Goal: Task Accomplishment & Management: Complete application form

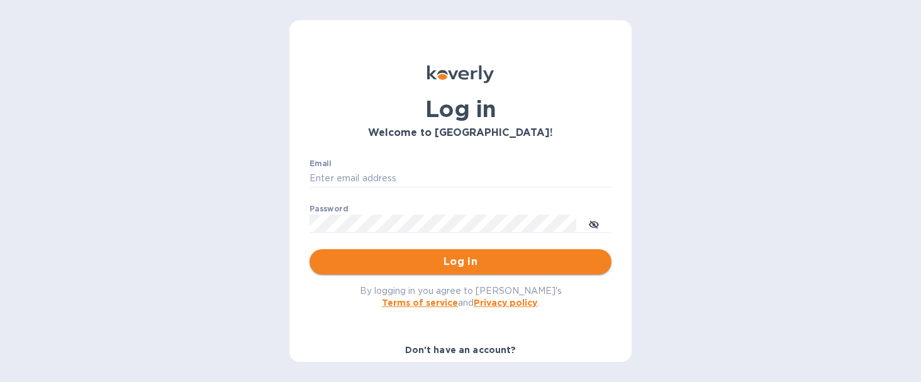
type input "[EMAIL_ADDRESS][DOMAIN_NAME]"
click at [447, 265] on span "Log in" at bounding box center [461, 261] width 282 height 15
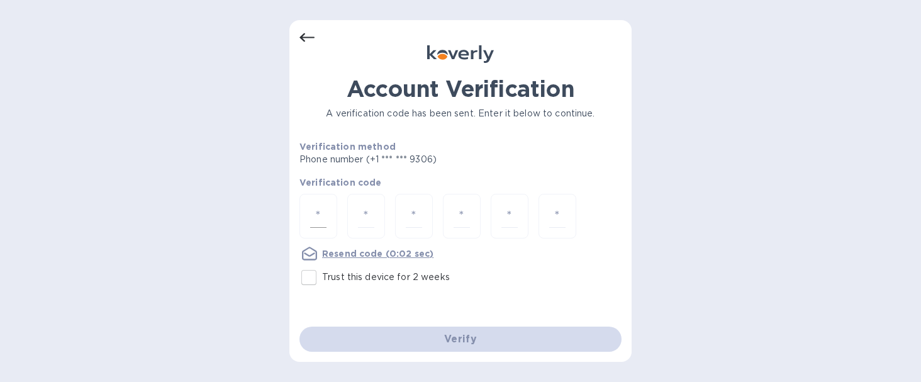
click at [311, 223] on input "number" at bounding box center [318, 216] width 16 height 23
click at [318, 216] on input "number" at bounding box center [318, 216] width 16 height 23
type input "2"
type input "8"
type input "7"
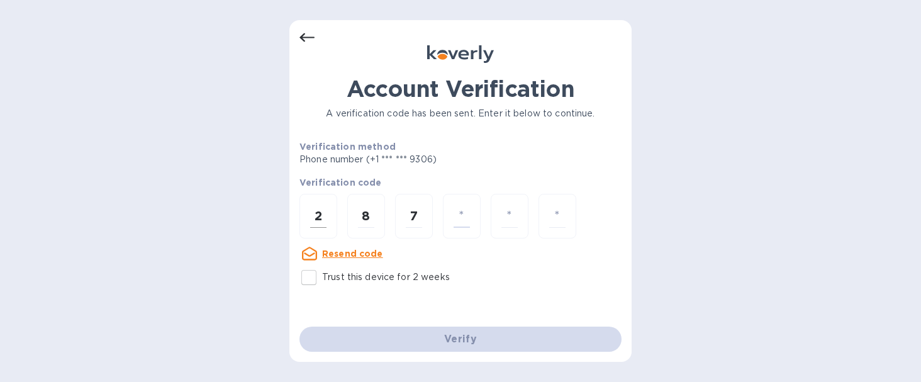
type input "9"
type input "8"
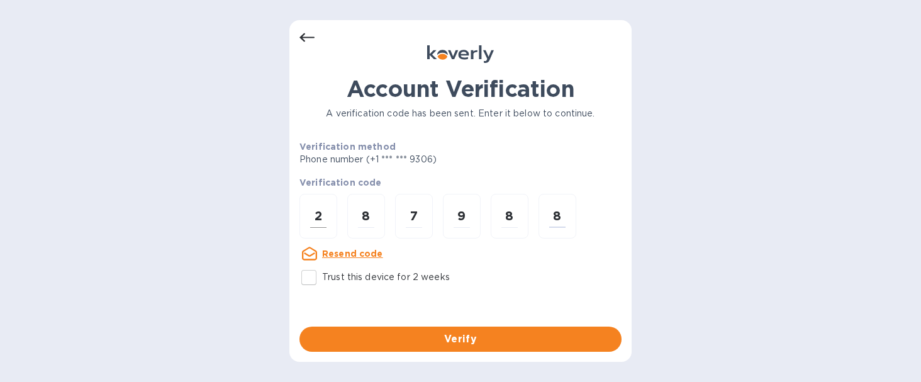
type input "8"
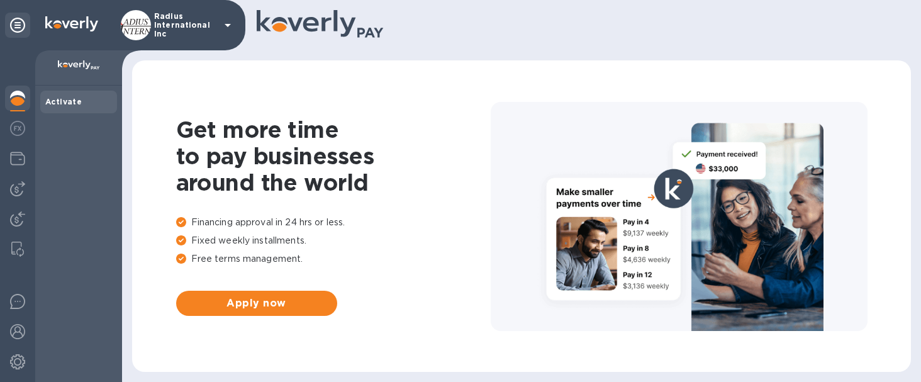
click at [24, 188] on img at bounding box center [17, 188] width 15 height 15
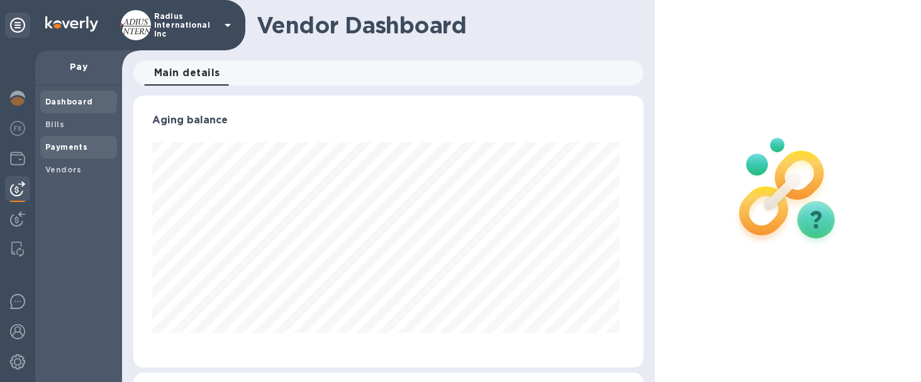
scroll to position [272, 505]
click at [59, 165] on b "Vendors" at bounding box center [63, 169] width 36 height 9
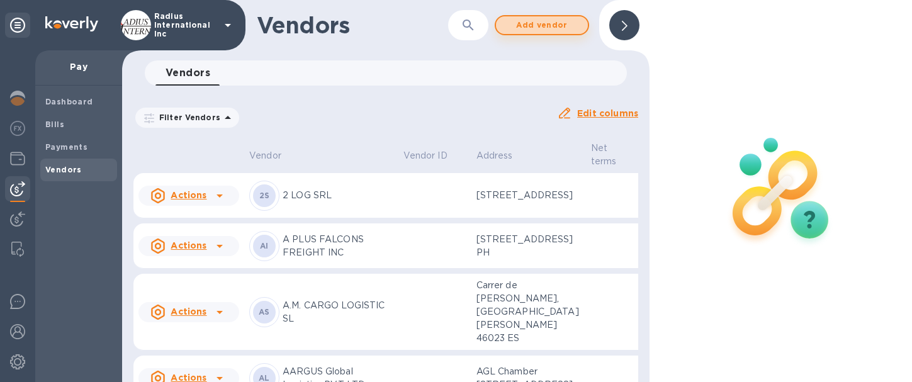
click at [543, 21] on span "Add vendor" at bounding box center [542, 25] width 72 height 15
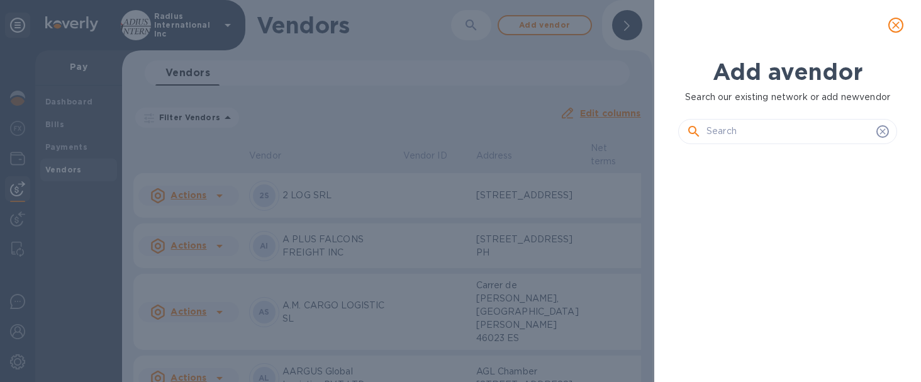
scroll to position [185, 224]
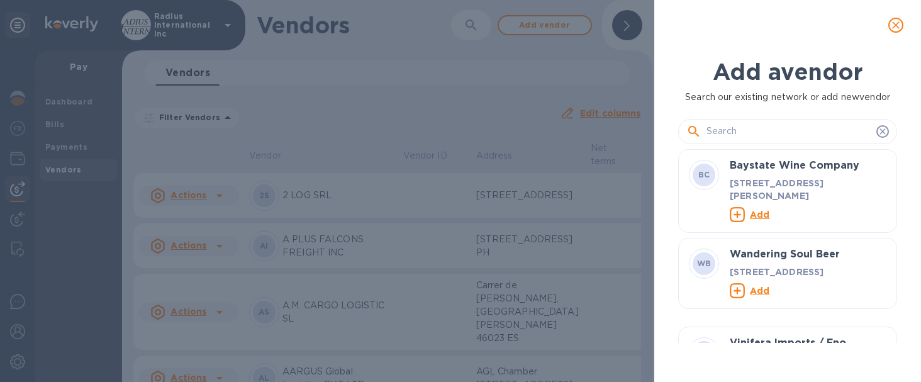
click at [773, 120] on div at bounding box center [787, 131] width 219 height 25
drag, startPoint x: 772, startPoint y: 125, endPoint x: 631, endPoint y: 142, distance: 142.6
click at [772, 126] on input "text" at bounding box center [789, 131] width 165 height 19
drag, startPoint x: 770, startPoint y: 130, endPoint x: 761, endPoint y: 130, distance: 8.2
click at [773, 130] on input "text" at bounding box center [789, 131] width 165 height 19
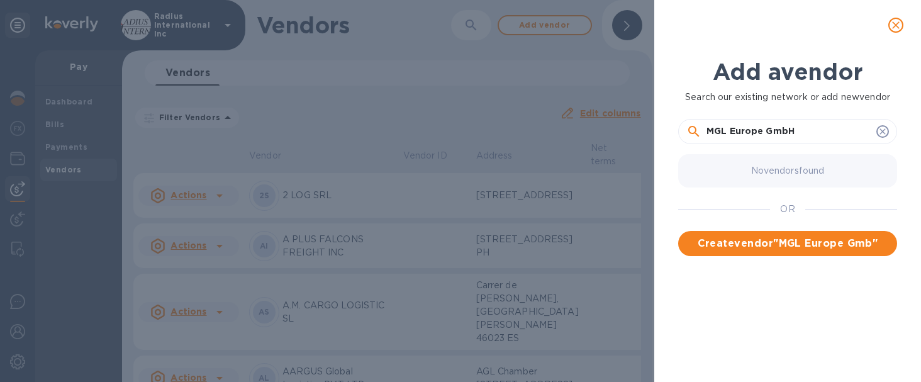
type input "MGL Europe GmbH"
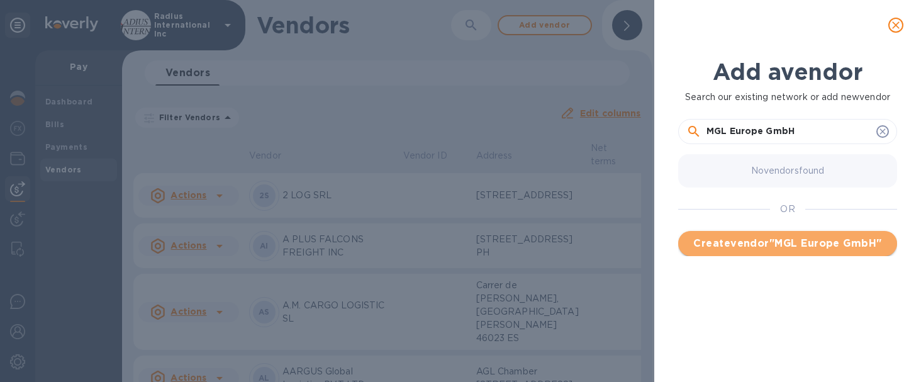
click at [831, 237] on span "Create vendor " MGL Europe GmbH "" at bounding box center [787, 243] width 199 height 15
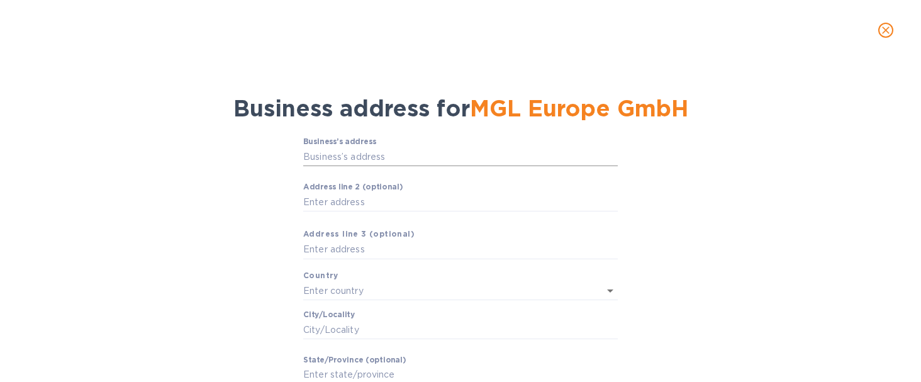
click at [351, 157] on input "Business’s аddress" at bounding box center [460, 156] width 315 height 19
type input "NRW [GEOGRAPHIC_DATA]"
type input "[GEOGRAPHIC_DATA]"
type input "NRW"
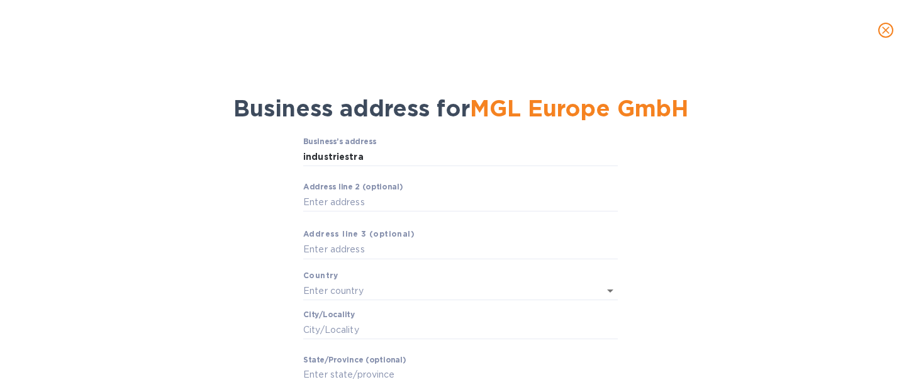
type input "42327"
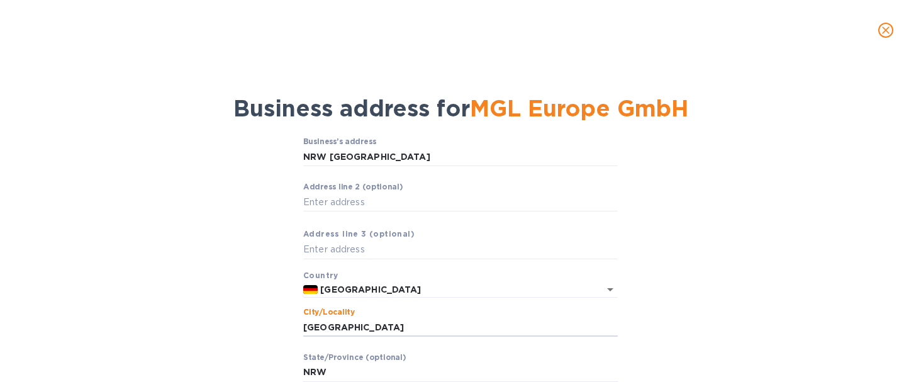
drag, startPoint x: 357, startPoint y: 327, endPoint x: 237, endPoint y: 322, distance: 121.0
click at [237, 322] on div "Business’s аddress NRW [GEOGRAPHIC_DATA] ​ Аddress line 2 (optional) ​ Аddress …" at bounding box center [460, 303] width 889 height 346
drag, startPoint x: 312, startPoint y: 324, endPoint x: 344, endPoint y: 276, distance: 58.1
click at [313, 323] on input "STuttgart" at bounding box center [460, 327] width 315 height 19
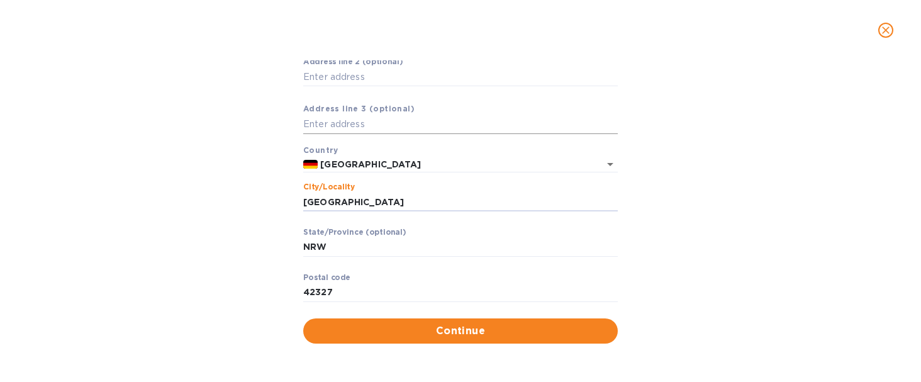
scroll to position [126, 0]
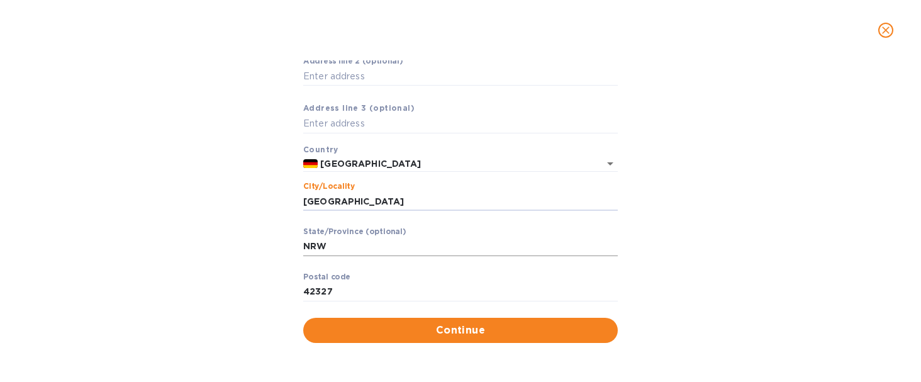
type input "[GEOGRAPHIC_DATA]"
drag, startPoint x: 318, startPoint y: 250, endPoint x: 47, endPoint y: 237, distance: 272.1
click at [91, 233] on div "Business’s аddress NRW Wuppertal ​ Аddress line 2 (optional) ​ Аddress line 3 (…" at bounding box center [460, 177] width 889 height 346
drag, startPoint x: 324, startPoint y: 293, endPoint x: 218, endPoint y: 288, distance: 105.8
click at [218, 288] on div "Business’s аddress NRW [GEOGRAPHIC_DATA] ​ Аddress line 2 (optional) ​ Аddress …" at bounding box center [460, 177] width 889 height 346
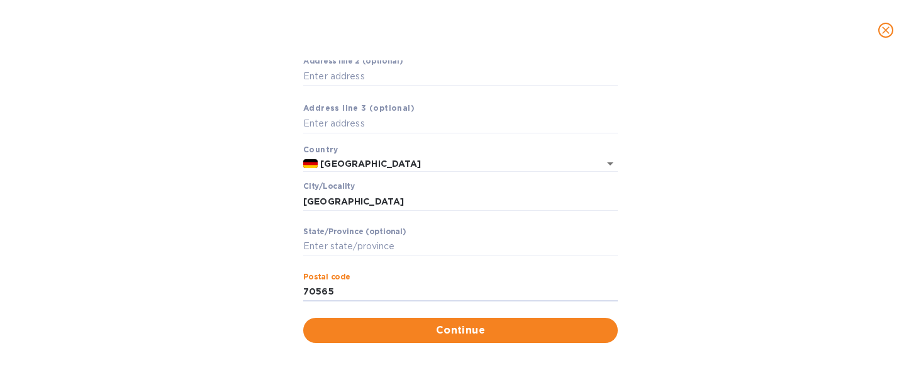
type input "70565"
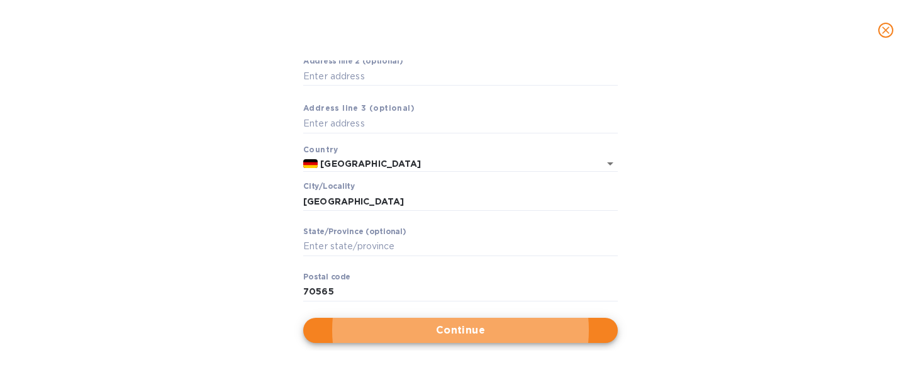
scroll to position [0, 0]
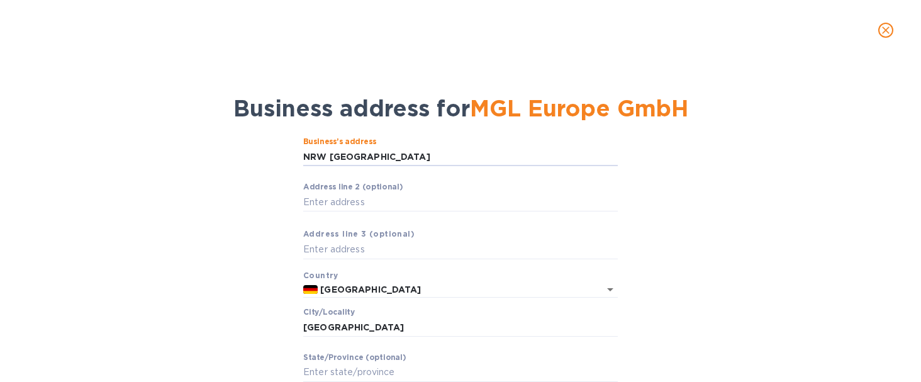
drag, startPoint x: 381, startPoint y: 156, endPoint x: 275, endPoint y: 155, distance: 106.4
click at [233, 159] on div "Business’s аddress NRW [GEOGRAPHIC_DATA] ​ Аddress line 2 (optional) ​ Аddress …" at bounding box center [460, 303] width 889 height 346
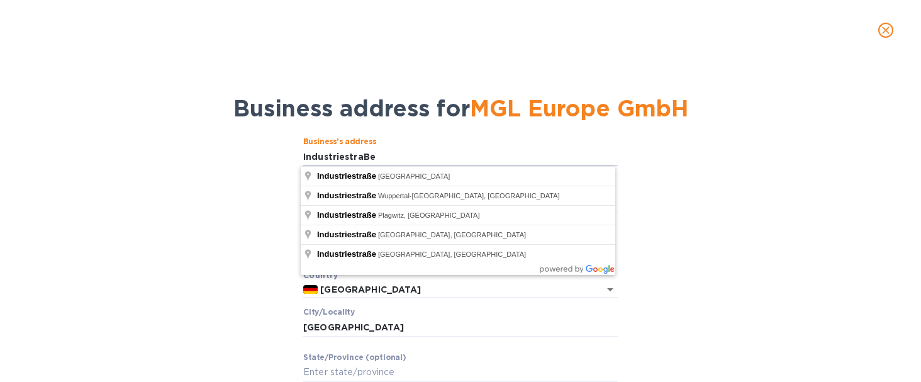
click at [227, 189] on div "Business’s аddress IndustriestraBe ​ Аddress line 2 (optional) ​ Аddress line 3…" at bounding box center [460, 303] width 889 height 346
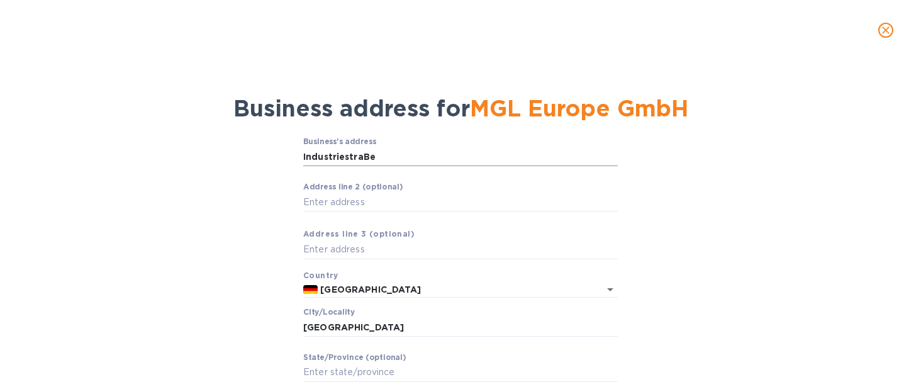
click at [387, 155] on input "IndustriestraBe" at bounding box center [460, 156] width 315 height 19
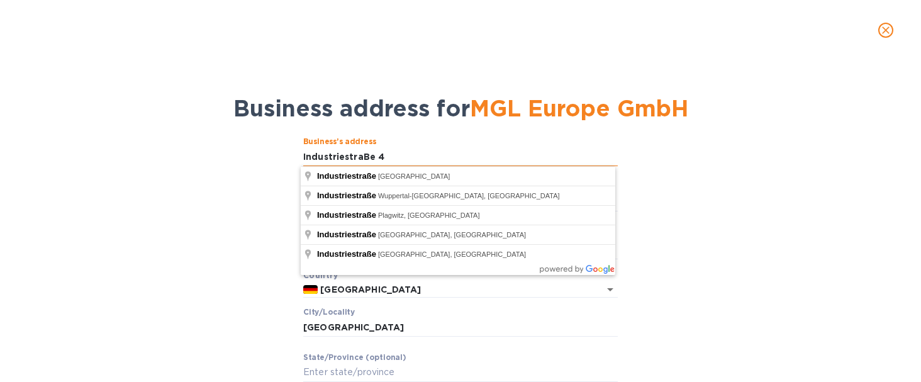
type input "IndustriestraBe 4"
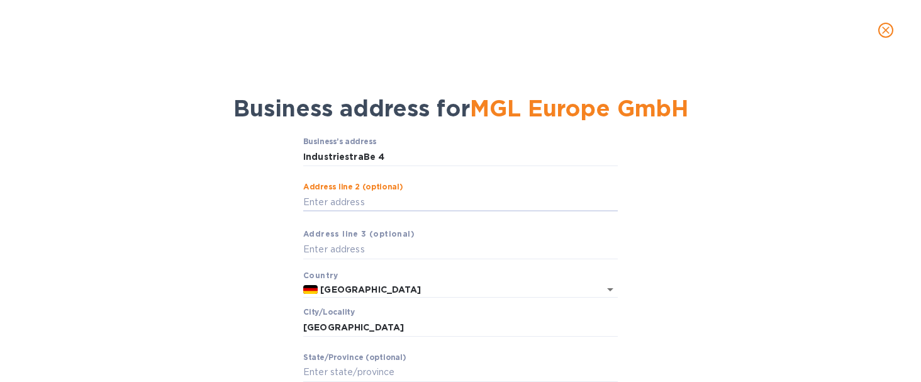
click at [213, 170] on div "Business’s аddress IndustriestraBe 4 ​ Аddress line 2 (optional) ​ Аddress line…" at bounding box center [460, 303] width 889 height 346
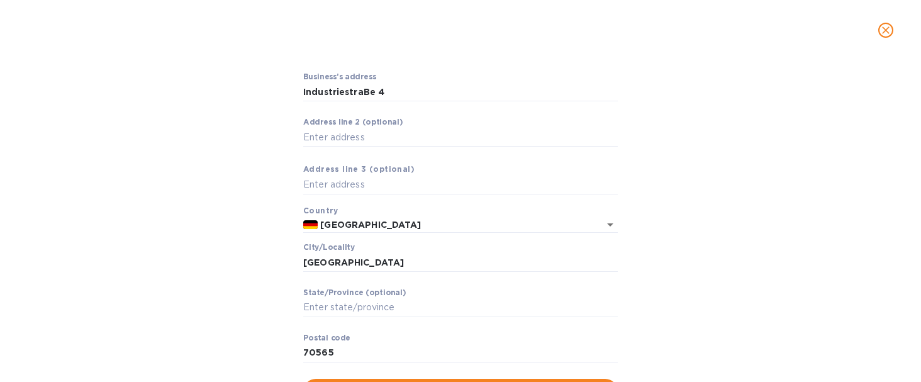
scroll to position [126, 0]
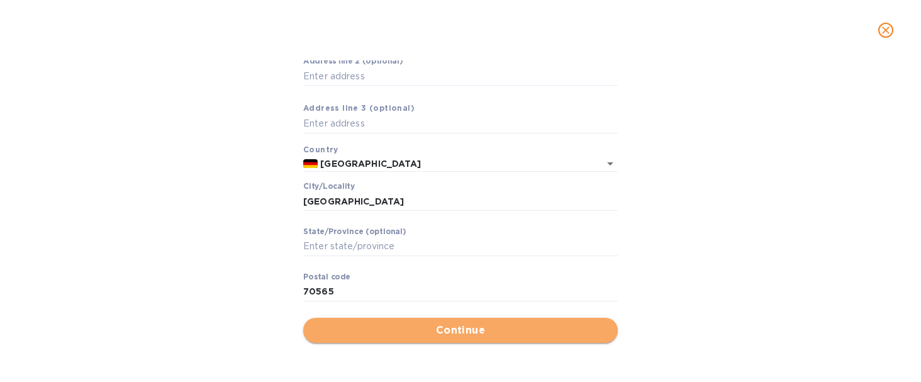
click at [416, 336] on span "Continue" at bounding box center [460, 330] width 294 height 15
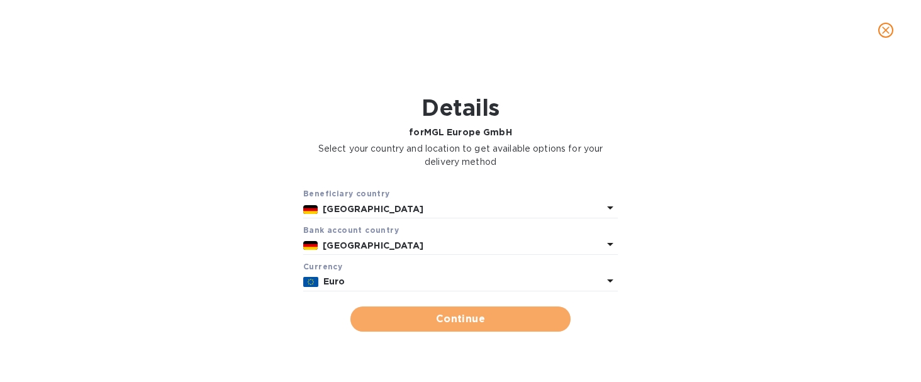
drag, startPoint x: 398, startPoint y: 315, endPoint x: 404, endPoint y: 313, distance: 6.6
click at [399, 315] on span "Continue" at bounding box center [461, 318] width 200 height 15
type input "MGL Europe GmbH"
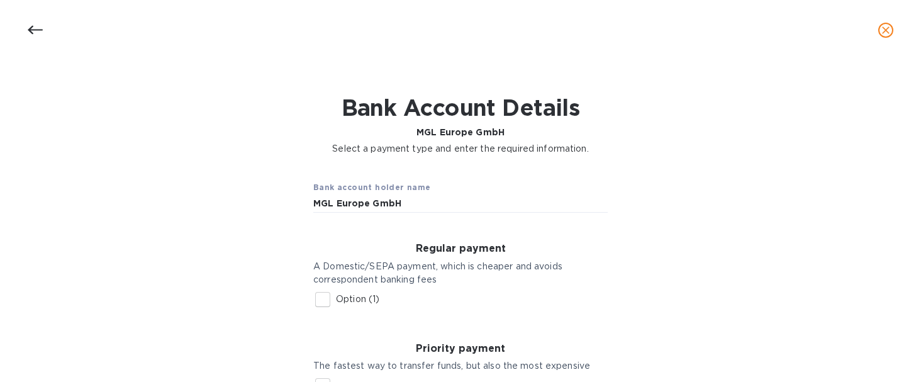
click at [342, 300] on p "Option (1)" at bounding box center [357, 299] width 43 height 13
click at [336, 300] on input "Option (1)" at bounding box center [323, 299] width 26 height 26
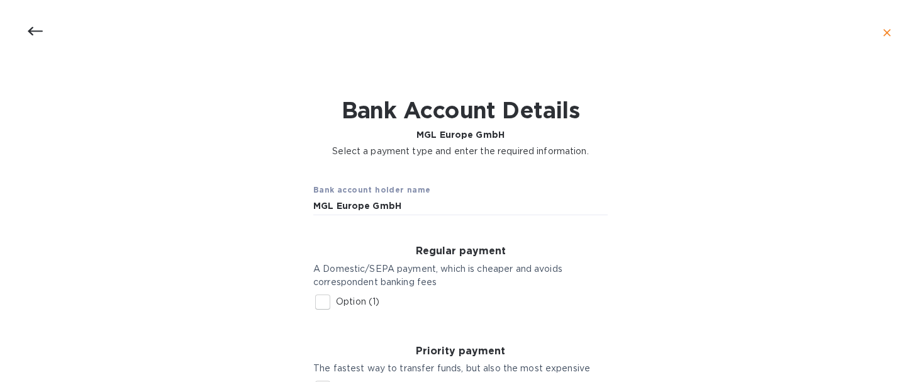
checkbox input "true"
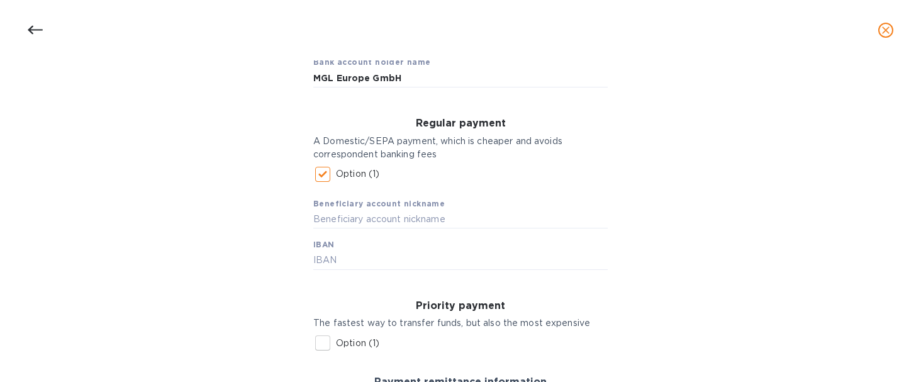
scroll to position [126, 0]
click at [385, 219] on input "text" at bounding box center [460, 218] width 294 height 19
type input "MGL Europe"
click at [381, 261] on input "text" at bounding box center [460, 259] width 294 height 19
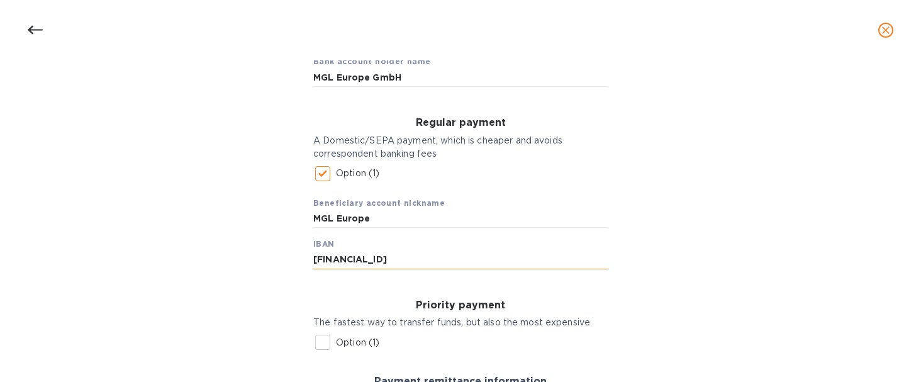
type input "[FINANCIAL_ID]"
click at [347, 259] on input "[FINANCIAL_ID]" at bounding box center [460, 259] width 294 height 19
click at [369, 259] on input "[FINANCIAL_ID]" at bounding box center [460, 259] width 294 height 19
click at [345, 259] on input "[FINANCIAL_ID]" at bounding box center [460, 259] width 294 height 19
click at [341, 259] on input "[FINANCIAL_ID]" at bounding box center [460, 259] width 294 height 19
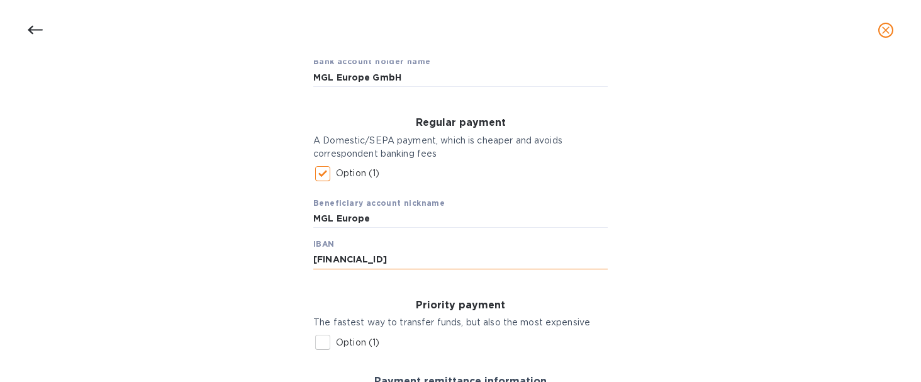
click at [360, 259] on input "[FINANCIAL_ID]" at bounding box center [460, 259] width 294 height 19
click at [384, 261] on input "[FINANCIAL_ID]" at bounding box center [460, 259] width 294 height 19
click at [404, 259] on input "[FINANCIAL_ID]" at bounding box center [460, 259] width 294 height 19
click at [419, 259] on input "[FINANCIAL_ID]" at bounding box center [460, 259] width 294 height 19
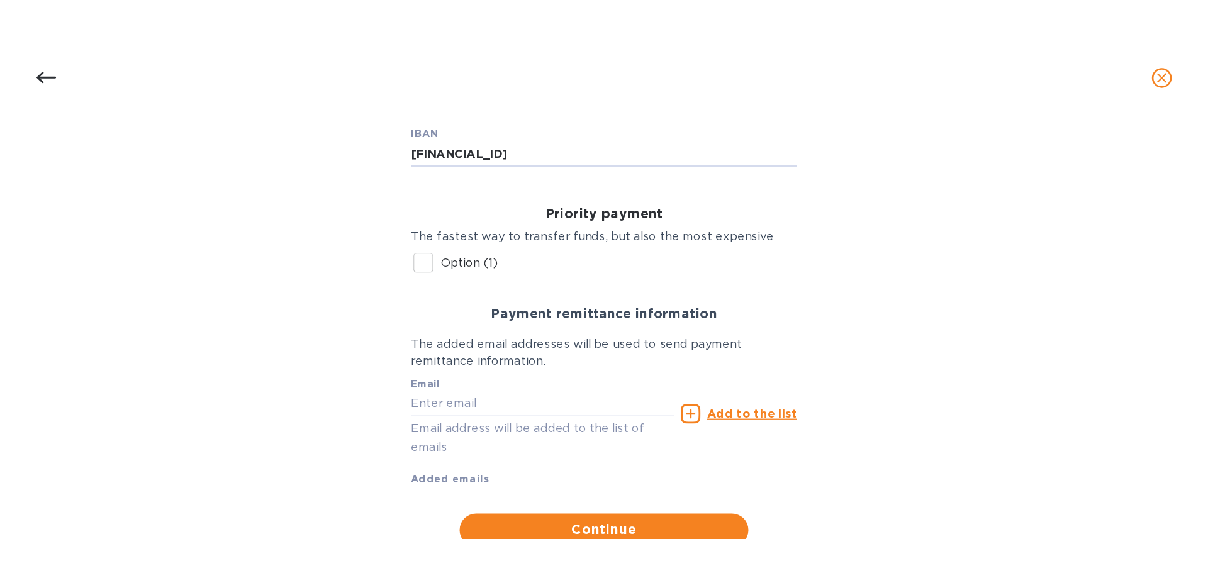
scroll to position [342, 0]
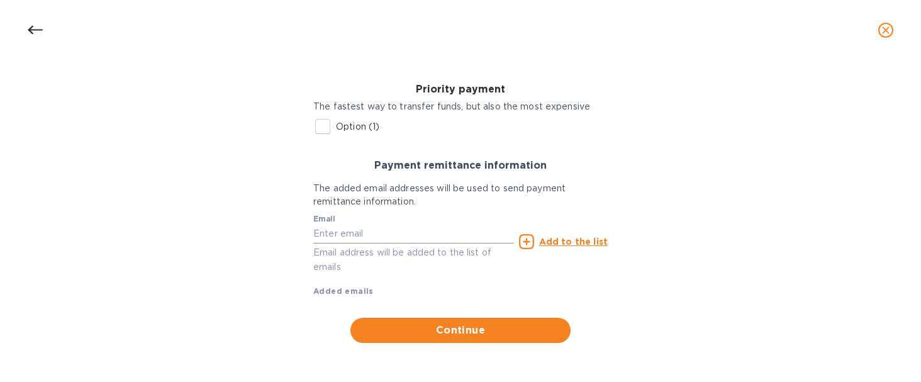
click at [390, 233] on input "text" at bounding box center [413, 234] width 201 height 19
paste input "[EMAIL_ADDRESS][DOMAIN_NAME]"
type input "[EMAIL_ADDRESS][DOMAIN_NAME]"
click at [568, 237] on u "Add to the list" at bounding box center [573, 242] width 69 height 10
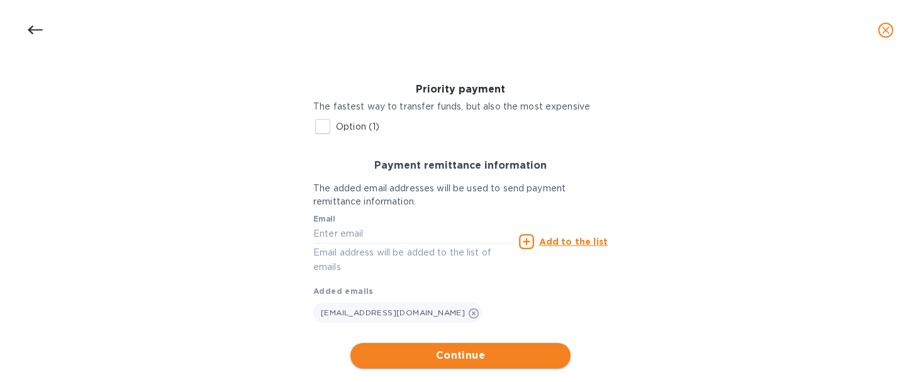
drag, startPoint x: 479, startPoint y: 354, endPoint x: 558, endPoint y: 222, distance: 153.8
click at [479, 354] on span "Continue" at bounding box center [461, 355] width 200 height 15
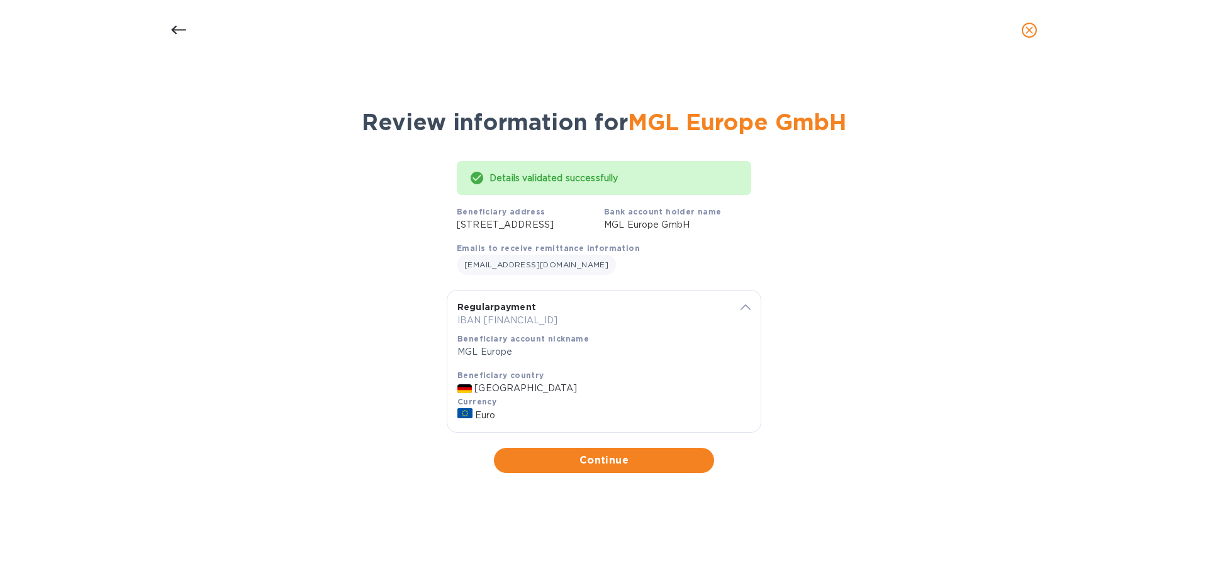
scroll to position [0, 0]
drag, startPoint x: 604, startPoint y: 471, endPoint x: 663, endPoint y: 462, distance: 59.2
click at [604, 381] on span "Continue" at bounding box center [604, 460] width 200 height 15
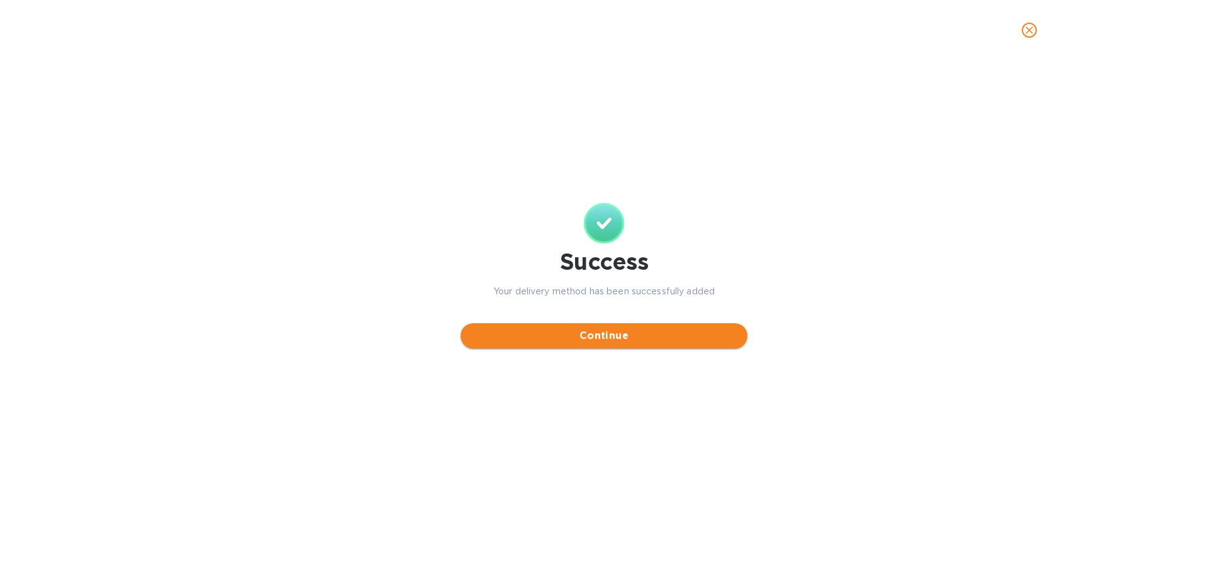
click at [636, 335] on span "Continue" at bounding box center [604, 335] width 267 height 15
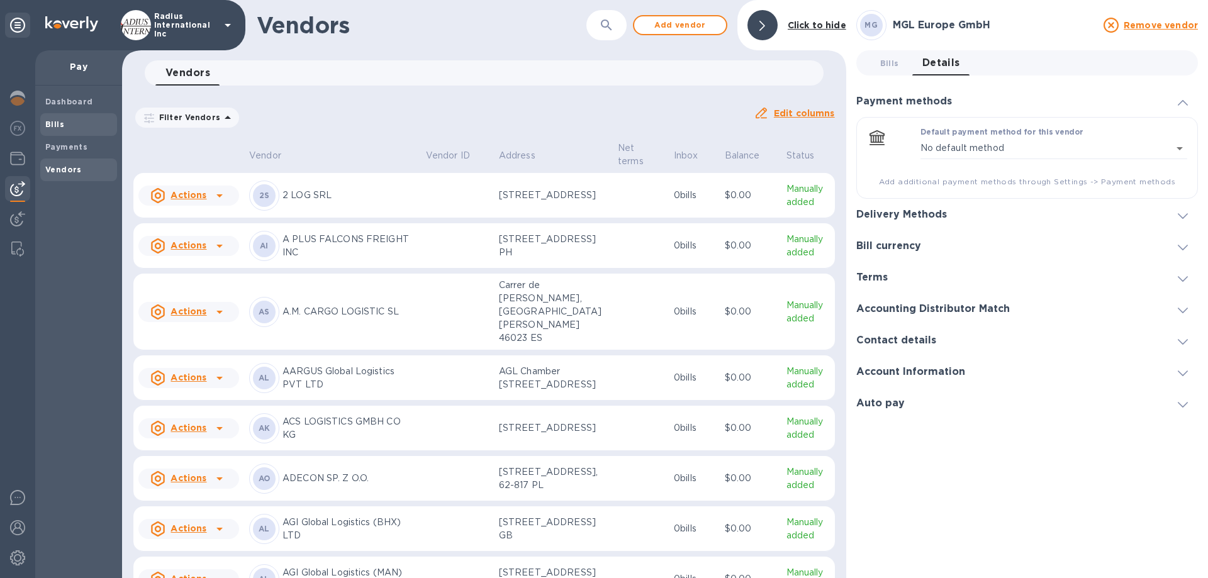
click at [81, 127] on span "Bills" at bounding box center [78, 124] width 67 height 13
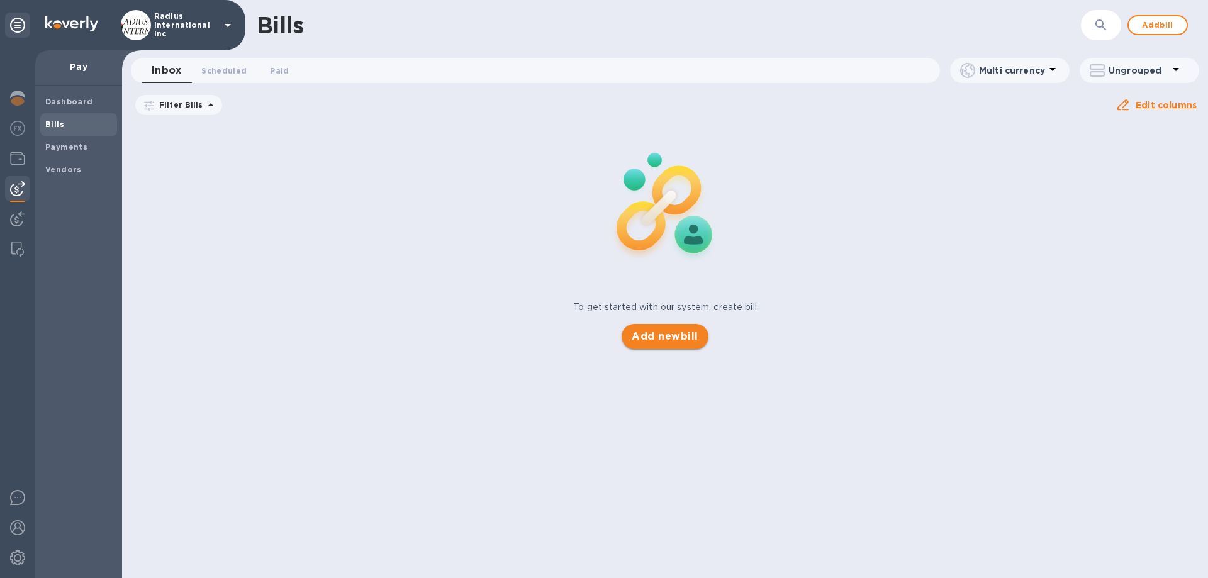
click at [675, 340] on span "Add new bill" at bounding box center [665, 336] width 66 height 15
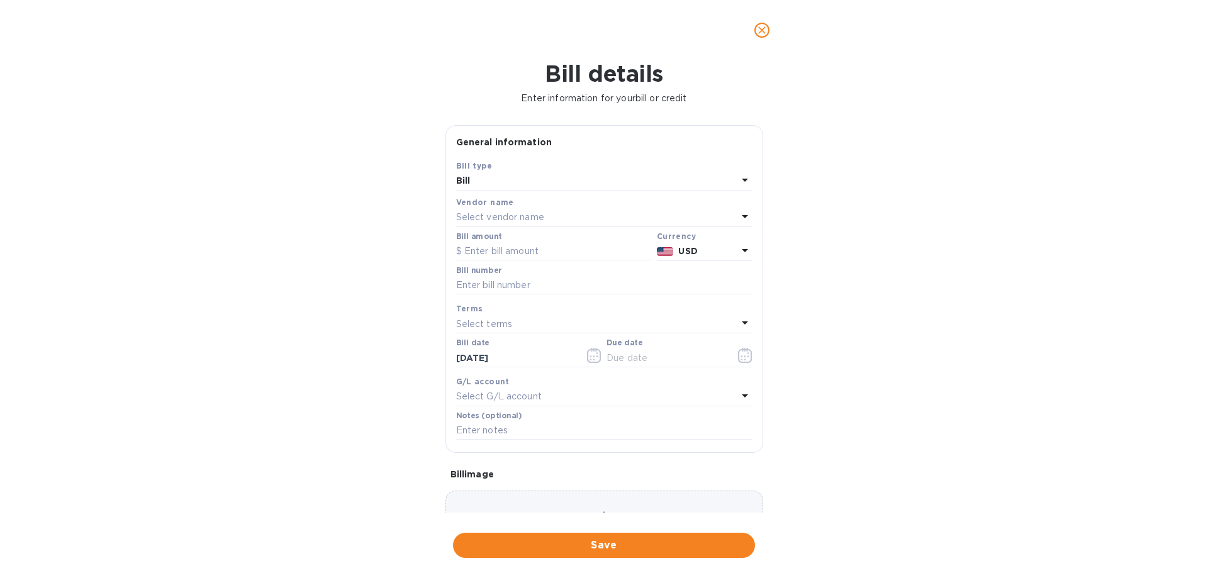
click at [494, 213] on p "Select vendor name" at bounding box center [500, 217] width 88 height 13
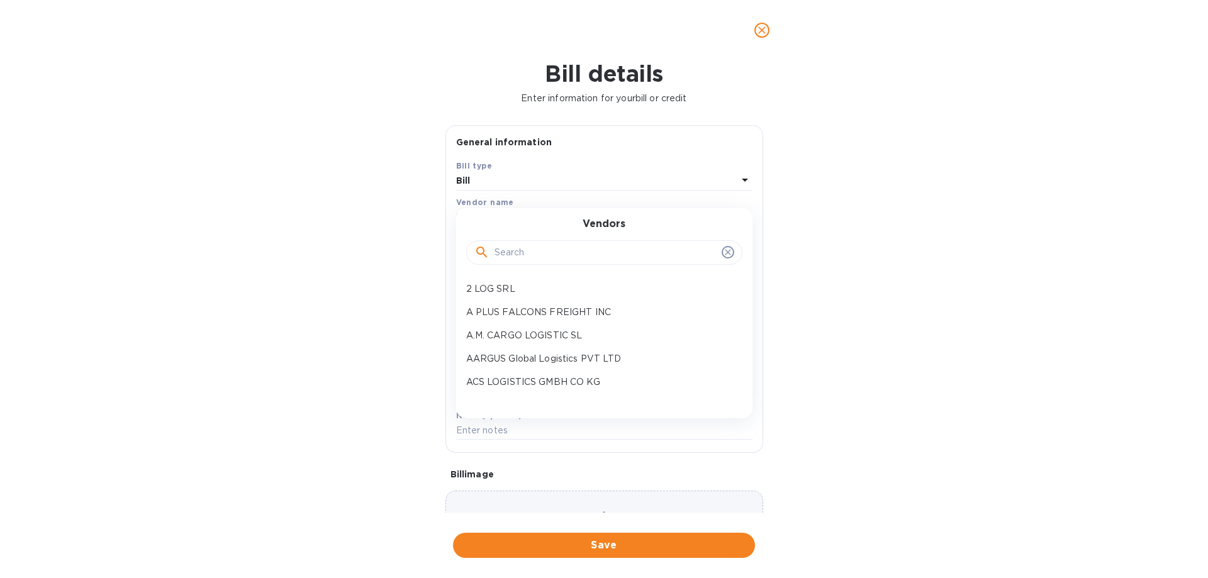
drag, startPoint x: 524, startPoint y: 254, endPoint x: 541, endPoint y: 246, distance: 18.9
click at [524, 254] on input "text" at bounding box center [606, 253] width 222 height 19
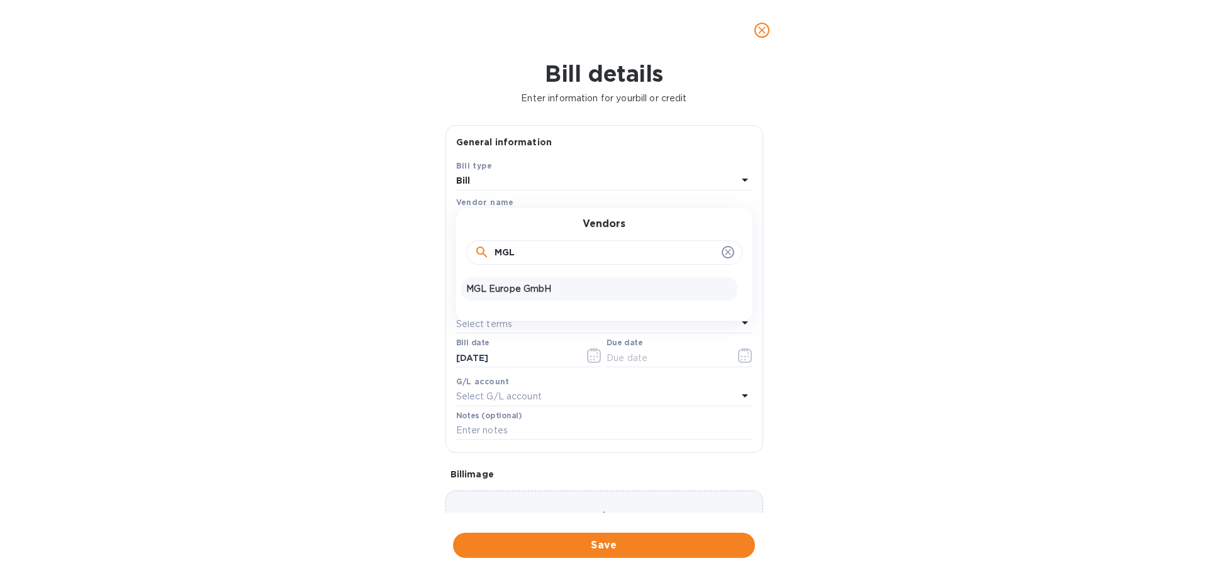
type input "MGL"
drag, startPoint x: 512, startPoint y: 285, endPoint x: 526, endPoint y: 281, distance: 14.3
click at [510, 288] on p "MGL Europe GmbH" at bounding box center [599, 289] width 266 height 13
click at [671, 247] on div at bounding box center [665, 251] width 22 height 18
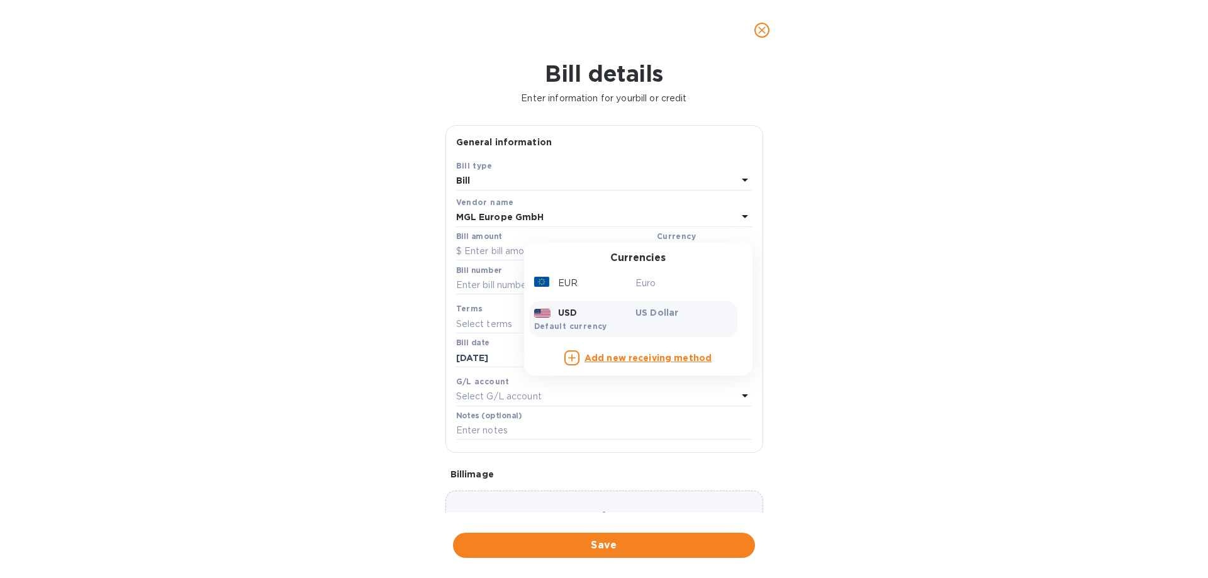
click at [656, 310] on p "US Dollar" at bounding box center [684, 312] width 97 height 13
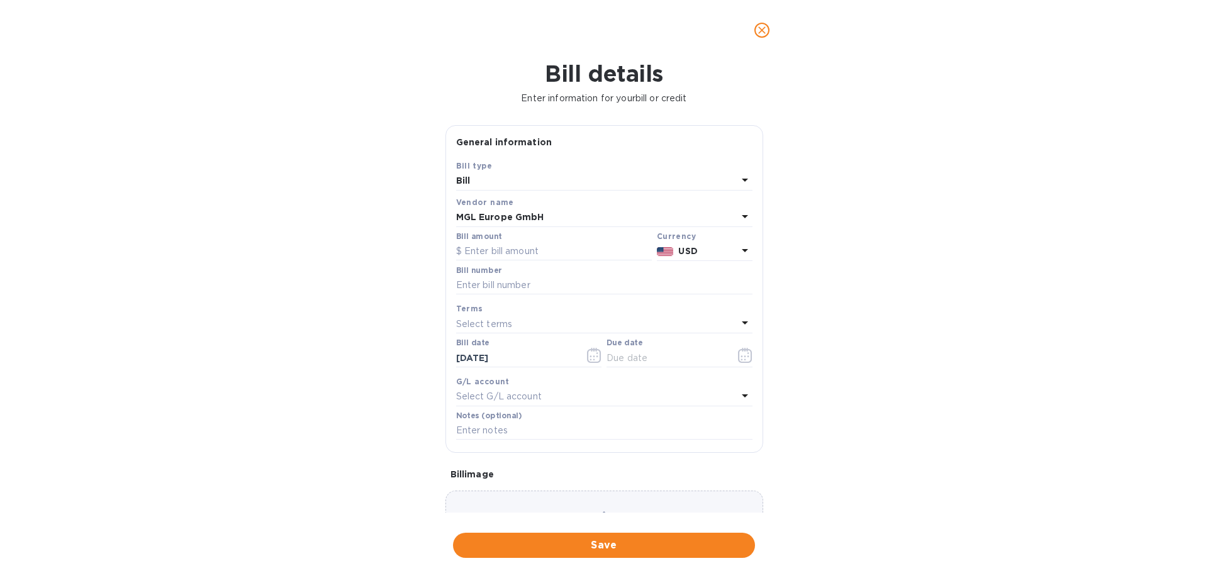
click at [671, 254] on div at bounding box center [665, 251] width 22 height 18
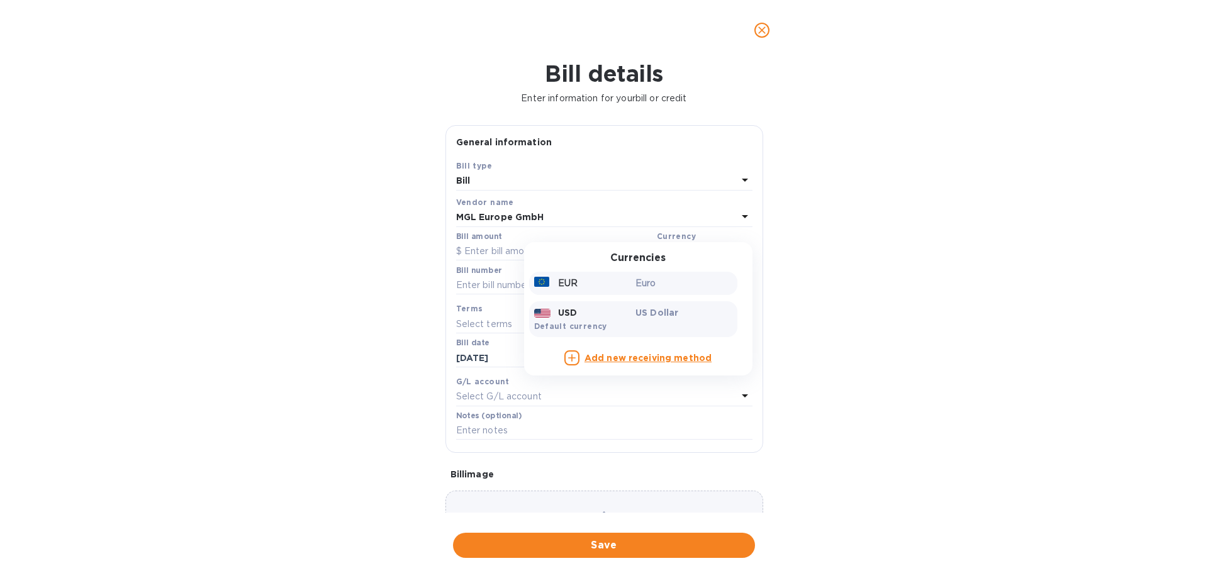
drag, startPoint x: 649, startPoint y: 286, endPoint x: 551, endPoint y: 274, distance: 99.5
click at [649, 286] on p "Euro" at bounding box center [684, 283] width 97 height 13
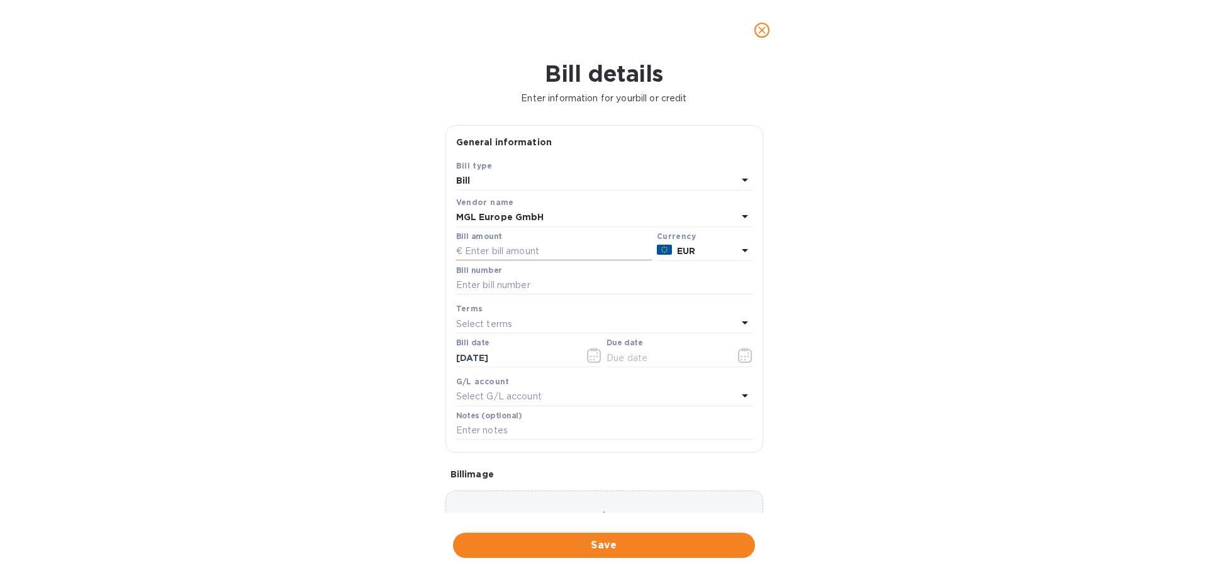
click at [498, 251] on input "text" at bounding box center [554, 251] width 196 height 19
type input "1,874.08"
click at [492, 284] on input "text" at bounding box center [604, 285] width 296 height 19
paste input "104108"
type input "104108"
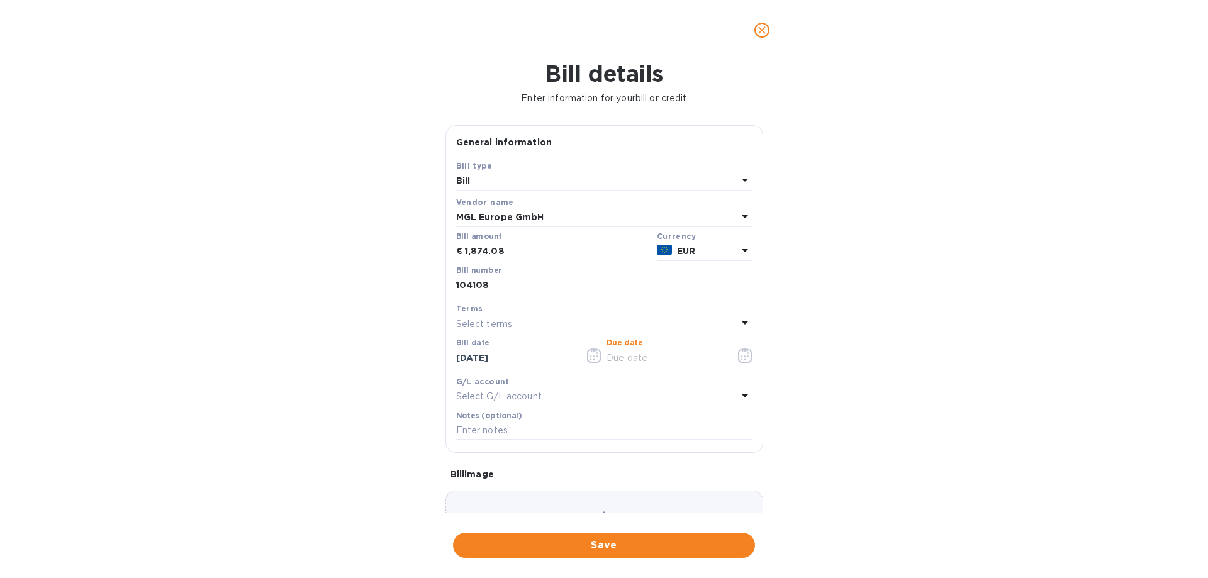
drag, startPoint x: 669, startPoint y: 365, endPoint x: 712, endPoint y: 358, distance: 44.0
click at [669, 364] on input "text" at bounding box center [666, 358] width 119 height 19
click at [739, 354] on icon "button" at bounding box center [745, 355] width 14 height 15
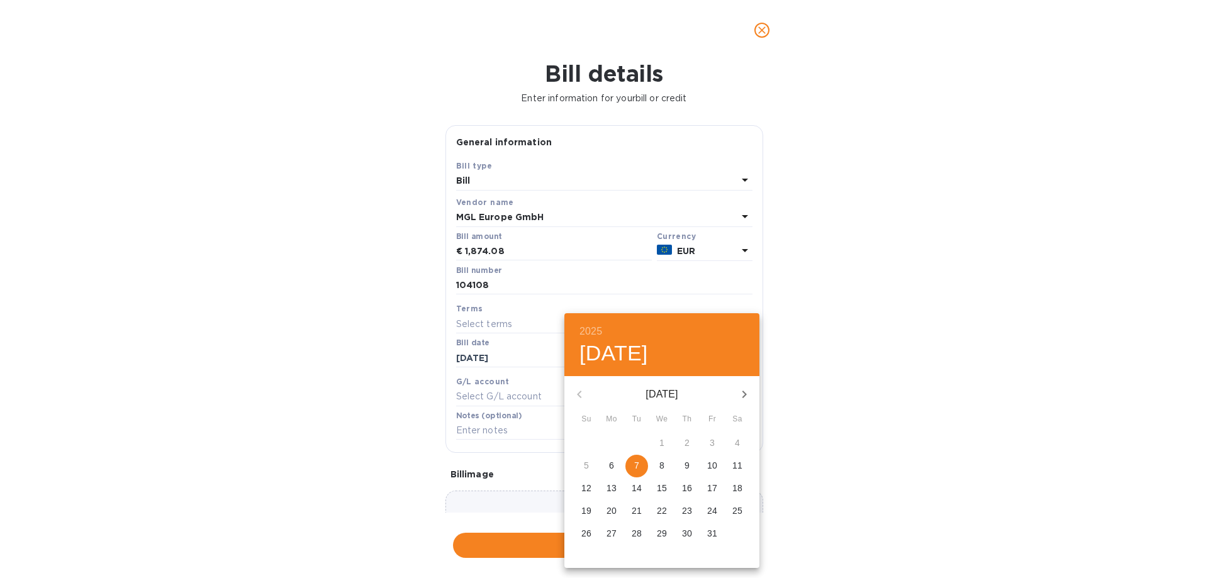
drag, startPoint x: 636, startPoint y: 464, endPoint x: 855, endPoint y: 441, distance: 220.8
click at [637, 381] on p "7" at bounding box center [636, 465] width 5 height 13
type input "[DATE]"
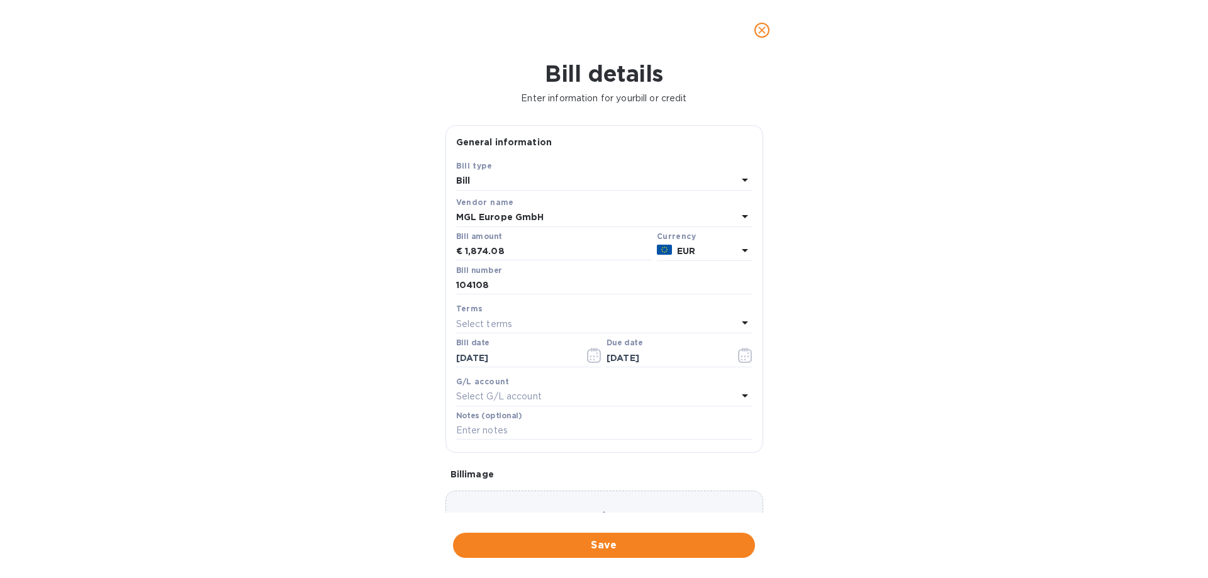
drag, startPoint x: 855, startPoint y: 441, endPoint x: 748, endPoint y: 533, distance: 141.0
click at [852, 381] on div "2025 Tue, Oct [DATE] Mo Tu We Th Fr Sa 28 29 30 1 2 3 4 5 6 7 8 9 10 11 12 13 1…" at bounding box center [604, 289] width 1208 height 578
click at [727, 381] on span "Save" at bounding box center [604, 545] width 282 height 15
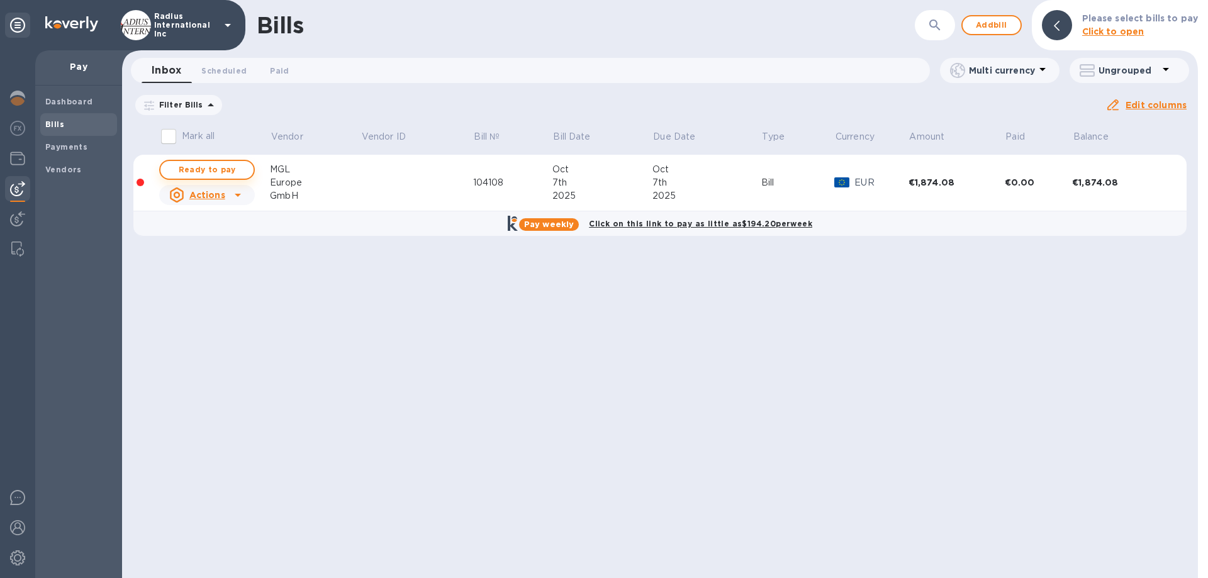
click at [220, 162] on span "Ready to pay" at bounding box center [207, 169] width 73 height 15
checkbox input "true"
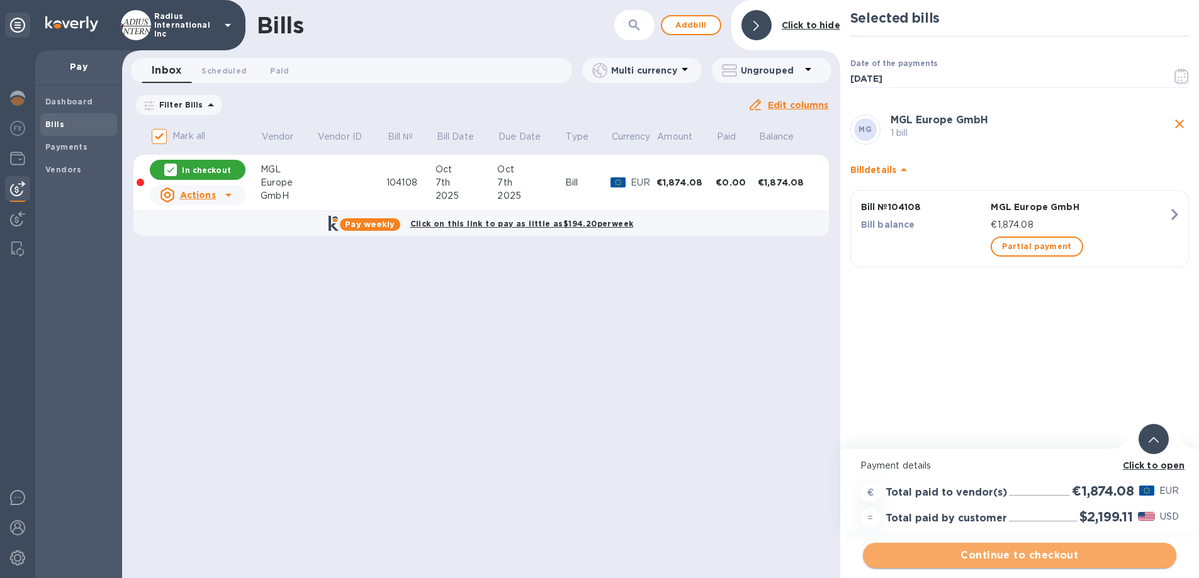
click at [921, 381] on span "Continue to checkout" at bounding box center [1019, 555] width 293 height 15
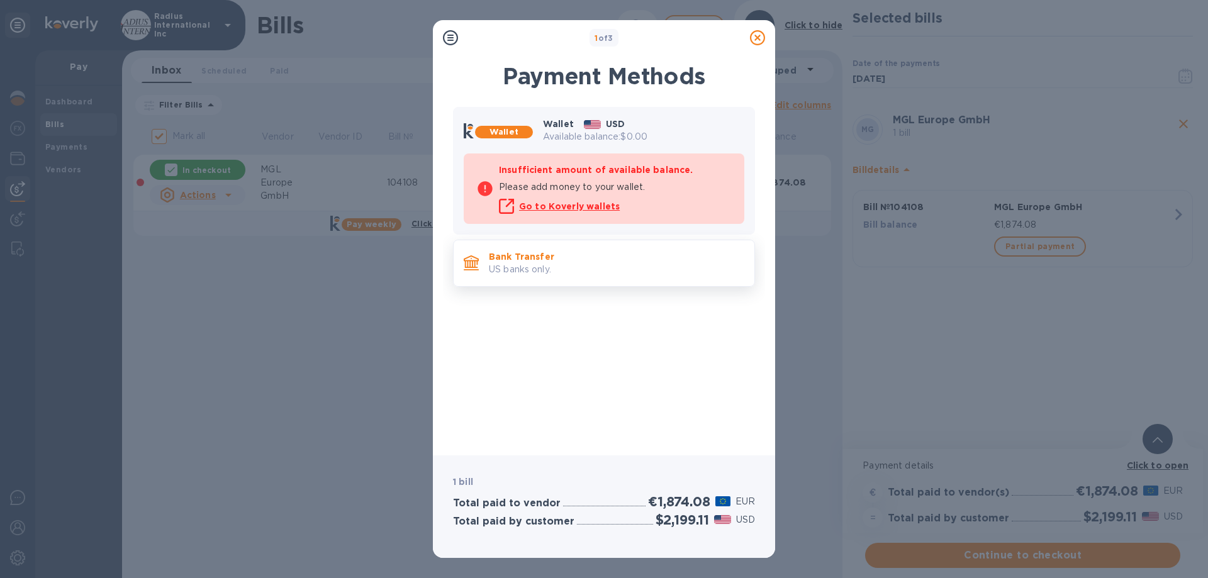
click at [531, 252] on p "Bank Transfer" at bounding box center [616, 256] width 255 height 13
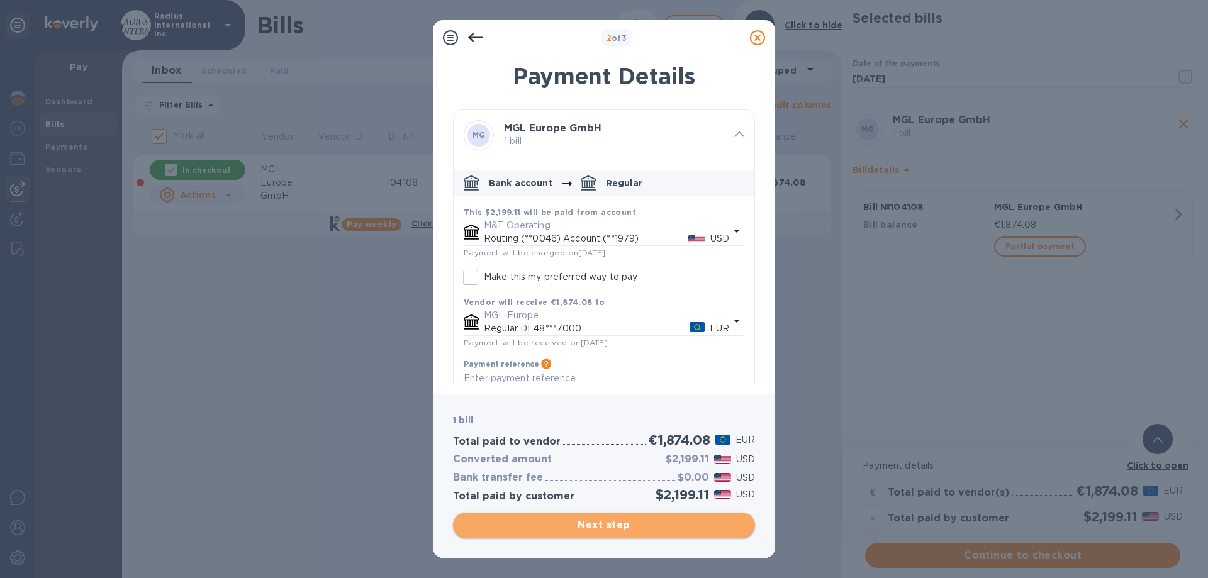
drag, startPoint x: 659, startPoint y: 525, endPoint x: 638, endPoint y: 307, distance: 219.3
click at [659, 381] on span "Next step" at bounding box center [604, 525] width 282 height 15
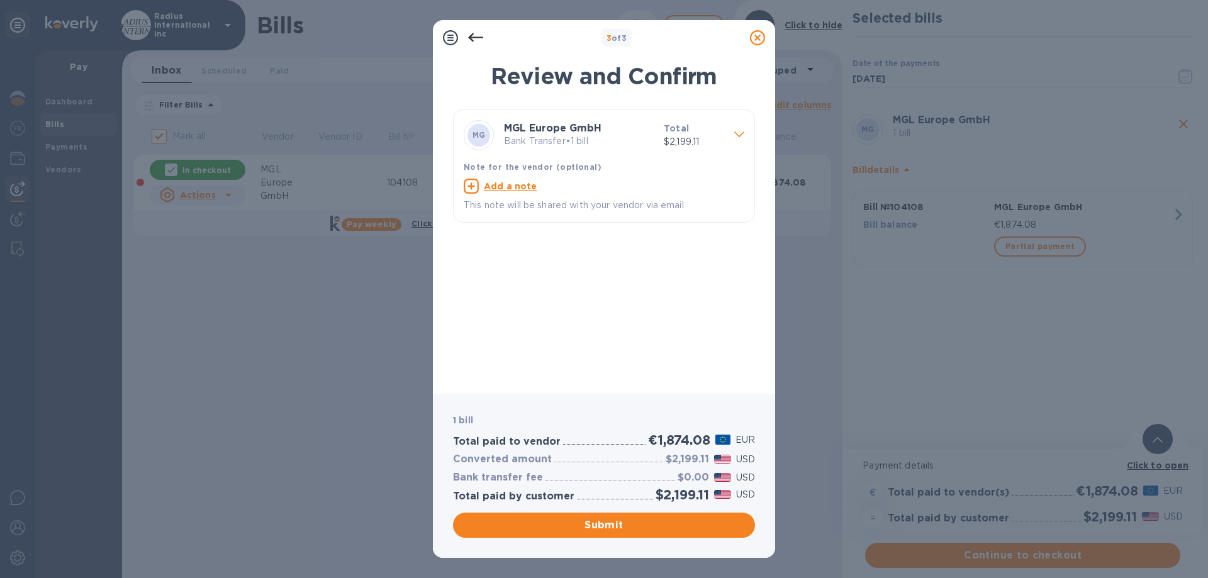
drag, startPoint x: 649, startPoint y: 525, endPoint x: 683, endPoint y: 479, distance: 57.3
click at [652, 381] on span "Submit" at bounding box center [604, 525] width 282 height 15
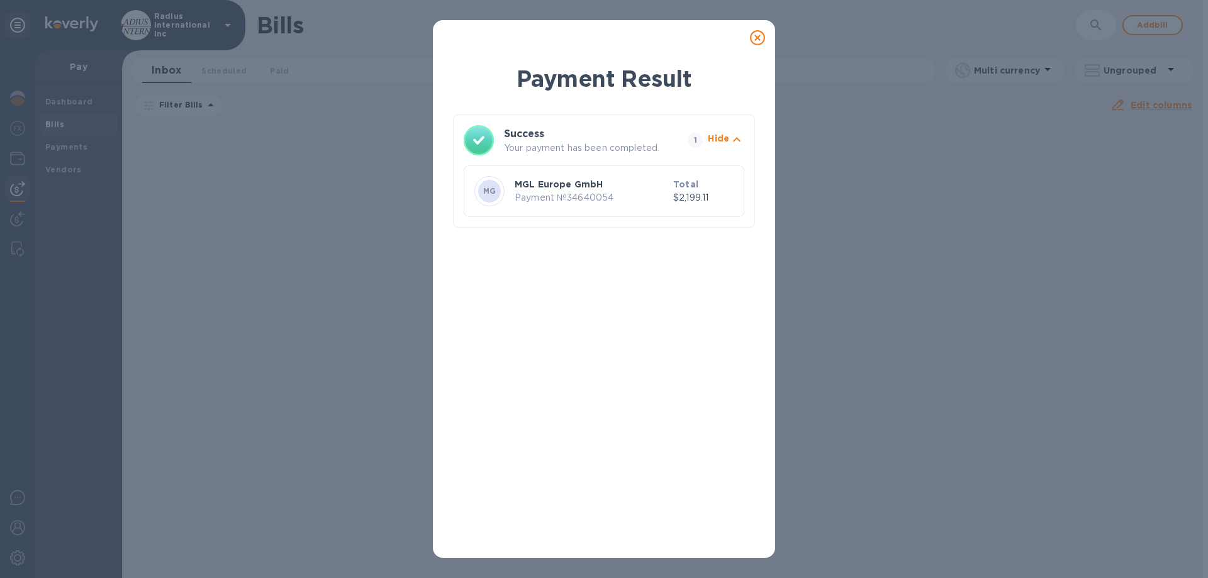
click at [761, 38] on icon at bounding box center [757, 37] width 15 height 15
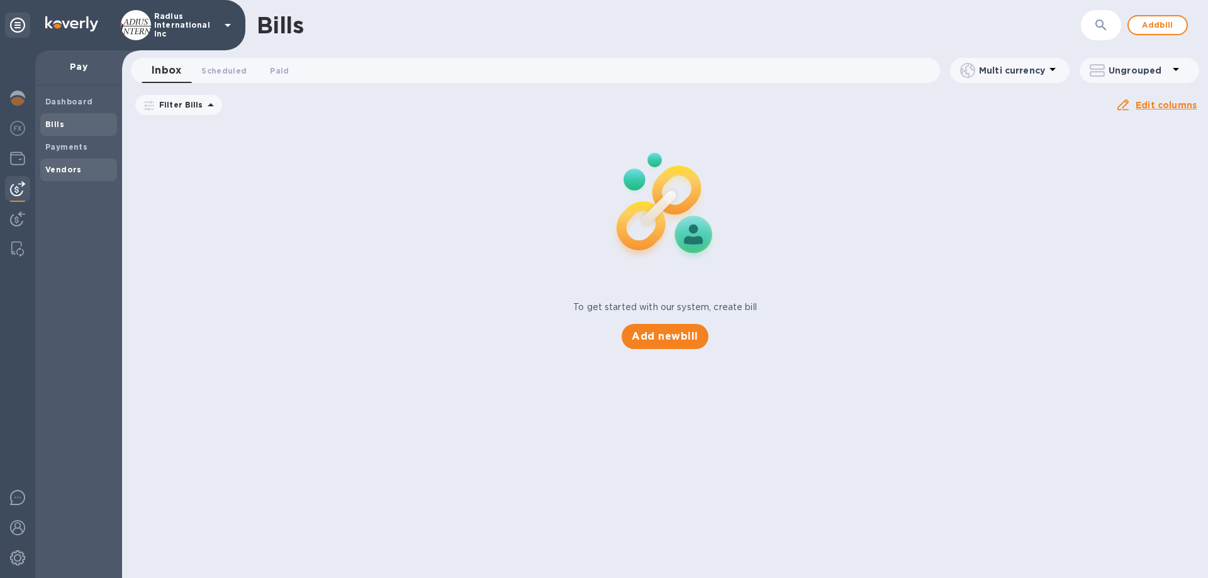
click at [66, 145] on b "Payments" at bounding box center [66, 146] width 42 height 9
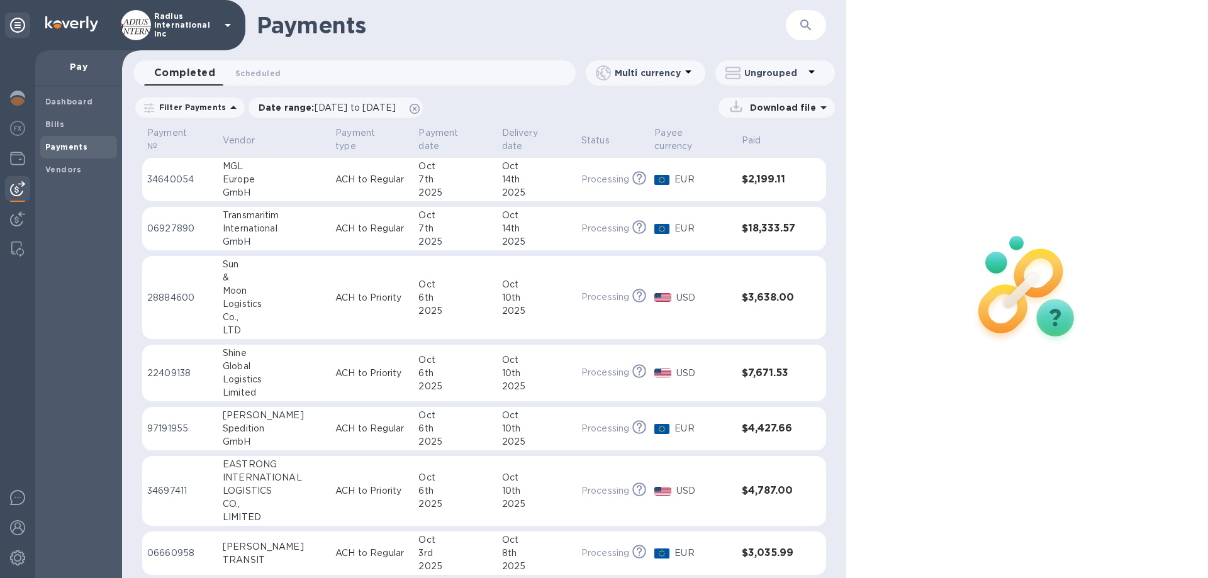
click at [286, 179] on div "Europe" at bounding box center [274, 179] width 103 height 13
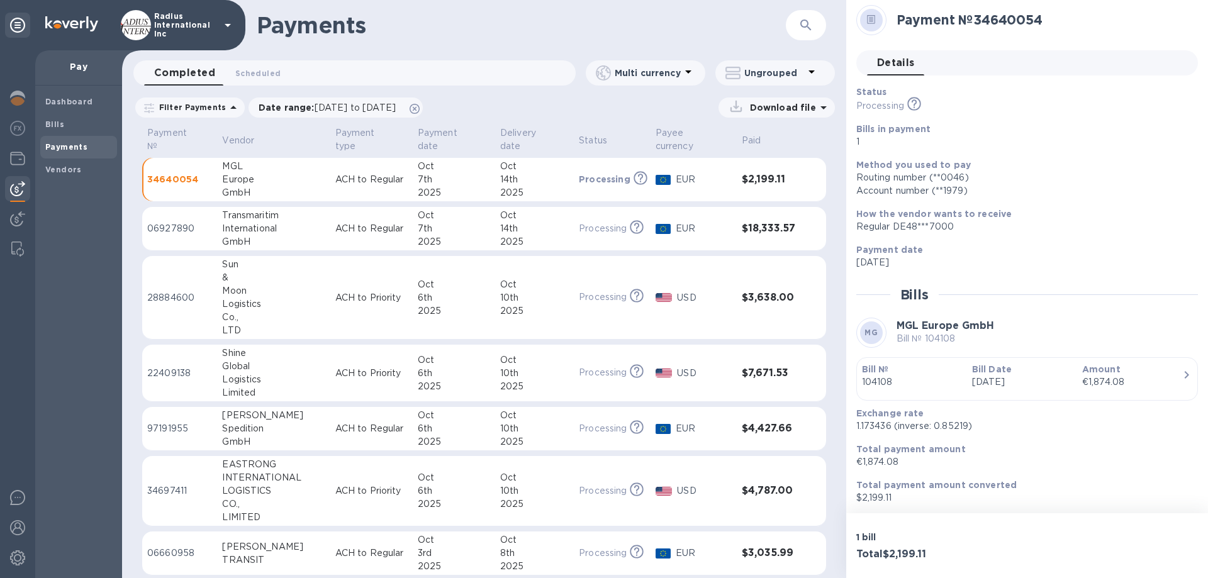
scroll to position [6, 0]
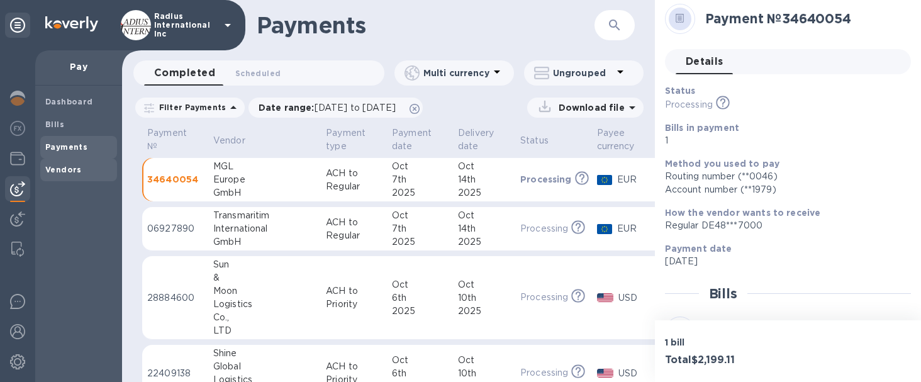
click at [75, 170] on b "Vendors" at bounding box center [63, 169] width 36 height 9
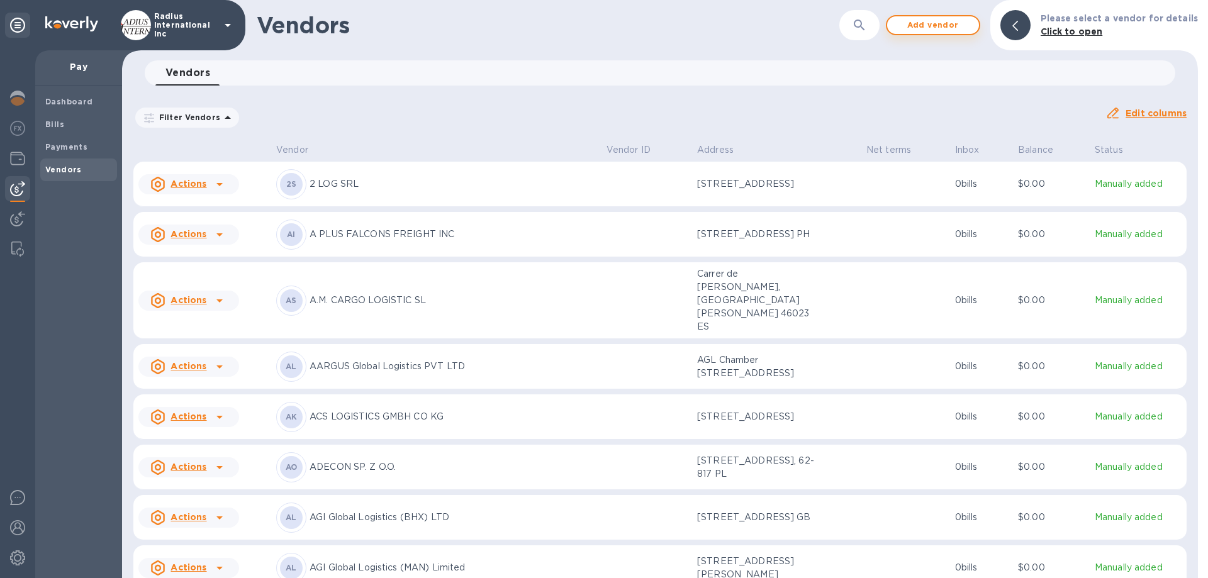
click at [921, 28] on span "Add vendor" at bounding box center [933, 25] width 72 height 15
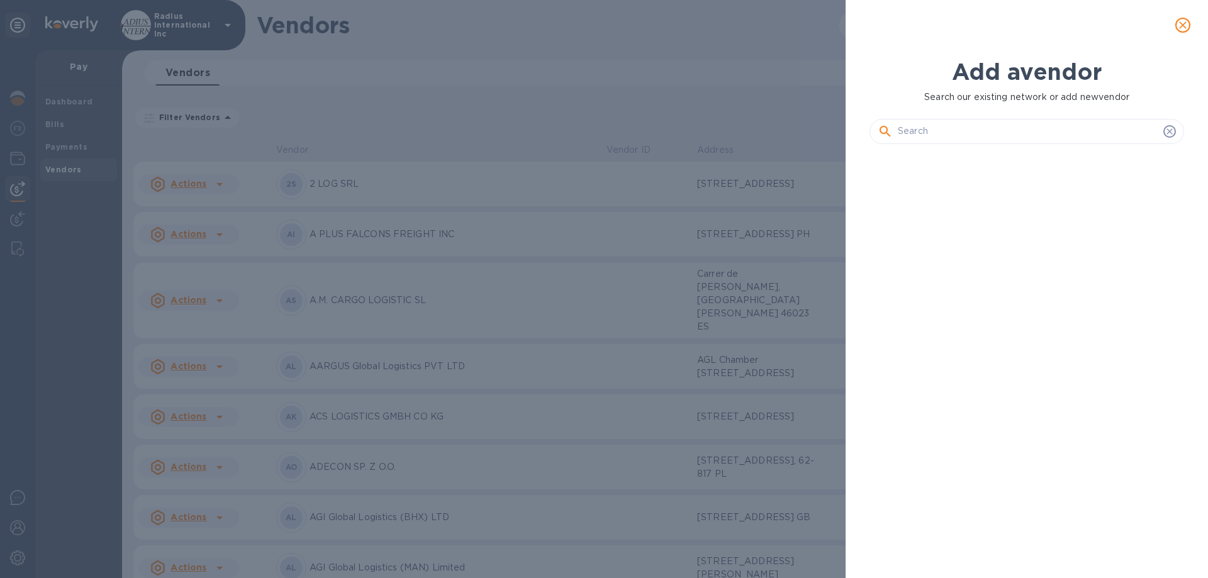
scroll to position [381, 320]
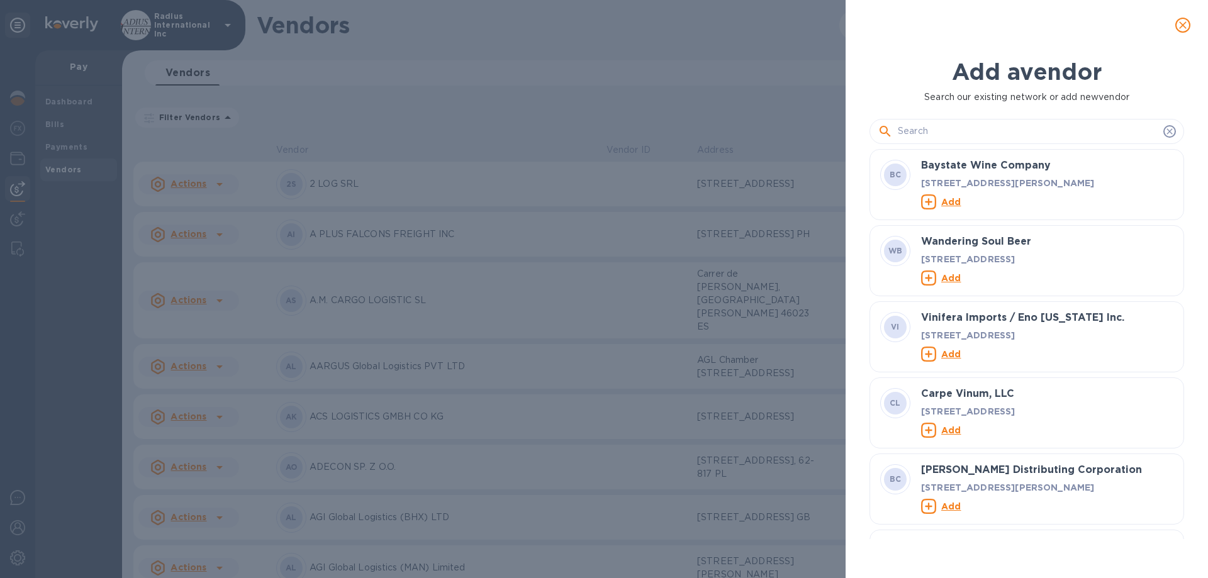
click at [921, 132] on input "text" at bounding box center [1028, 131] width 261 height 19
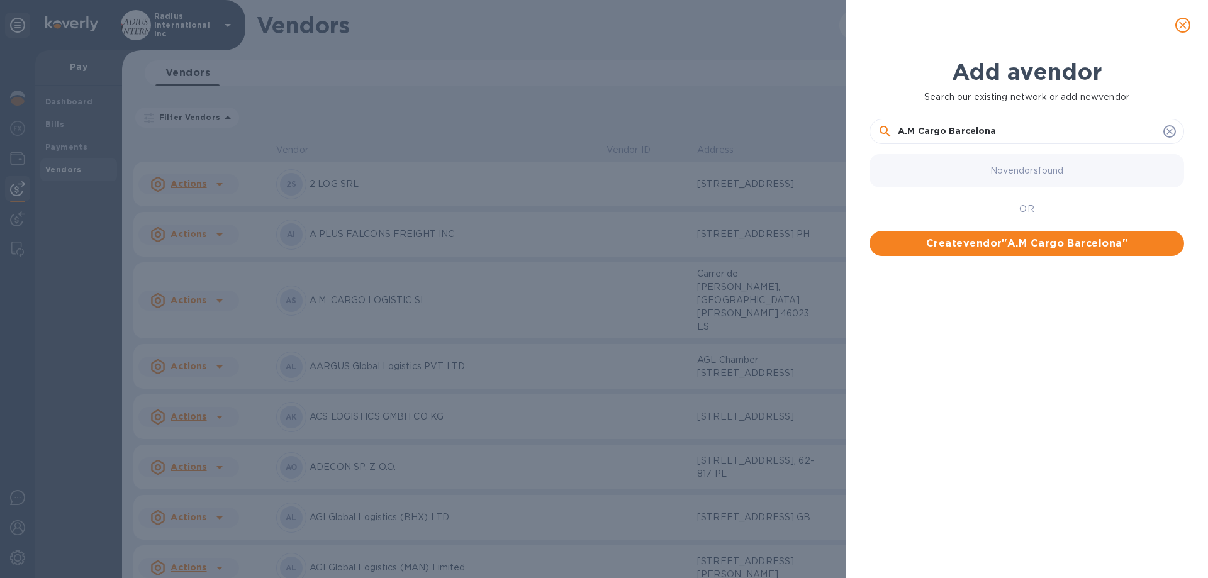
click at [921, 127] on input "A.M Cargo Barcelona" at bounding box center [1028, 131] width 261 height 19
type input "A.M Cargo Barcelona, S.L."
click at [921, 250] on span "Create vendor " A.M Cargo Barcelona, S.L. "" at bounding box center [1027, 243] width 294 height 15
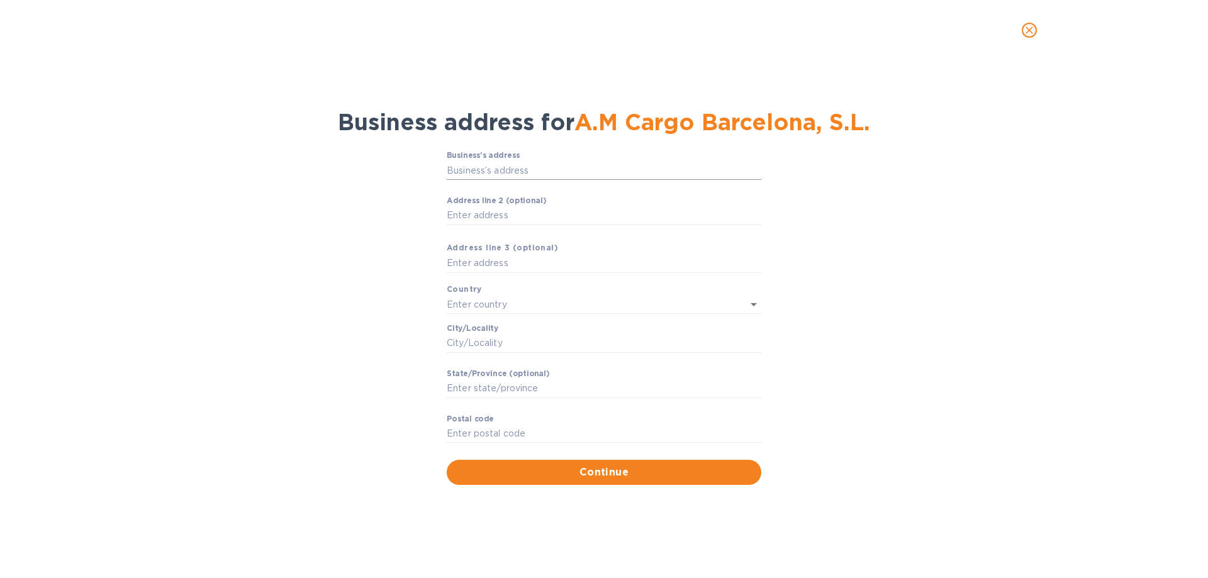
click at [523, 174] on input "Business’s аddress" at bounding box center [604, 170] width 315 height 19
click at [505, 168] on input "Business’s аddress" at bounding box center [604, 170] width 315 height 19
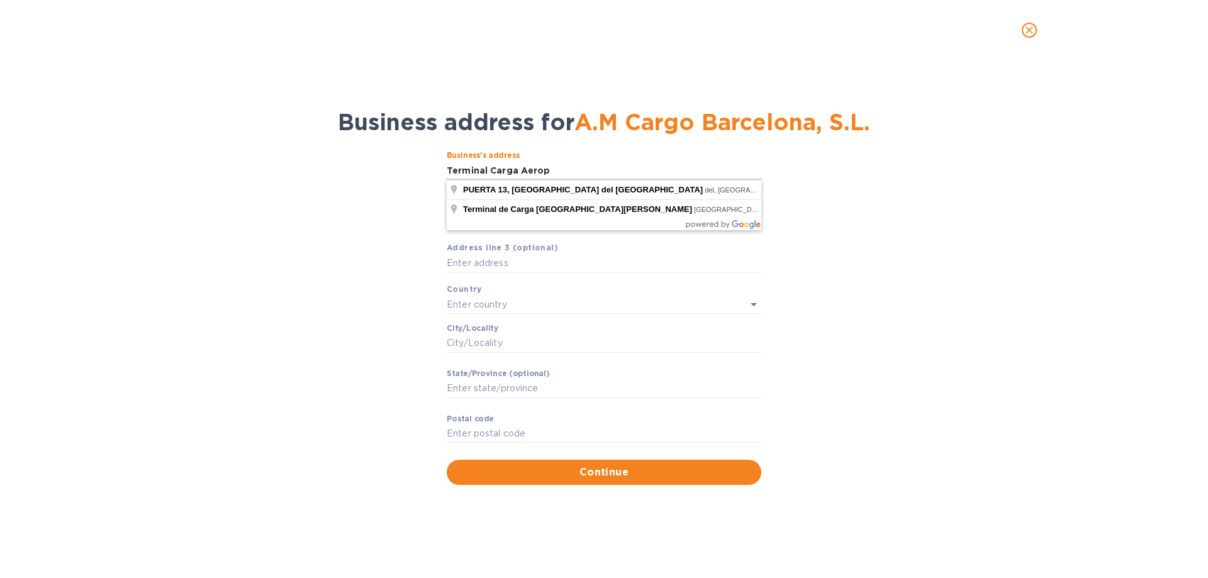
type input "MD [GEOGRAPHIC_DATA]"
type input "[GEOGRAPHIC_DATA]"
type input "MD"
type input "28042"
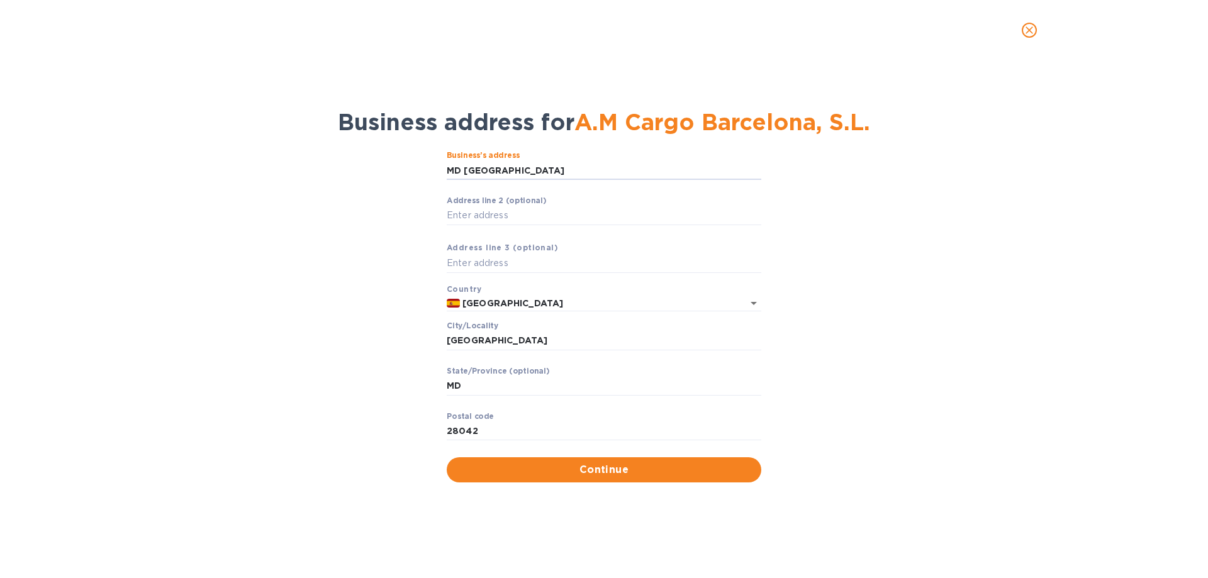
drag, startPoint x: 514, startPoint y: 171, endPoint x: 381, endPoint y: 171, distance: 133.4
click at [366, 171] on div "Business’s аddress MD [GEOGRAPHIC_DATA] ​ Аddress line 2 (optional) ​ Аddress l…" at bounding box center [603, 316] width 1175 height 346
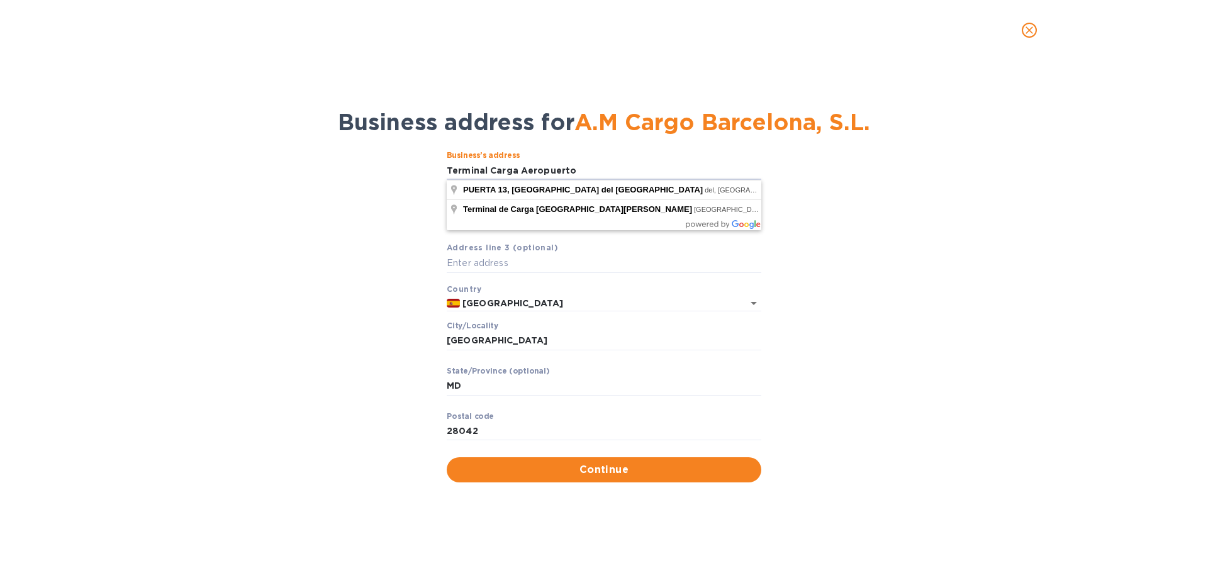
type input "Terminal Carga Aeropuerto"
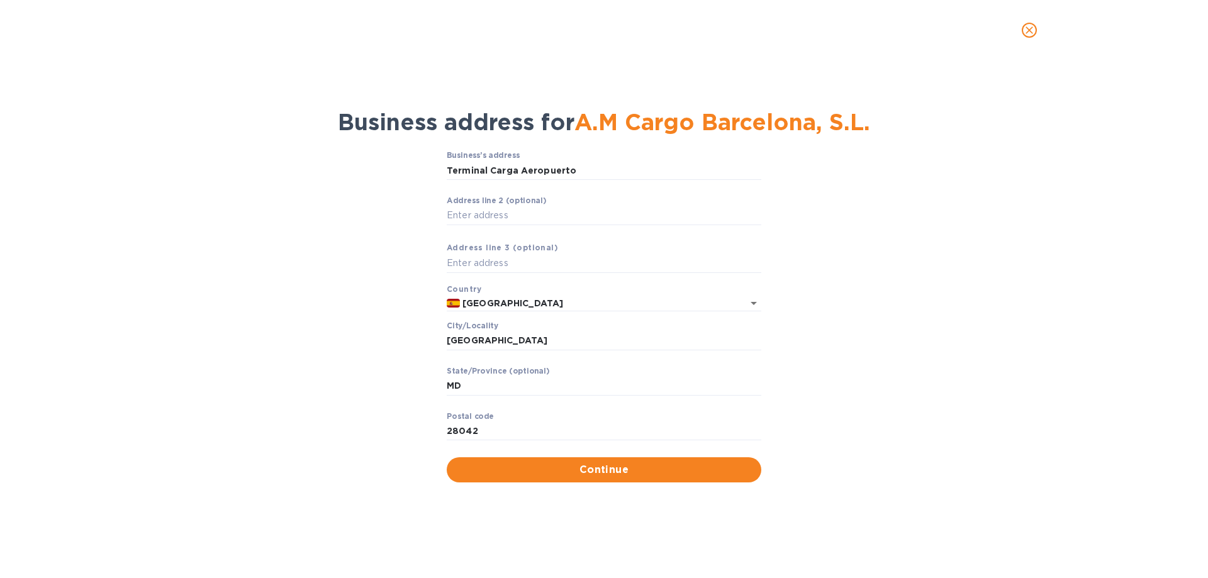
click at [317, 174] on div "Business’s аddress Terminal Carga Aeropuerto ​ Аddress line 2 (optional) ​ Аddr…" at bounding box center [603, 316] width 1175 height 346
drag, startPoint x: 491, startPoint y: 340, endPoint x: 417, endPoint y: 338, distance: 74.3
click at [417, 338] on div "Business’s аddress Terminal Carga Aeropuerto ​ Аddress line 2 (optional) ​ Аddr…" at bounding box center [603, 316] width 1175 height 346
type input "[GEOGRAPHIC_DATA]"
type input "08820"
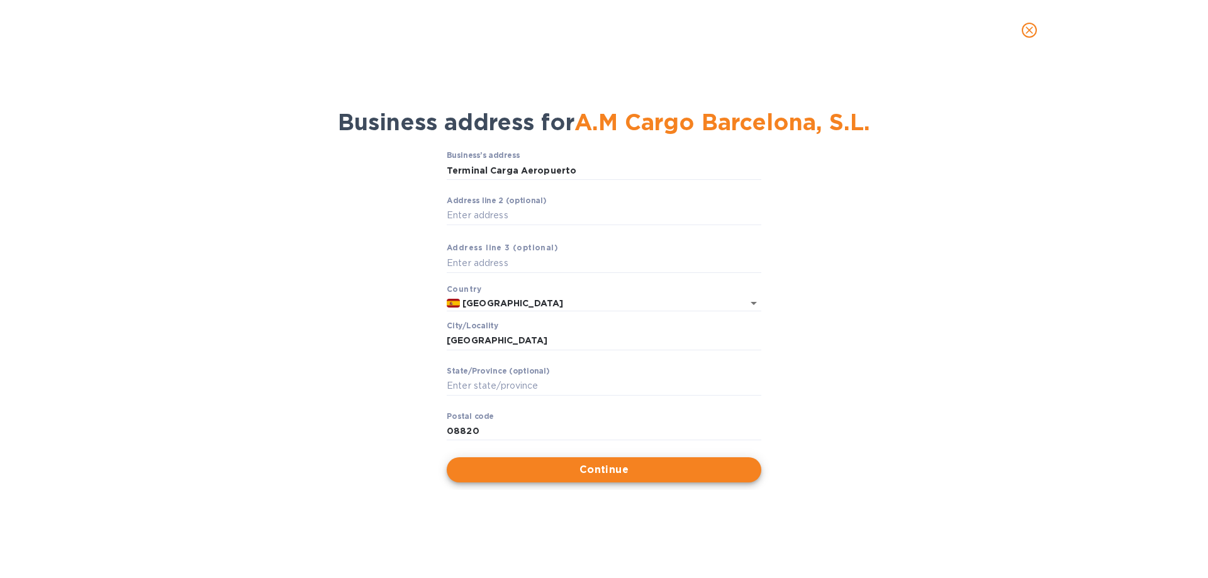
click at [665, 381] on span "Continue" at bounding box center [604, 470] width 294 height 15
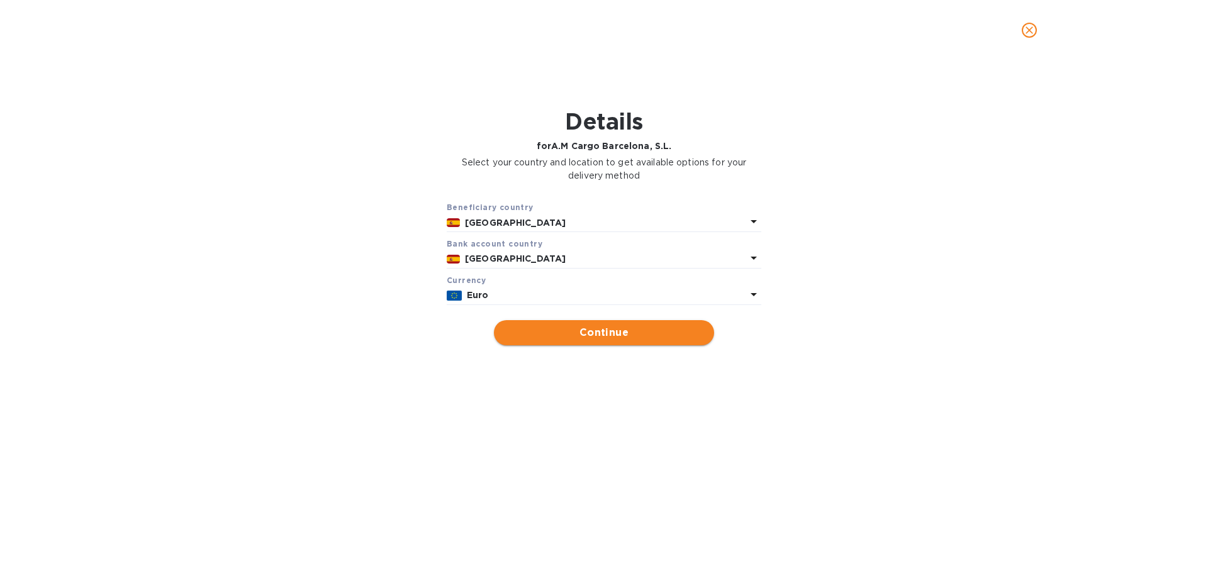
click at [617, 332] on span "Continue" at bounding box center [604, 332] width 200 height 15
type input "A.M Cargo Barcelona, S.L."
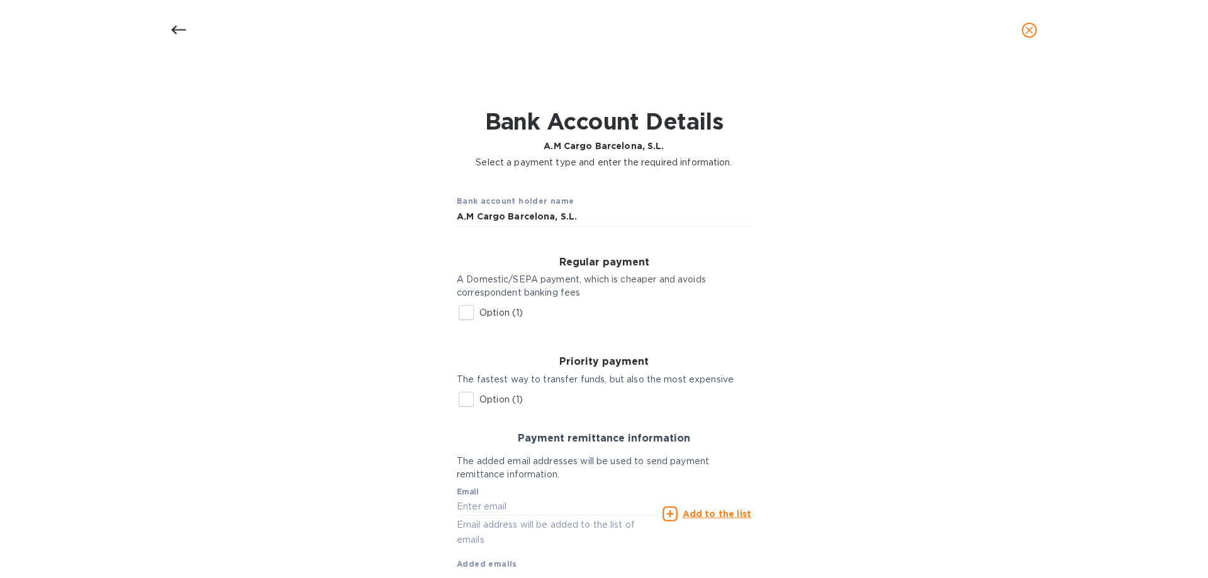
click at [498, 318] on label "Option (1)" at bounding box center [488, 313] width 70 height 26
click at [479, 318] on input "Option (1)" at bounding box center [466, 313] width 26 height 26
checkbox input "true"
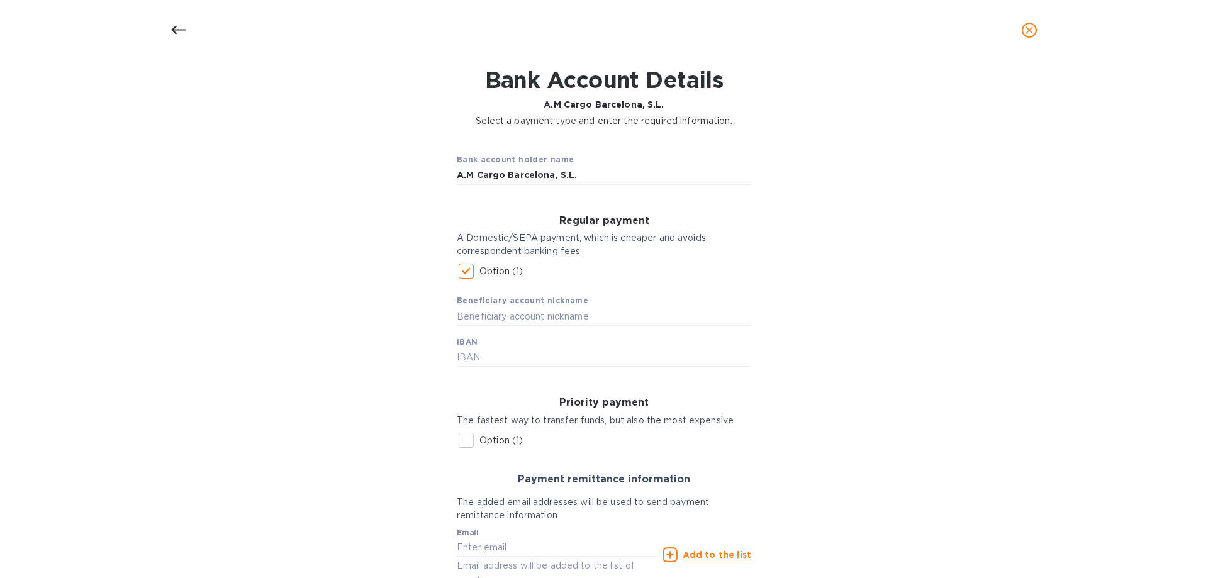
scroll to position [63, 0]
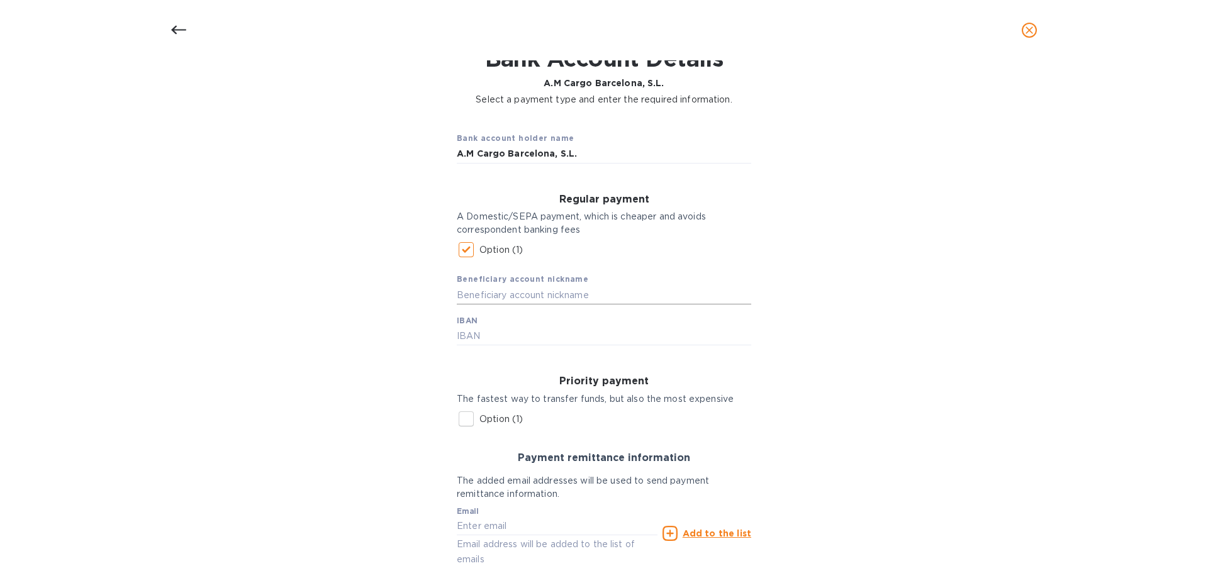
click at [492, 296] on input "text" at bounding box center [604, 295] width 294 height 19
type input "A.M Cargo"
click at [495, 335] on input "text" at bounding box center [604, 336] width 294 height 19
type input "[FINANCIAL_ID]"
click at [477, 335] on input "[FINANCIAL_ID]" at bounding box center [604, 336] width 294 height 19
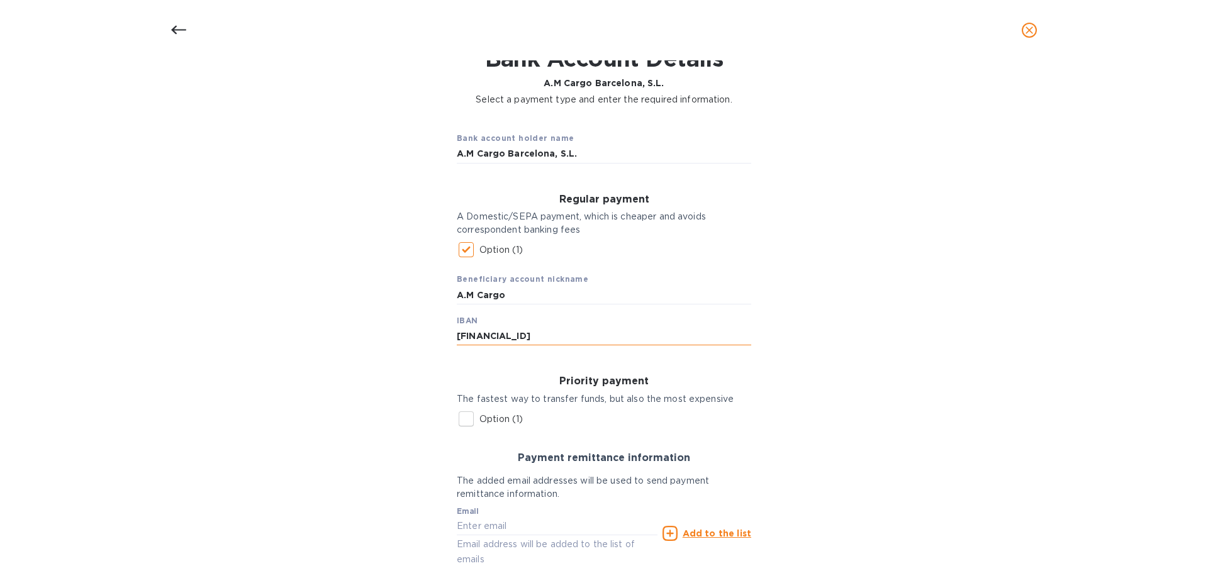
click at [495, 335] on input "[FINANCIAL_ID]" at bounding box center [604, 336] width 294 height 19
click at [500, 334] on input "[FINANCIAL_ID]" at bounding box center [604, 336] width 294 height 19
click at [520, 334] on input "[FINANCIAL_ID]" at bounding box center [604, 336] width 294 height 19
click at [545, 335] on input "[FINANCIAL_ID]" at bounding box center [604, 336] width 294 height 19
click at [565, 335] on input "[FINANCIAL_ID]" at bounding box center [604, 336] width 294 height 19
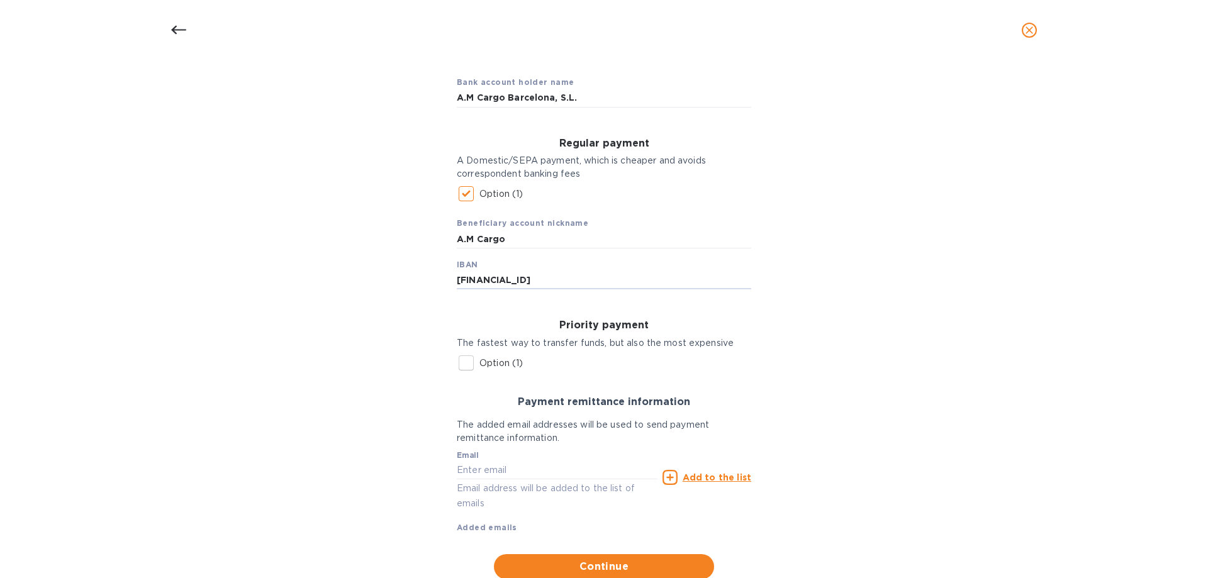
scroll to position [159, 0]
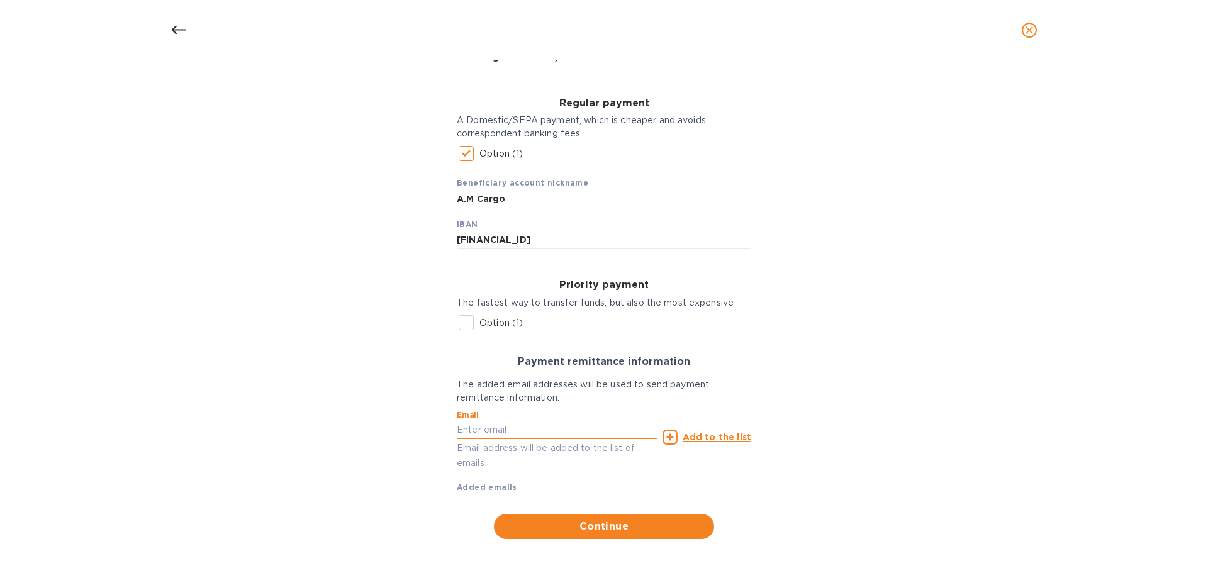
click at [507, 381] on input "text" at bounding box center [557, 430] width 201 height 19
paste input "[EMAIL_ADDRESS][DOMAIN_NAME]"
type input "[EMAIL_ADDRESS][DOMAIN_NAME]"
drag, startPoint x: 697, startPoint y: 434, endPoint x: 704, endPoint y: 434, distance: 6.9
click at [700, 381] on u "Add to the list" at bounding box center [717, 437] width 69 height 10
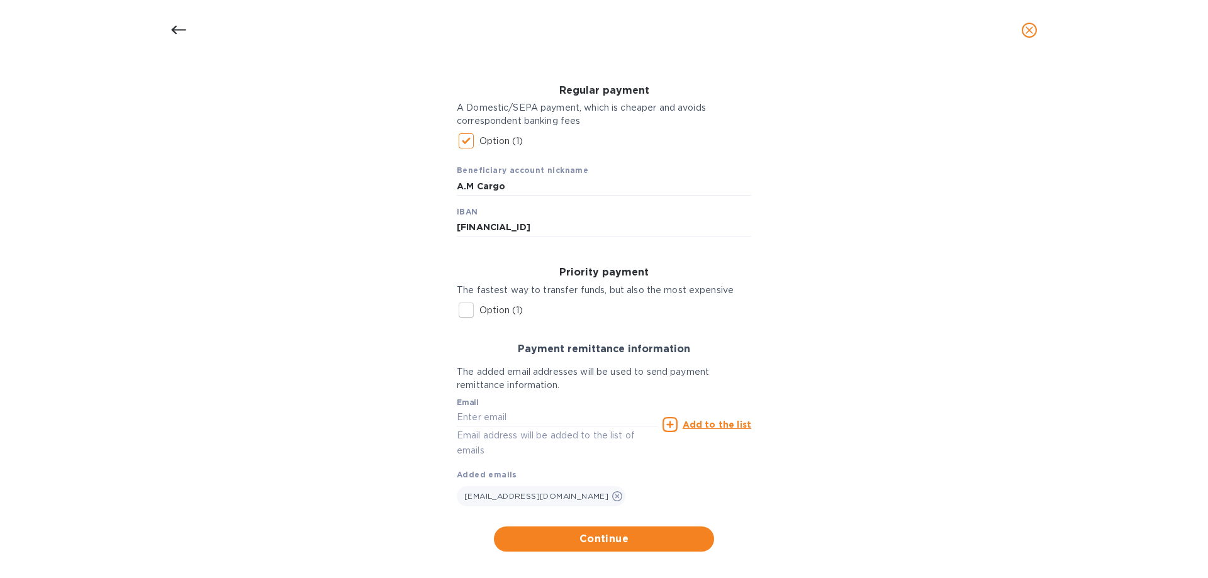
scroll to position [184, 0]
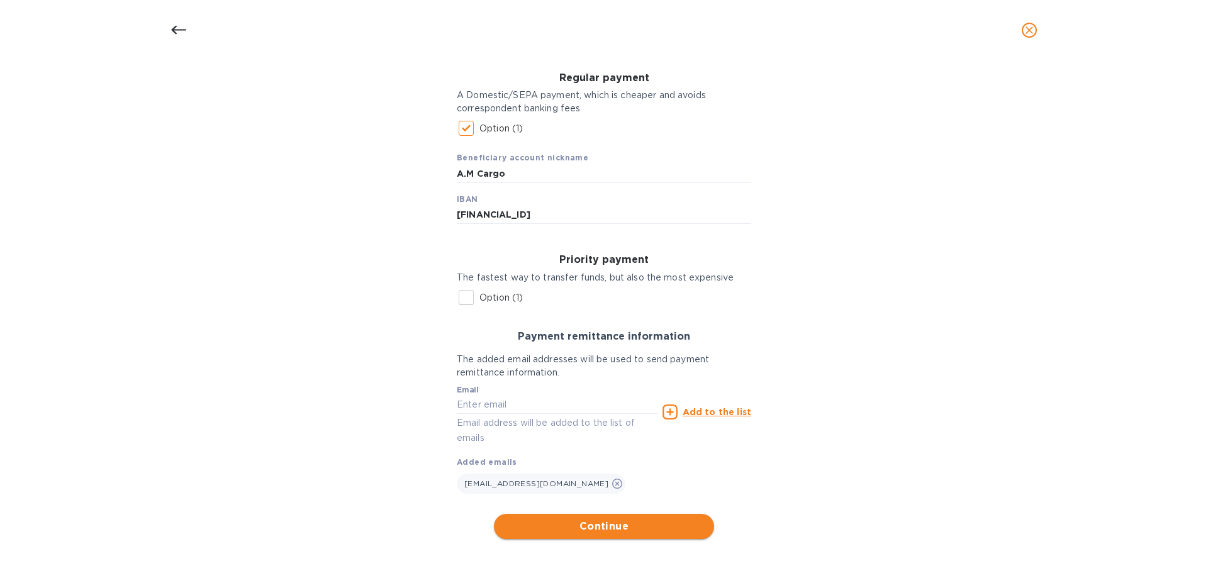
click at [617, 381] on span "Continue" at bounding box center [604, 526] width 200 height 15
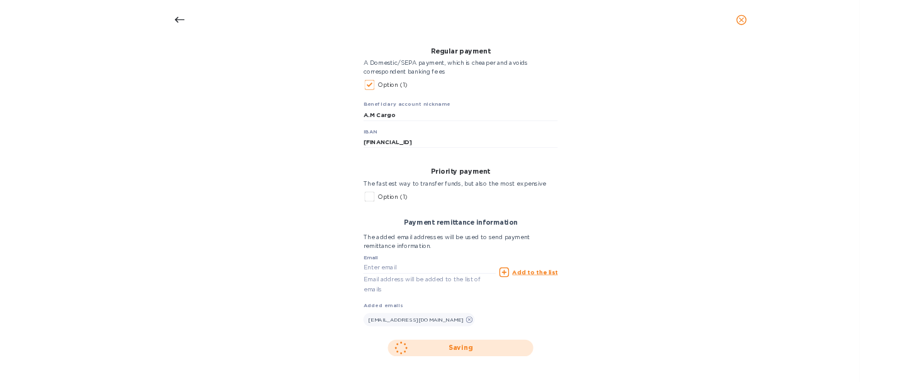
scroll to position [0, 0]
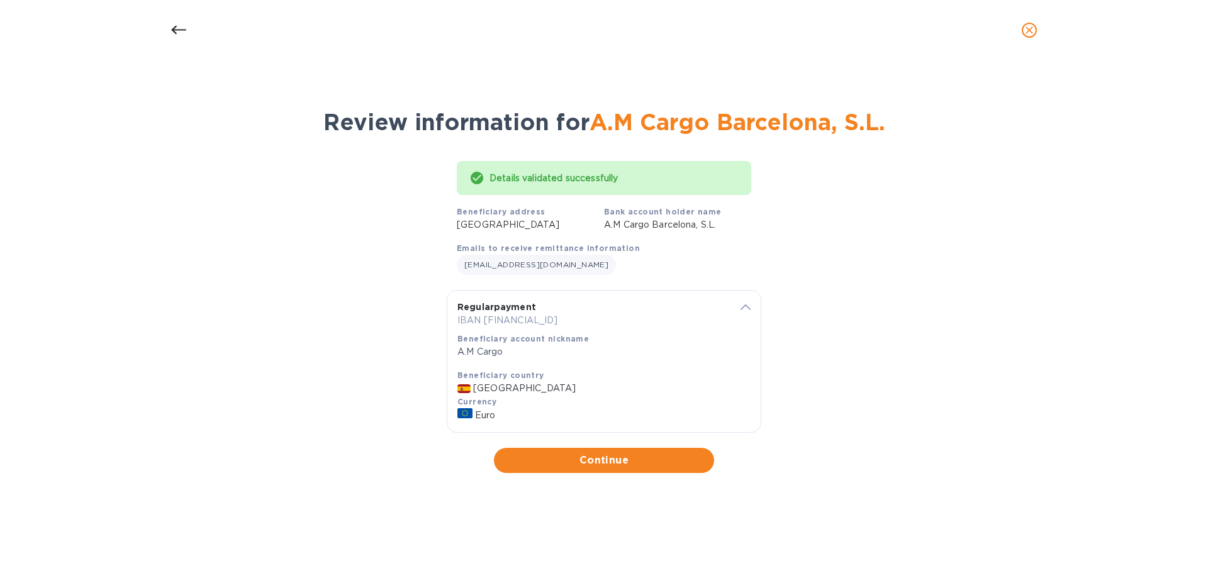
drag, startPoint x: 631, startPoint y: 468, endPoint x: 635, endPoint y: 461, distance: 8.2
click at [631, 381] on span "Continue" at bounding box center [604, 460] width 200 height 15
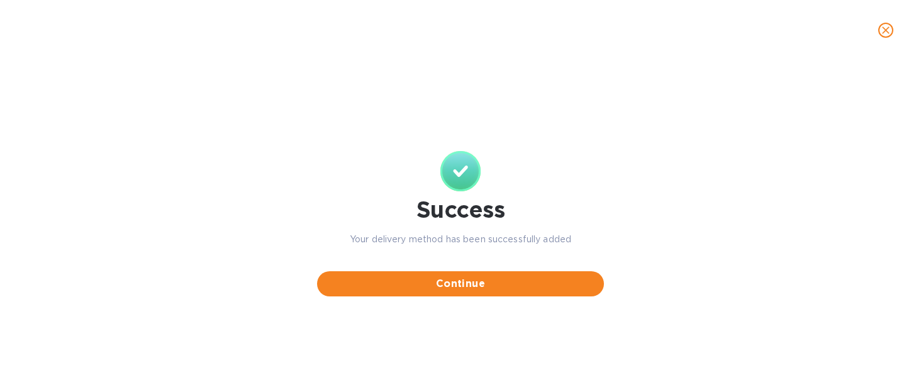
click at [414, 286] on span "Continue" at bounding box center [460, 283] width 267 height 15
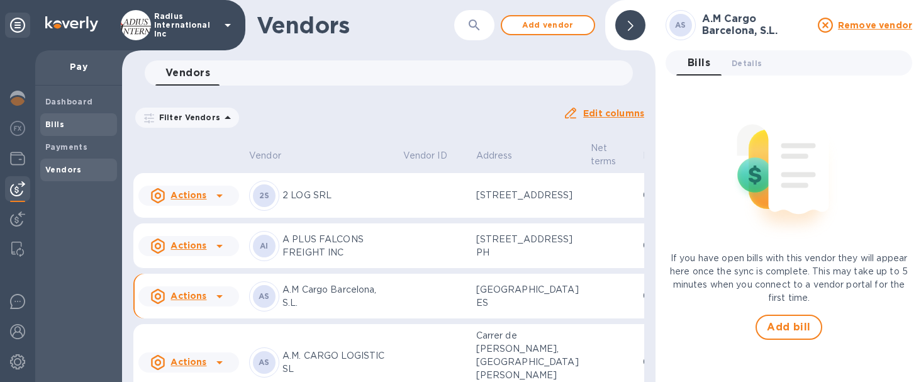
click at [84, 126] on span "Bills" at bounding box center [78, 124] width 67 height 13
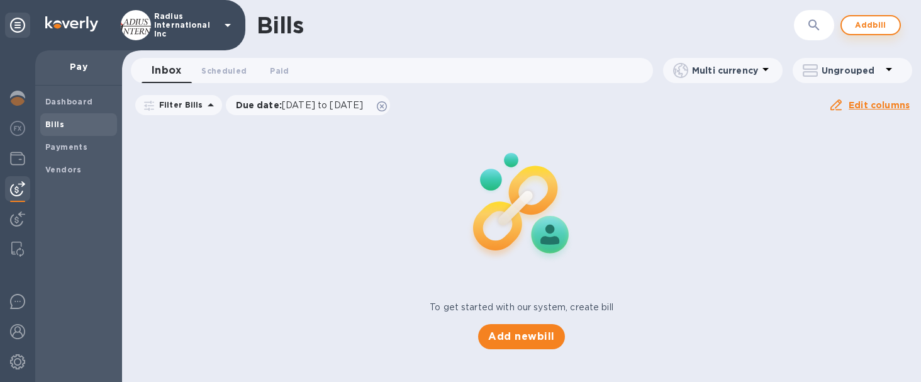
click at [865, 28] on span "Add bill" at bounding box center [871, 25] width 38 height 15
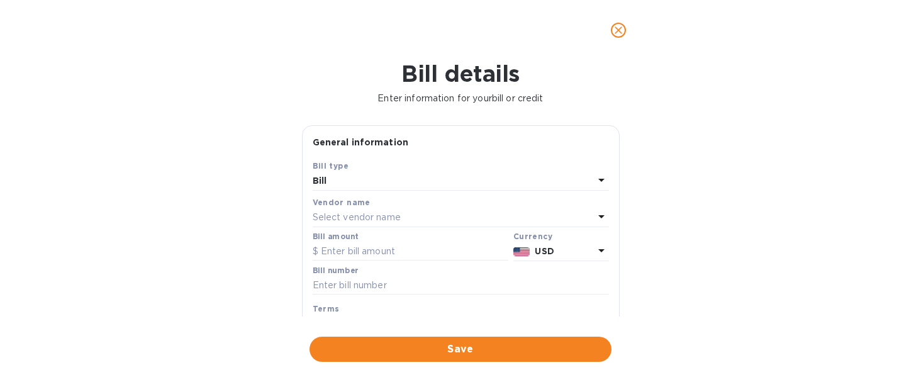
click at [352, 218] on p "Select vendor name" at bounding box center [357, 217] width 88 height 13
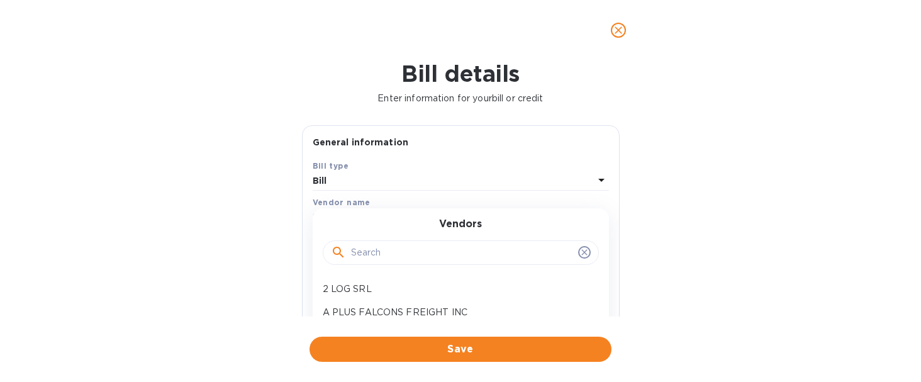
click at [381, 240] on div at bounding box center [461, 252] width 276 height 25
click at [397, 252] on input "text" at bounding box center [462, 253] width 222 height 19
type input "A.M"
click at [385, 286] on p "A.M Cargo Barcelona, S.L." at bounding box center [456, 289] width 266 height 13
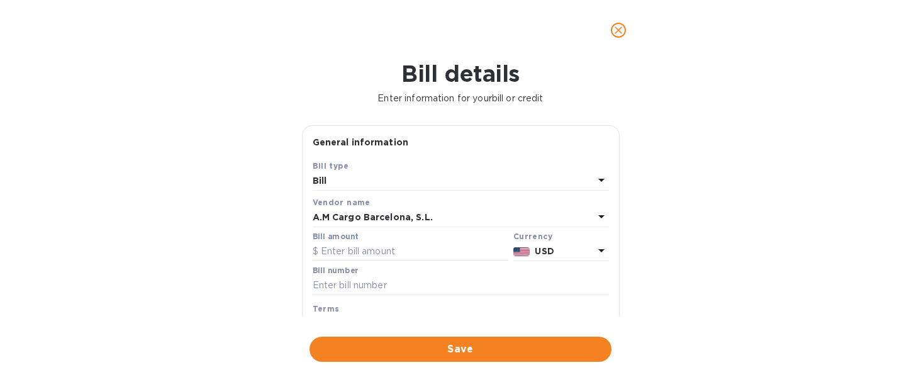
click at [535, 248] on b "USD" at bounding box center [544, 251] width 19 height 10
drag, startPoint x: 503, startPoint y: 284, endPoint x: 495, endPoint y: 283, distance: 8.8
click at [502, 284] on p "Euro" at bounding box center [540, 283] width 97 height 13
click at [388, 252] on input "text" at bounding box center [411, 251] width 196 height 19
type input "432.04"
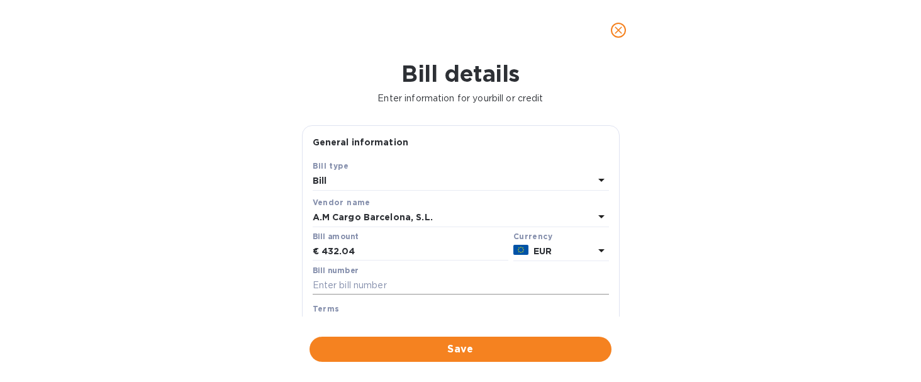
click at [327, 285] on input "text" at bounding box center [461, 285] width 296 height 19
paste input "ABVT2501491"
type input "ABVT2501491"
click at [436, 344] on span "Save" at bounding box center [461, 349] width 282 height 15
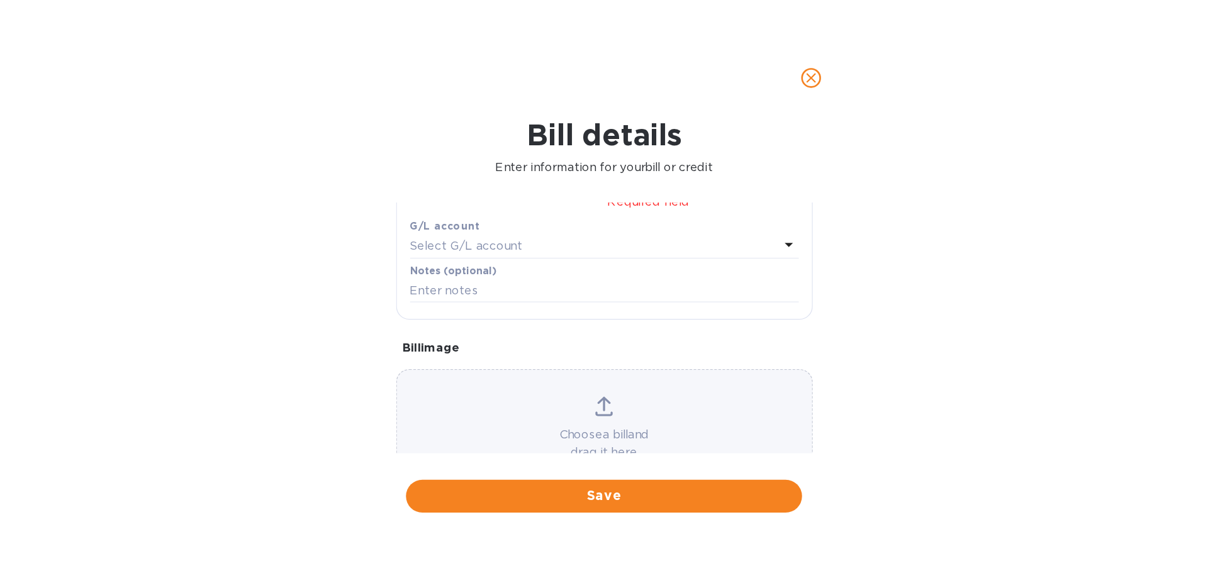
scroll to position [97, 0]
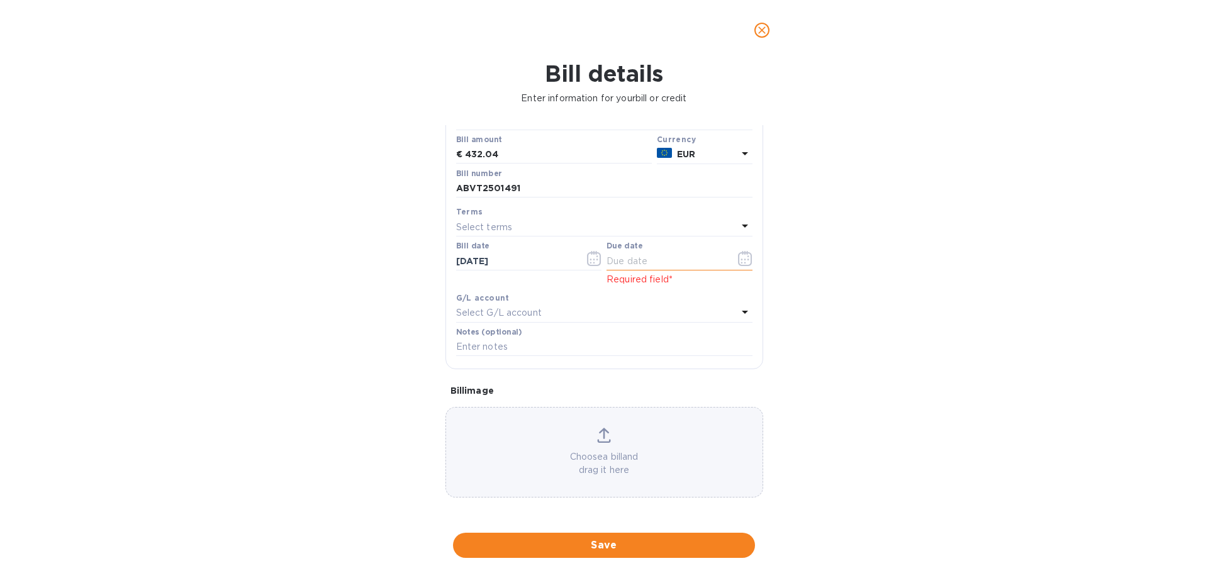
drag, startPoint x: 653, startPoint y: 258, endPoint x: 741, endPoint y: 259, distance: 88.7
click at [653, 258] on input "text" at bounding box center [666, 261] width 119 height 19
click at [742, 259] on icon "button" at bounding box center [745, 258] width 14 height 15
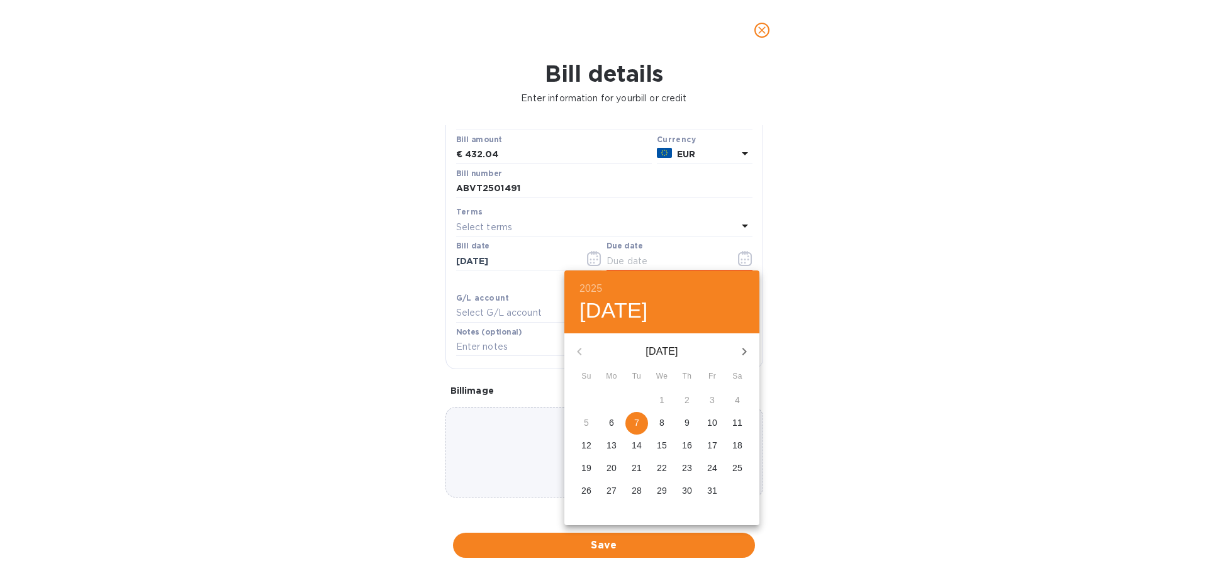
click at [642, 381] on span "7" at bounding box center [636, 423] width 23 height 13
type input "[DATE]"
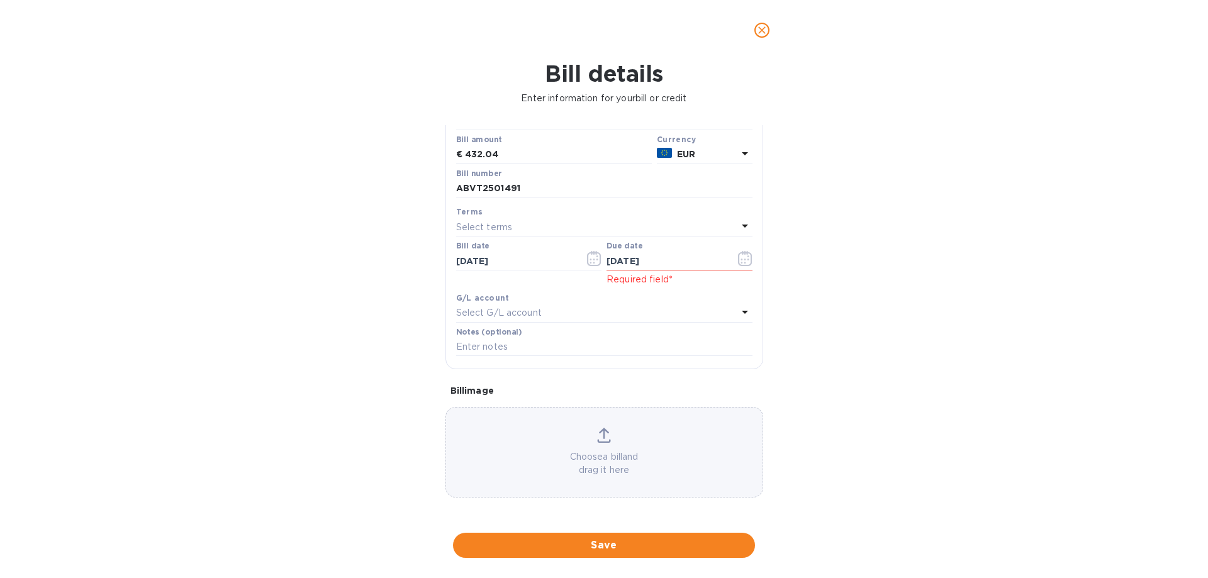
drag, startPoint x: 539, startPoint y: 556, endPoint x: 723, endPoint y: 518, distance: 188.3
click at [541, 381] on button "Save" at bounding box center [604, 545] width 302 height 25
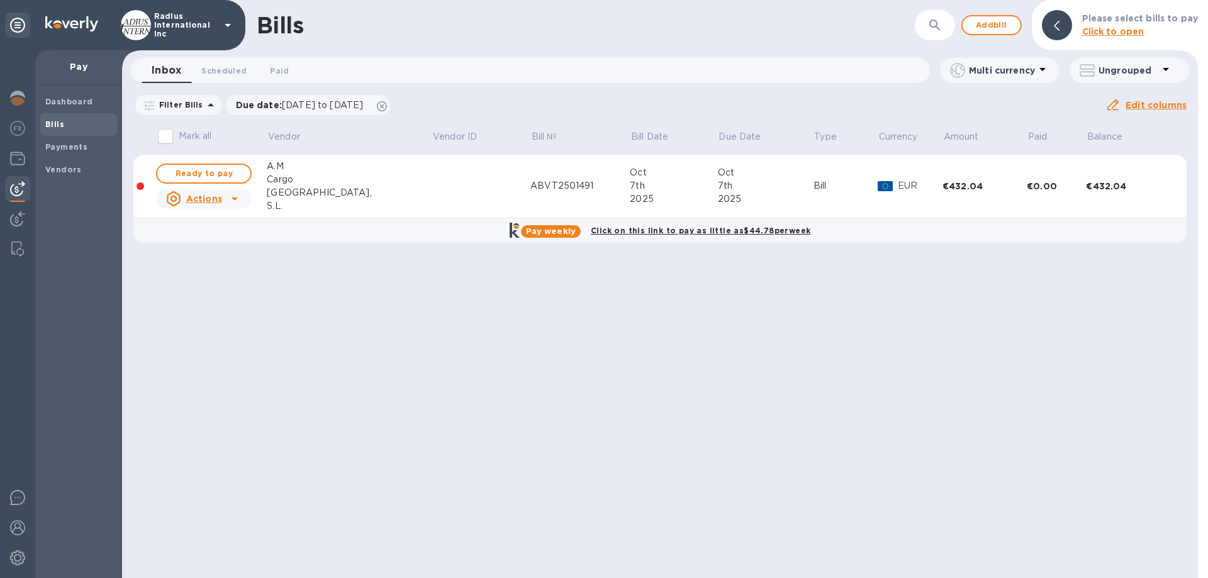
drag, startPoint x: 185, startPoint y: 176, endPoint x: 537, endPoint y: 176, distance: 351.8
click at [185, 176] on span "Ready to pay" at bounding box center [203, 173] width 73 height 15
checkbox input "true"
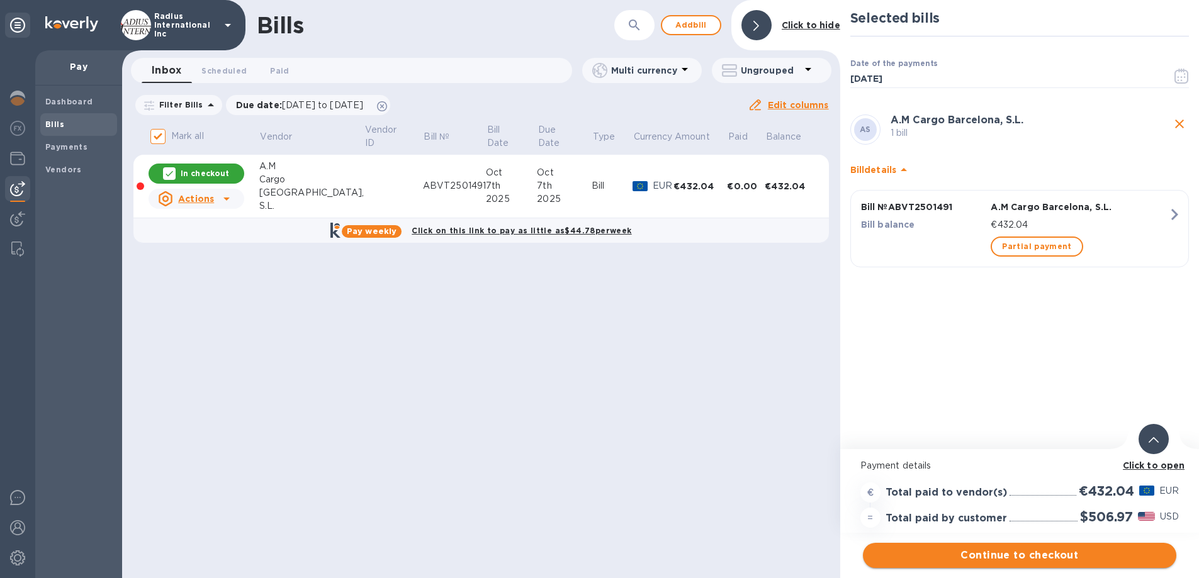
click at [921, 381] on span "Continue to checkout" at bounding box center [1019, 555] width 293 height 15
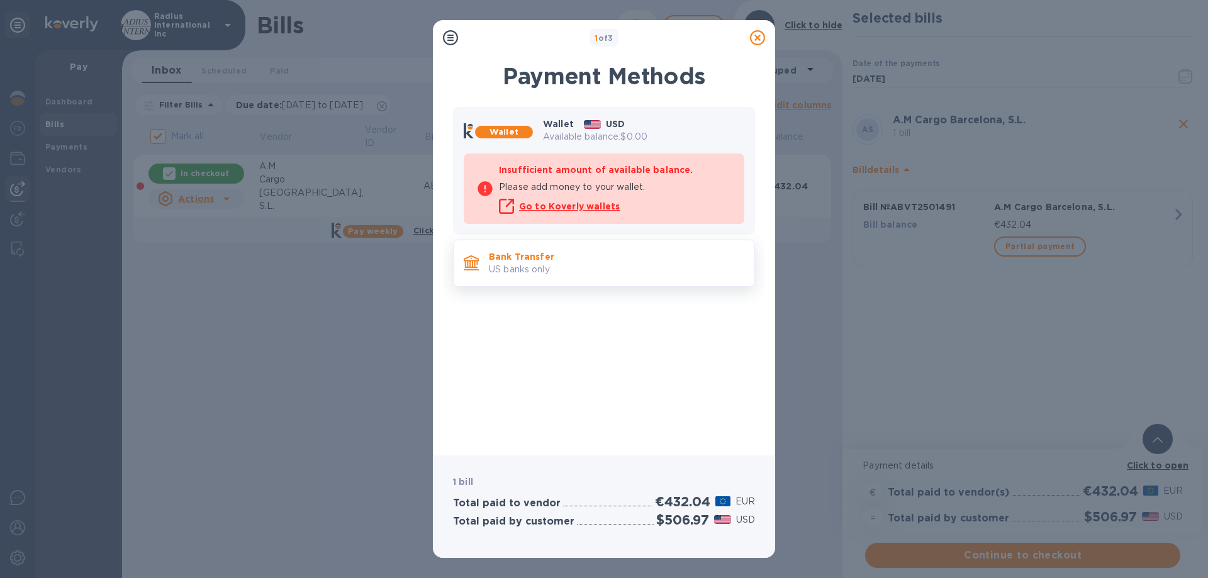
click at [592, 267] on p "US banks only." at bounding box center [616, 269] width 255 height 13
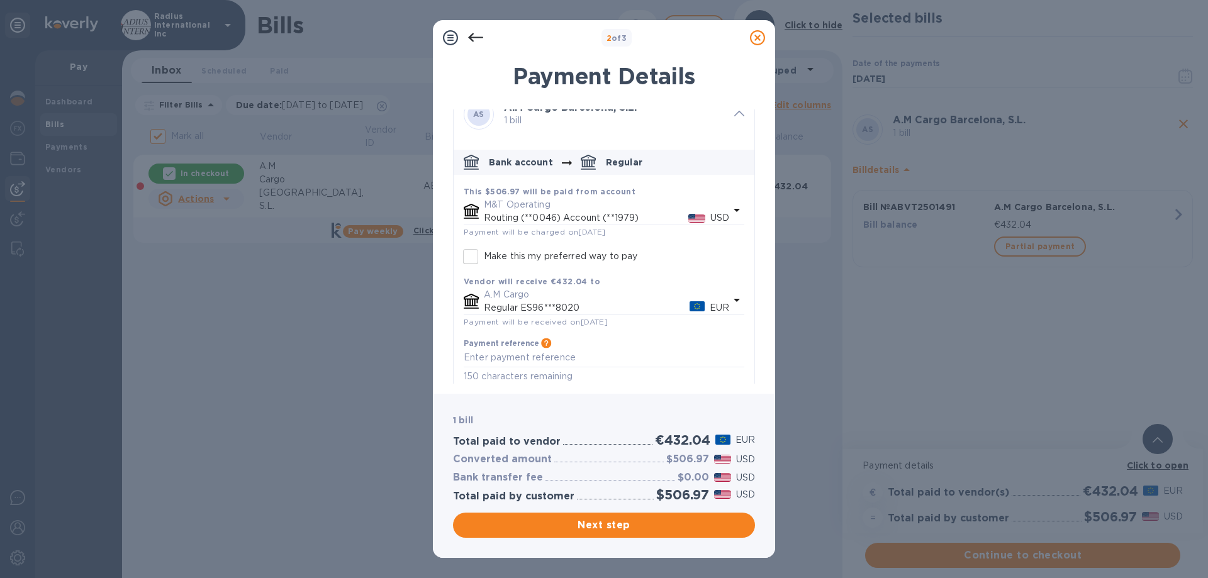
scroll to position [31, 0]
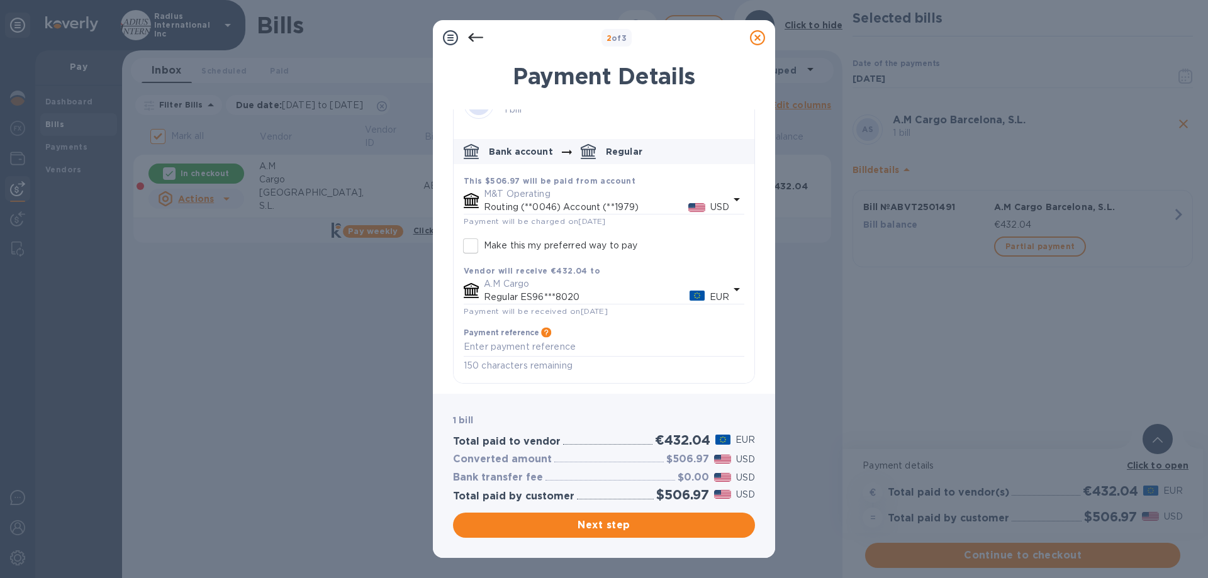
click at [554, 245] on p "Make this my preferred way to pay" at bounding box center [561, 245] width 154 height 13
click at [484, 245] on input "Make this my preferred way to pay" at bounding box center [470, 246] width 26 height 26
checkbox input "true"
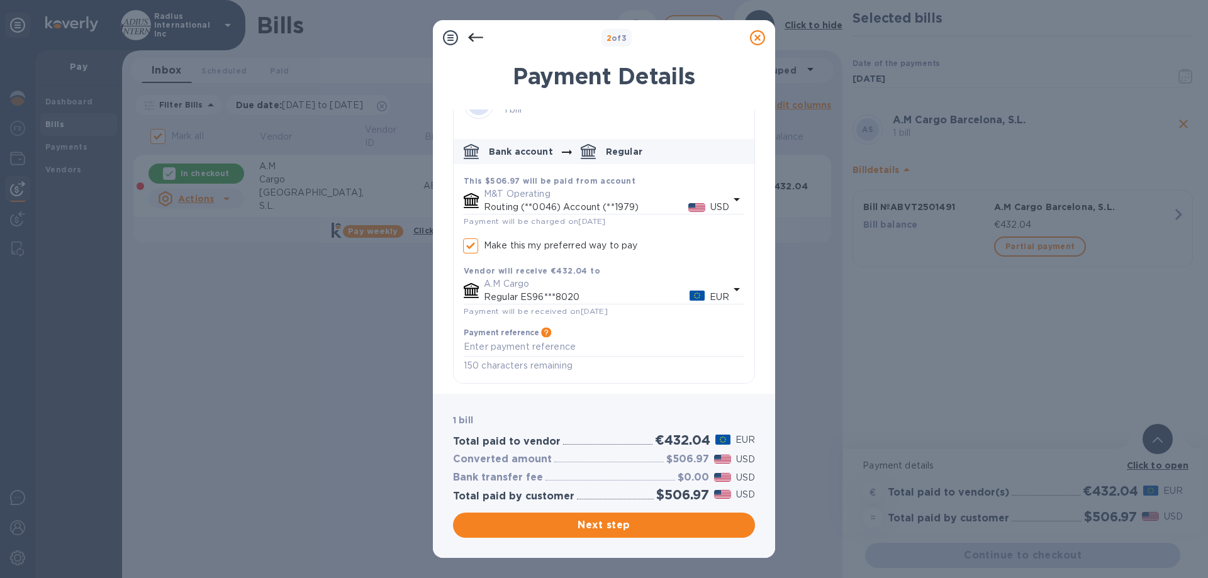
drag, startPoint x: 595, startPoint y: 525, endPoint x: 844, endPoint y: 513, distance: 249.5
click at [598, 381] on span "Next step" at bounding box center [604, 525] width 282 height 15
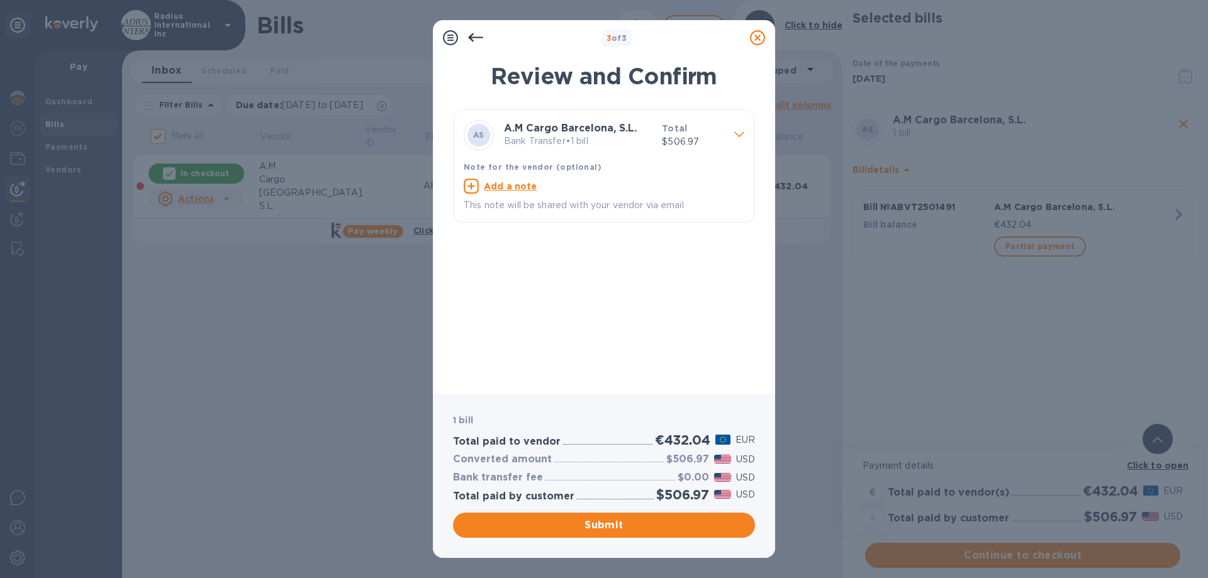
click at [615, 381] on span "Submit" at bounding box center [604, 525] width 282 height 15
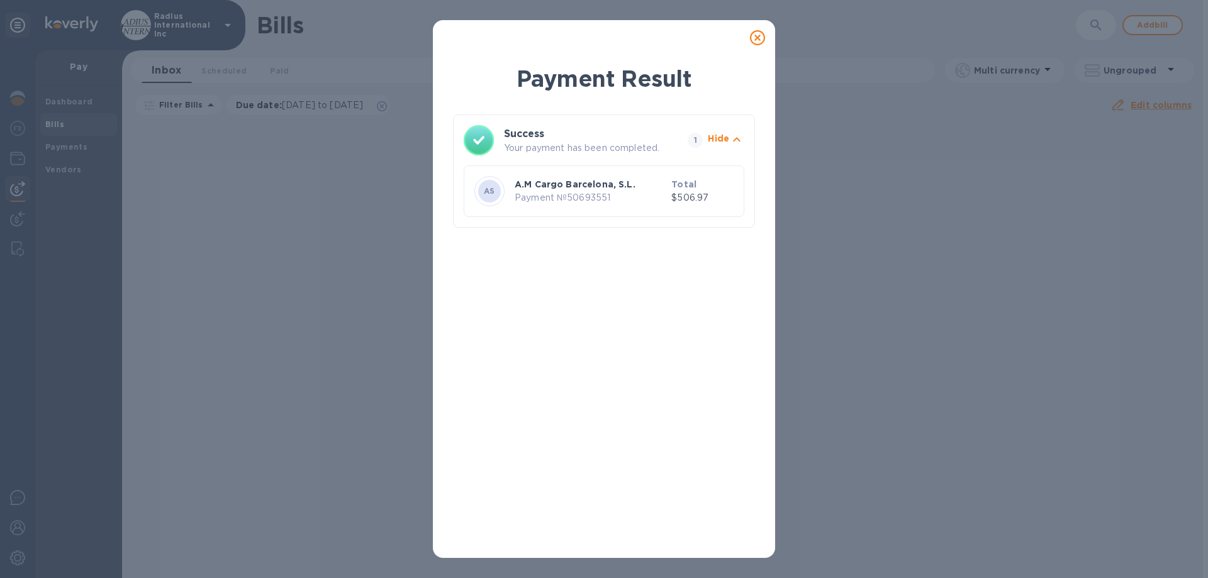
click at [758, 37] on icon at bounding box center [757, 37] width 15 height 15
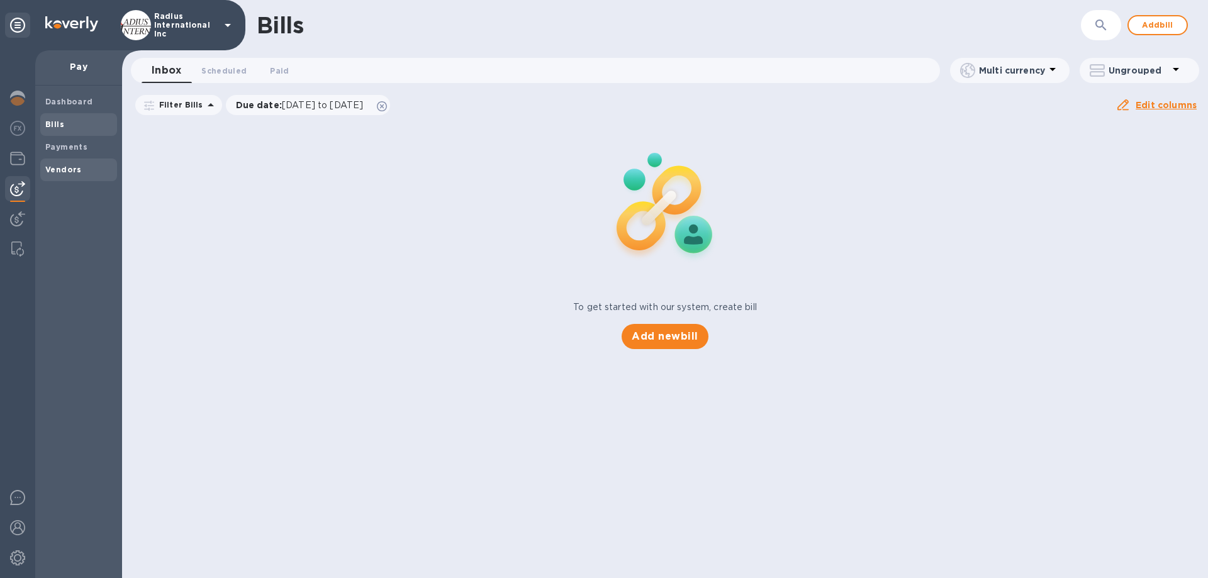
drag, startPoint x: 65, startPoint y: 166, endPoint x: 106, endPoint y: 172, distance: 41.3
click at [65, 166] on b "Vendors" at bounding box center [63, 169] width 36 height 9
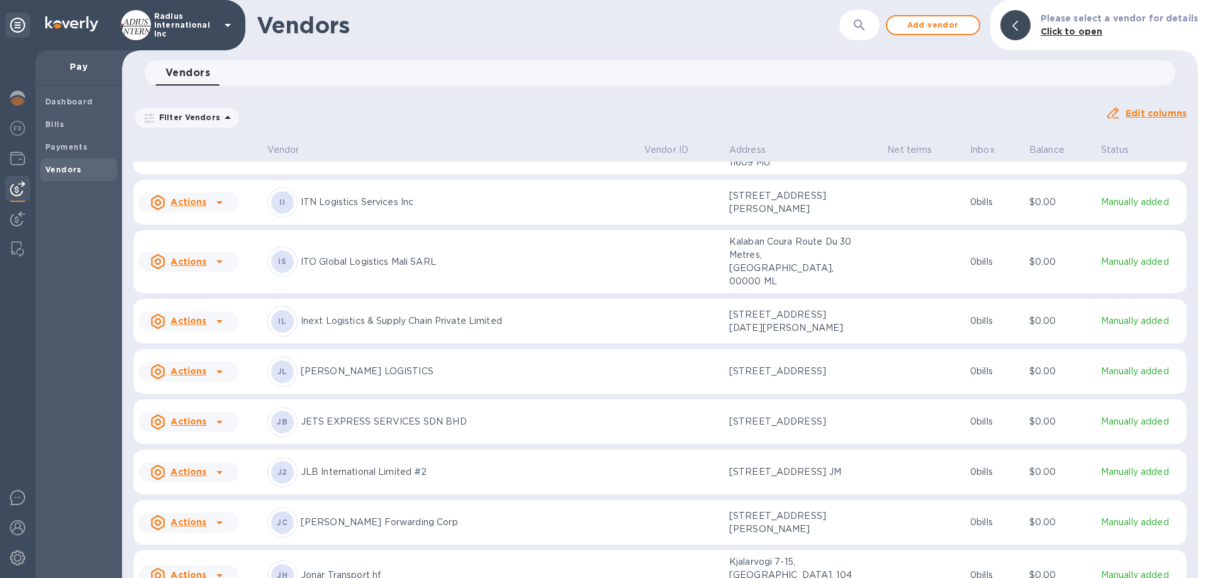
scroll to position [5251, 0]
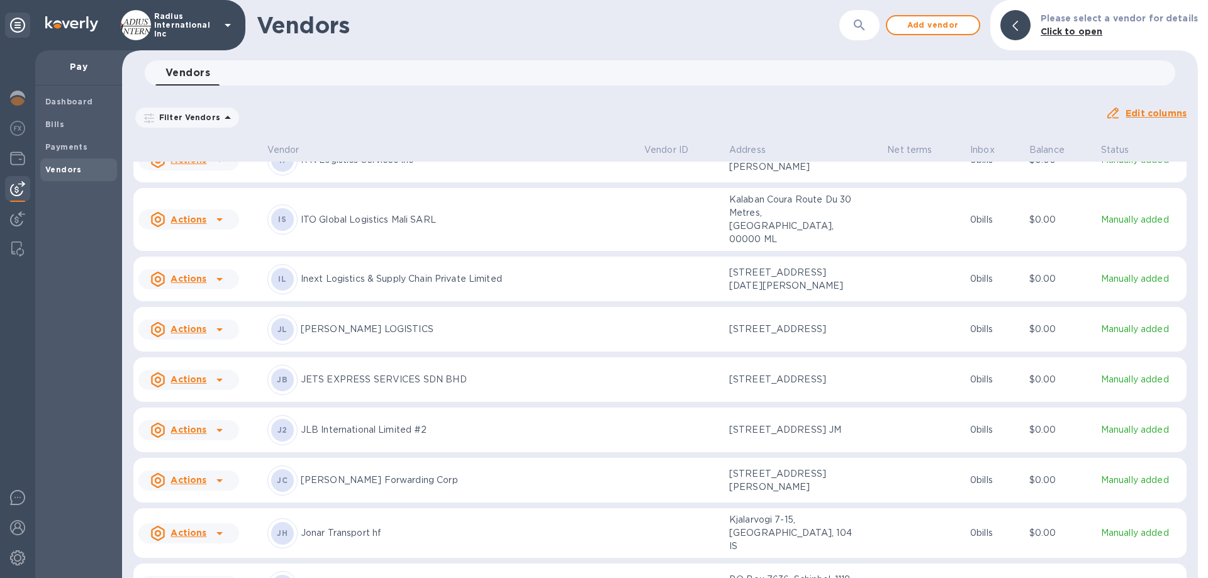
click at [373, 381] on p "JLB International Limited #2" at bounding box center [468, 429] width 334 height 13
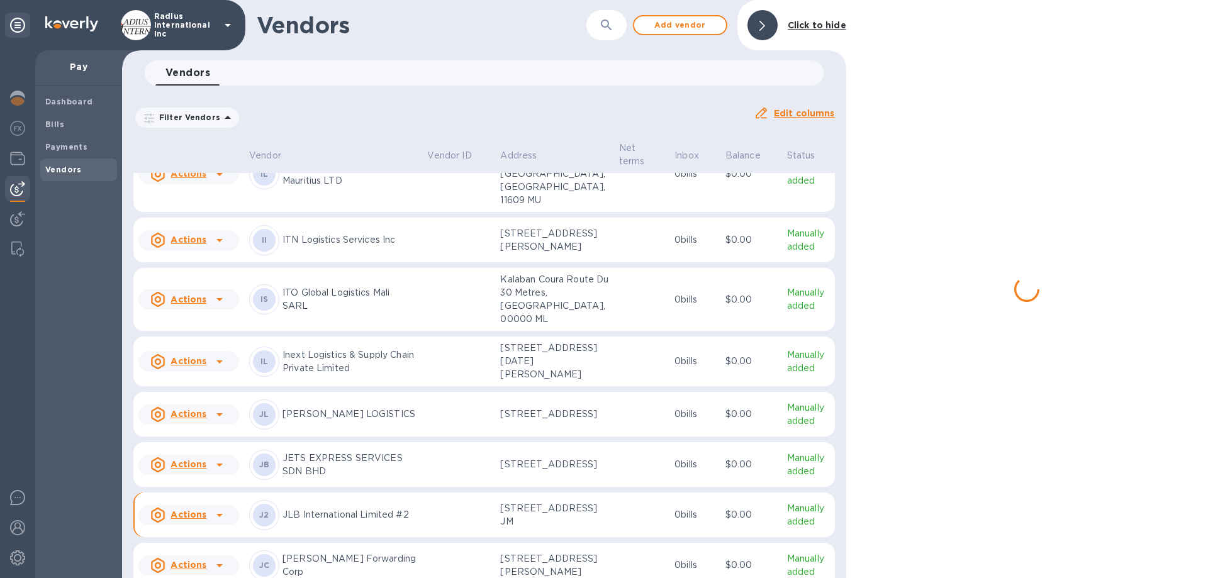
scroll to position [5330, 0]
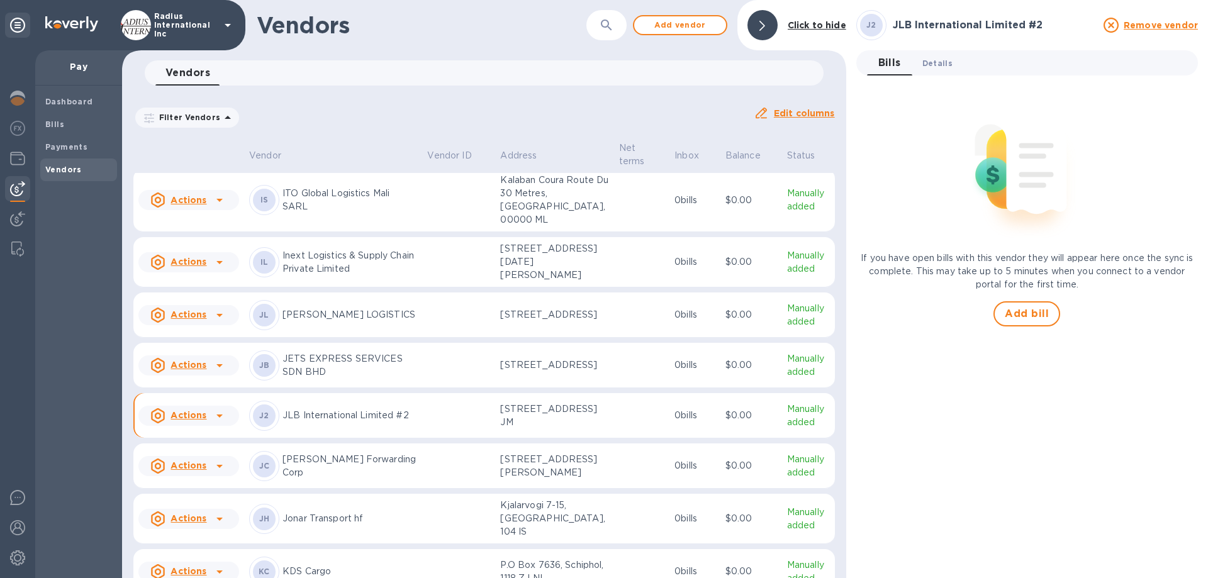
click at [921, 64] on span "Details 0" at bounding box center [937, 63] width 30 height 13
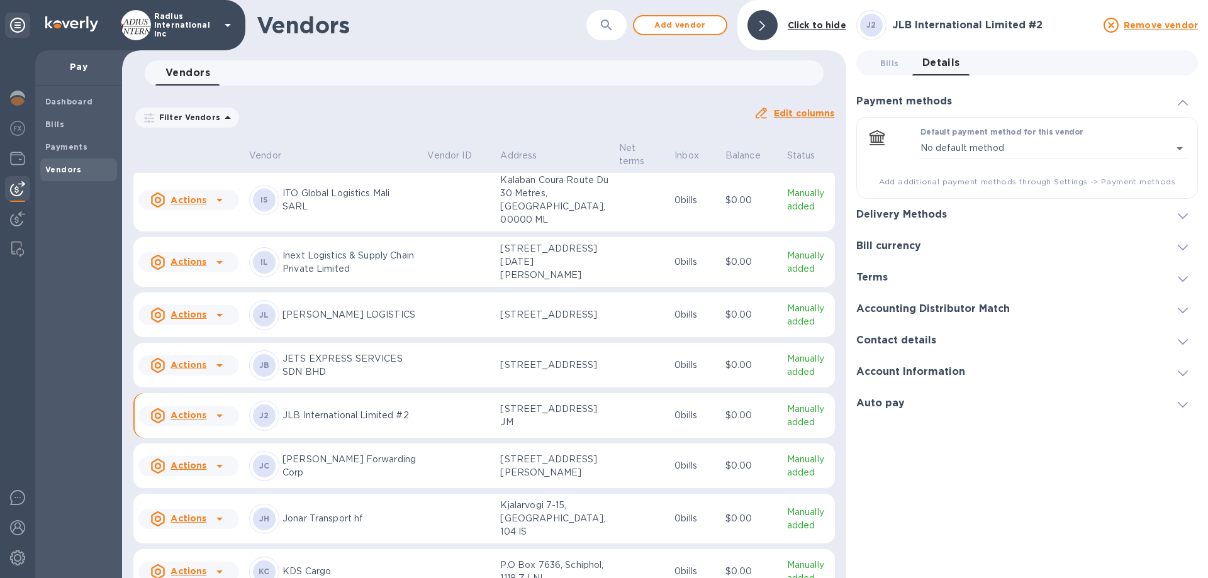
click at [921, 212] on div at bounding box center [1183, 214] width 30 height 13
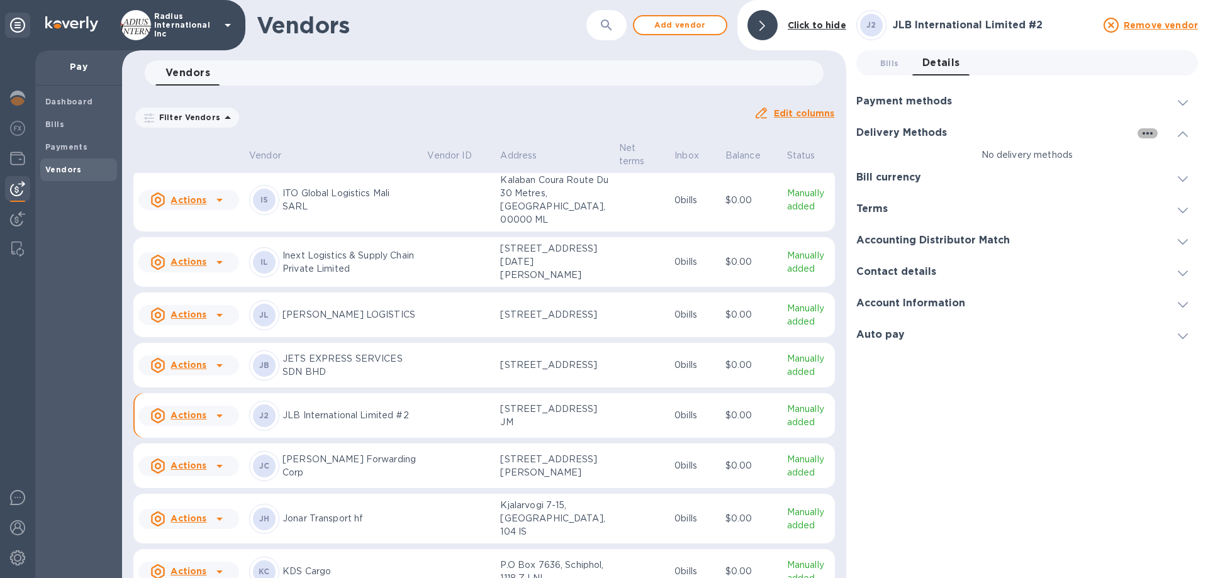
click at [921, 129] on icon "button" at bounding box center [1147, 133] width 15 height 15
click at [921, 157] on p "Add new" at bounding box center [1164, 159] width 42 height 13
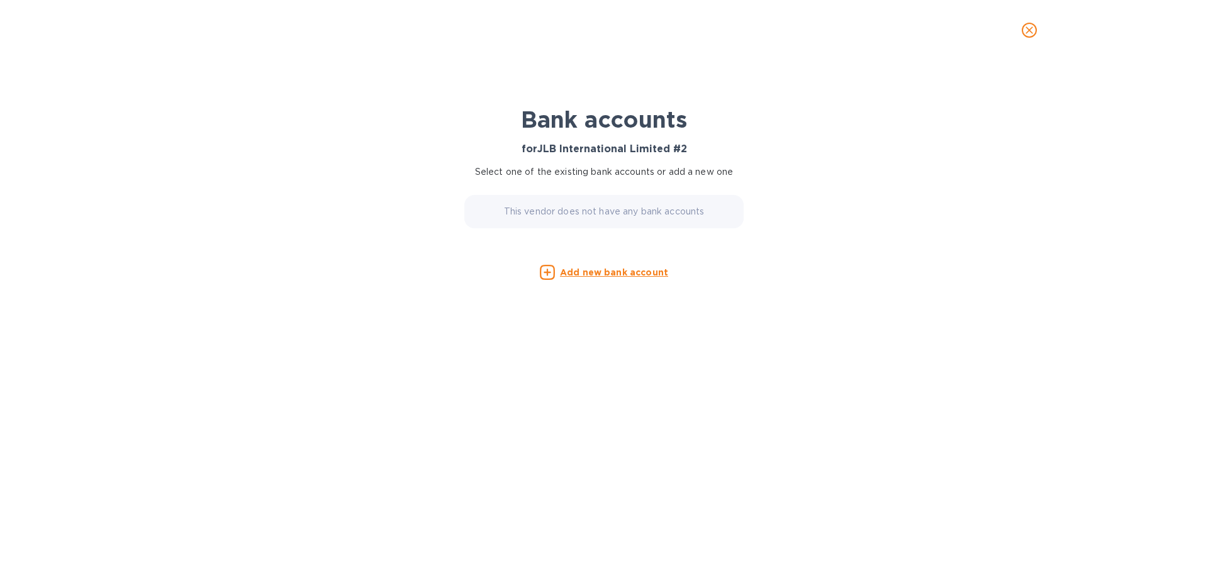
click at [610, 277] on u "Add new bank account" at bounding box center [614, 272] width 108 height 10
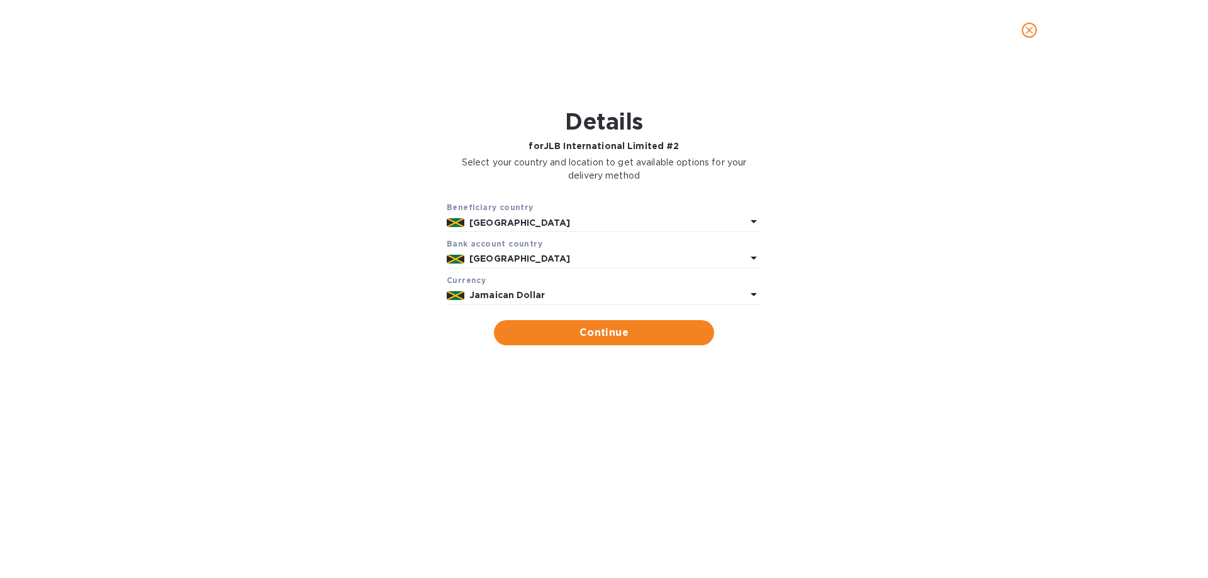
click at [488, 290] on b "Jamaican Dollar" at bounding box center [507, 295] width 76 height 10
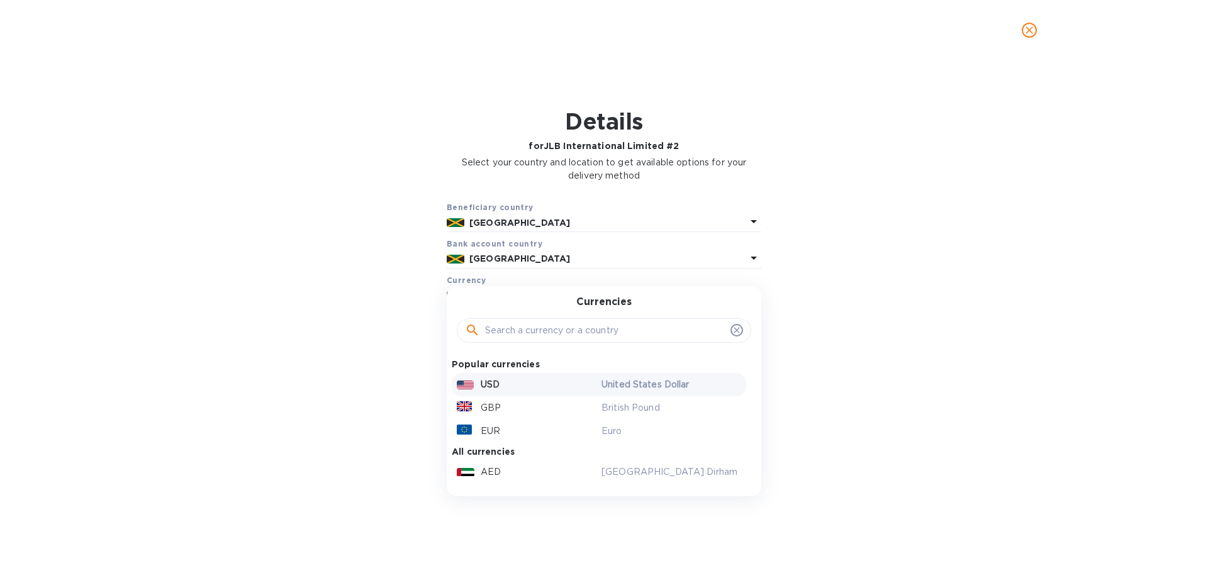
click at [491, 381] on p "USD" at bounding box center [490, 384] width 19 height 13
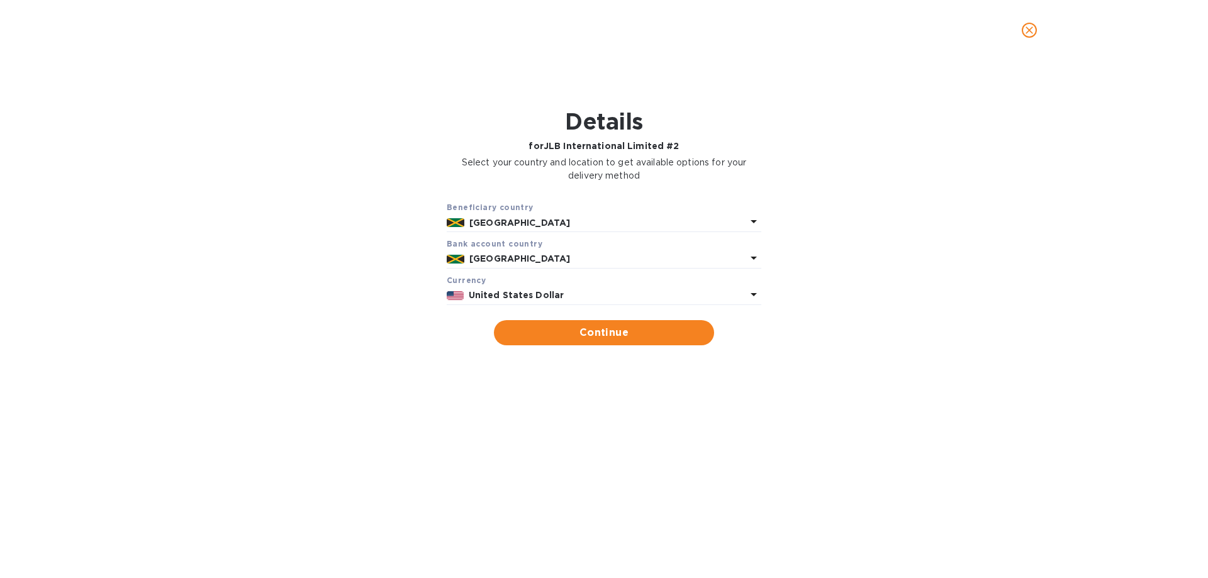
click at [590, 333] on span "Continue" at bounding box center [604, 332] width 200 height 15
type input "JLB International Limited #2"
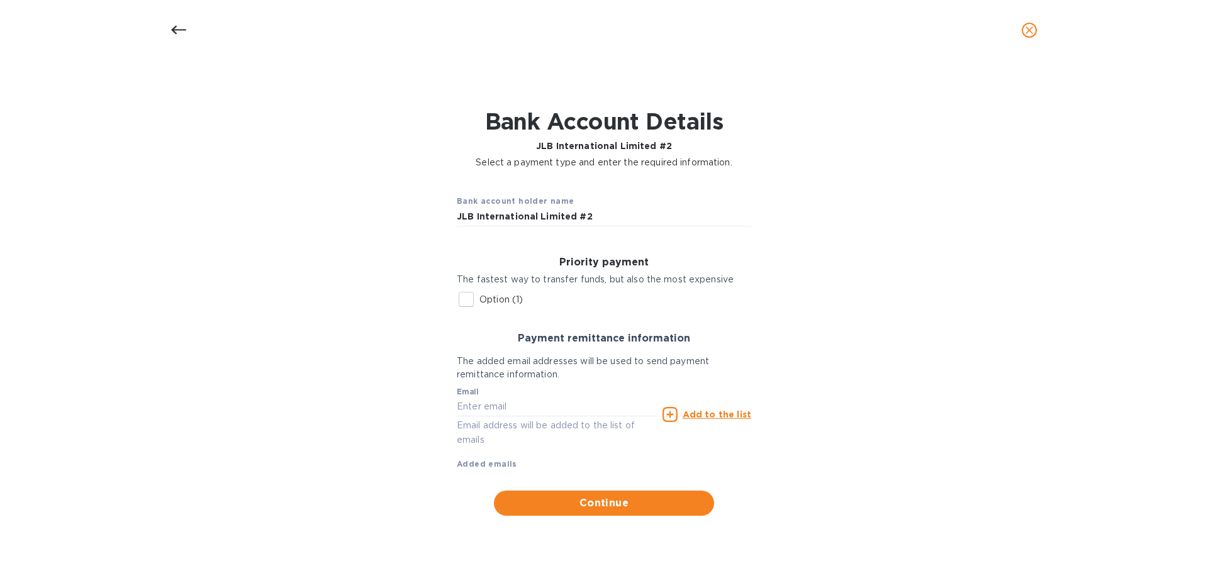
drag, startPoint x: 488, startPoint y: 298, endPoint x: 566, endPoint y: 305, distance: 79.0
click at [488, 298] on p "Option (1)" at bounding box center [500, 299] width 43 height 13
click at [479, 298] on input "Option (1)" at bounding box center [466, 299] width 26 height 26
checkbox input "true"
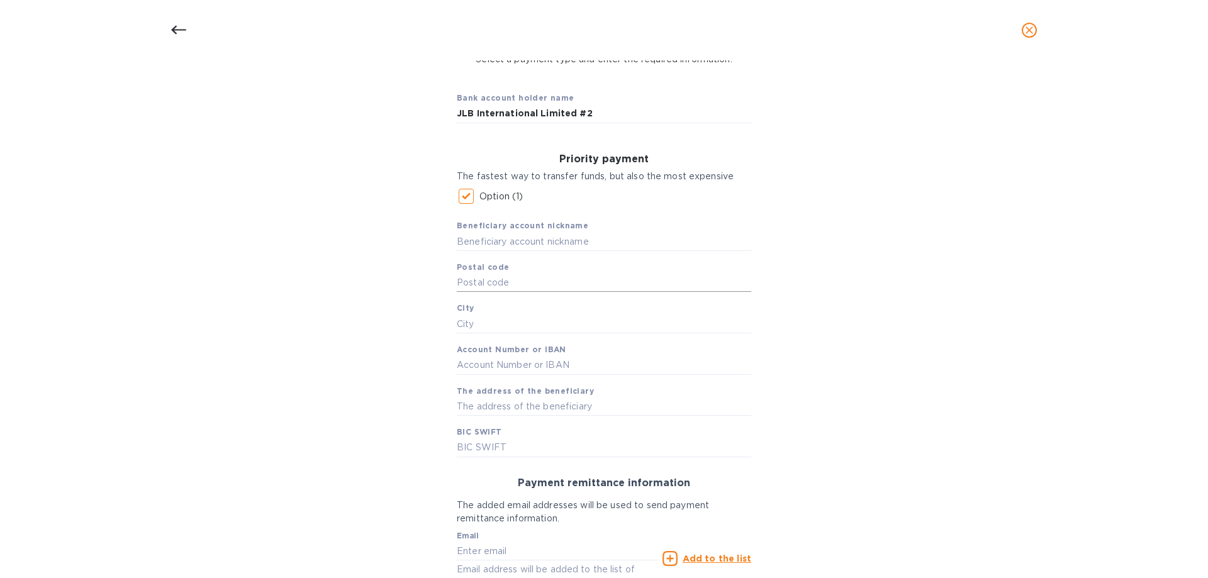
scroll to position [126, 0]
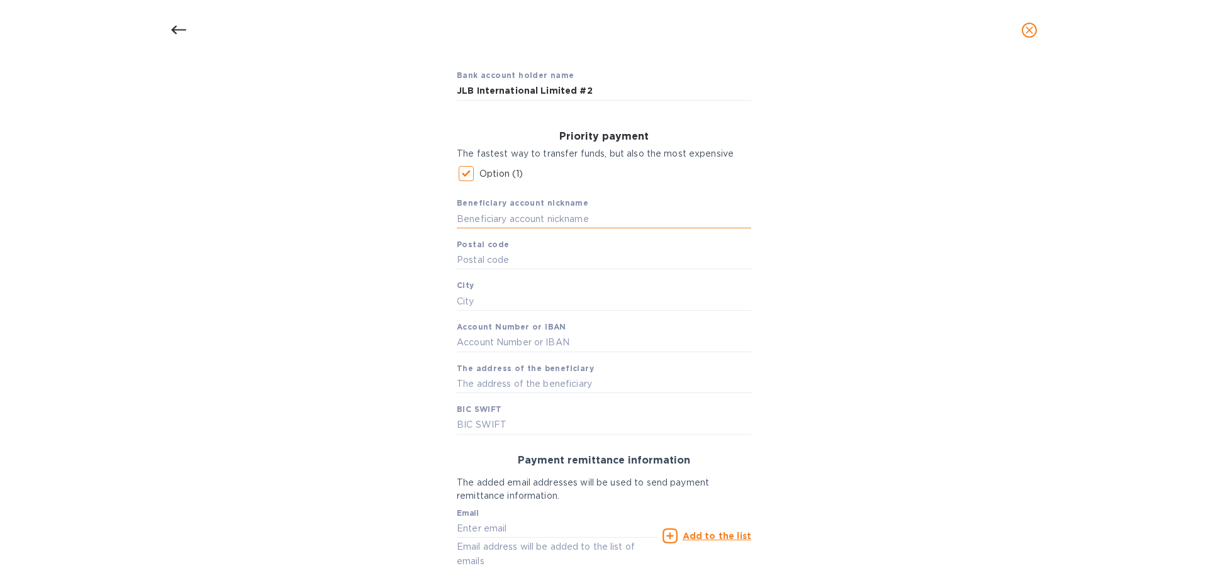
drag, startPoint x: 489, startPoint y: 220, endPoint x: 498, endPoint y: 216, distance: 9.9
click at [490, 219] on input "text" at bounding box center [604, 219] width 294 height 19
type input "jlb"
type input "jmaaw07"
type input "[GEOGRAPHIC_DATA]"
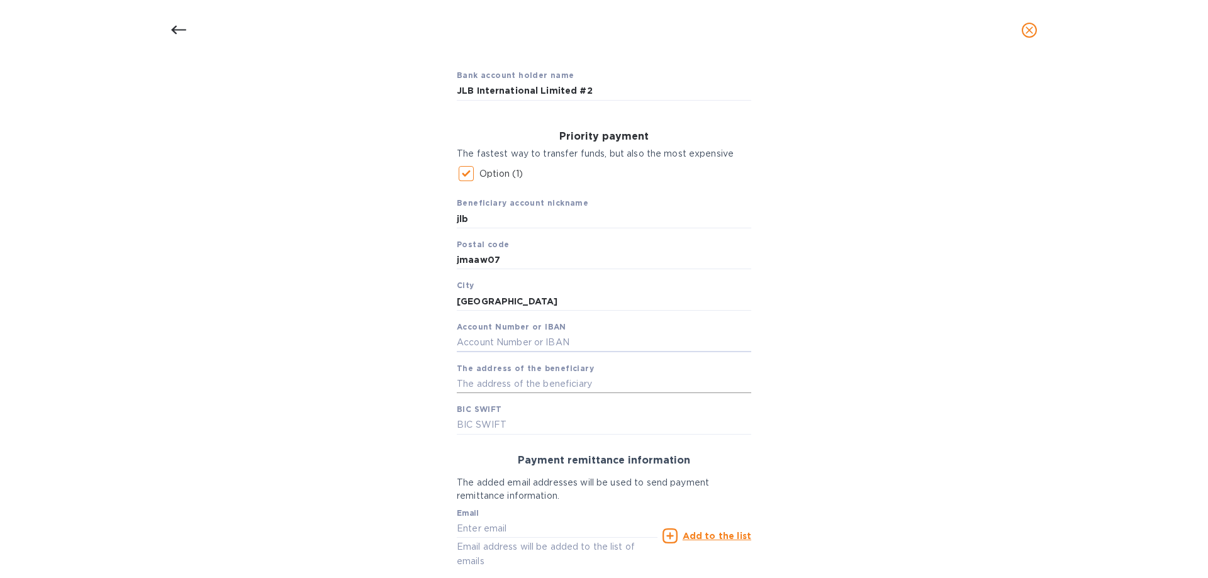
drag, startPoint x: 481, startPoint y: 386, endPoint x: 513, endPoint y: 380, distance: 32.7
click at [481, 381] on input "text" at bounding box center [604, 383] width 294 height 19
type input "Y"
type input "The"
click at [396, 264] on div "Bank account holder name JLB International Limited #2 Priority payment The fast…" at bounding box center [603, 348] width 1175 height 594
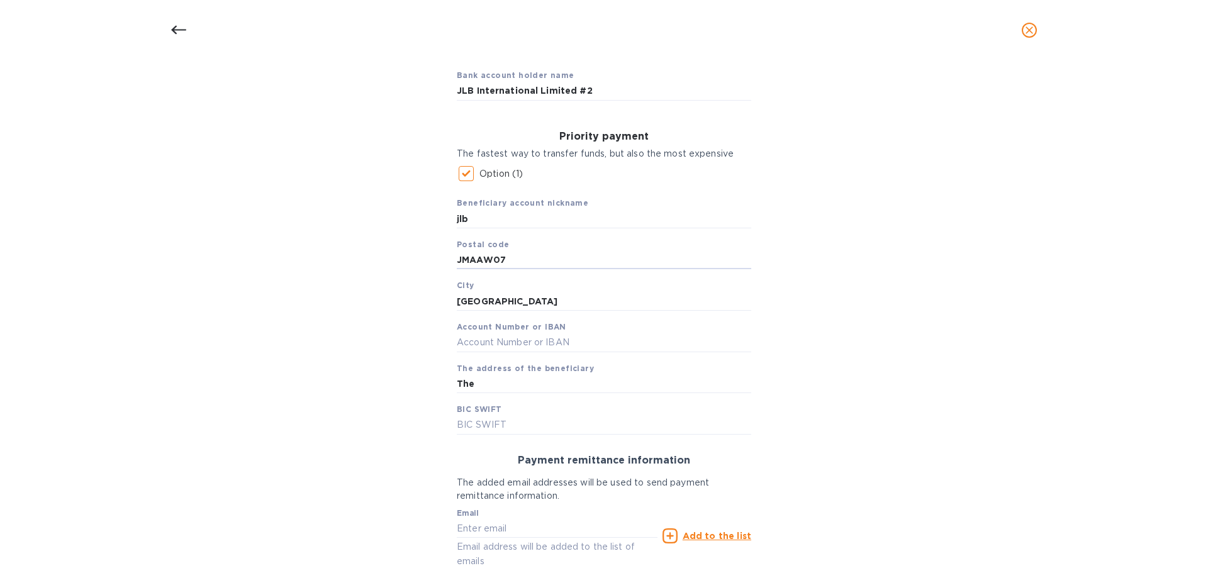
type input "JMAAW07"
click at [486, 381] on input "The" at bounding box center [604, 383] width 294 height 19
type input "T"
type input "[GEOGRAPHIC_DATA]"
type input "[SWIFT_CODE]"
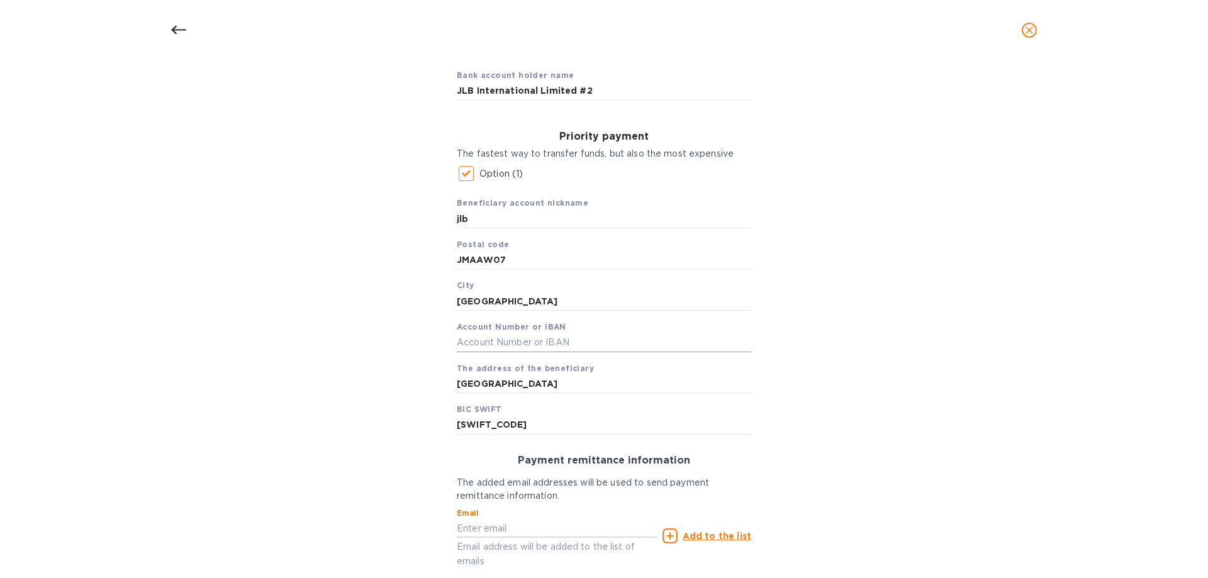
drag, startPoint x: 480, startPoint y: 346, endPoint x: 542, endPoint y: 342, distance: 62.5
click at [484, 345] on input "text" at bounding box center [604, 343] width 294 height 19
type input "000927079"
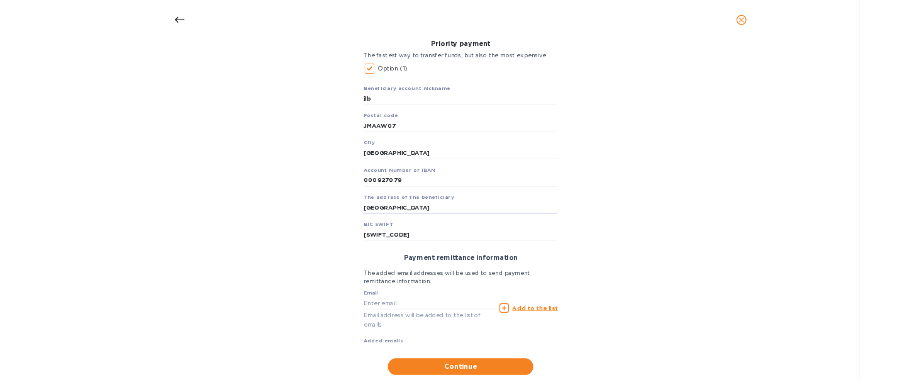
scroll to position [224, 0]
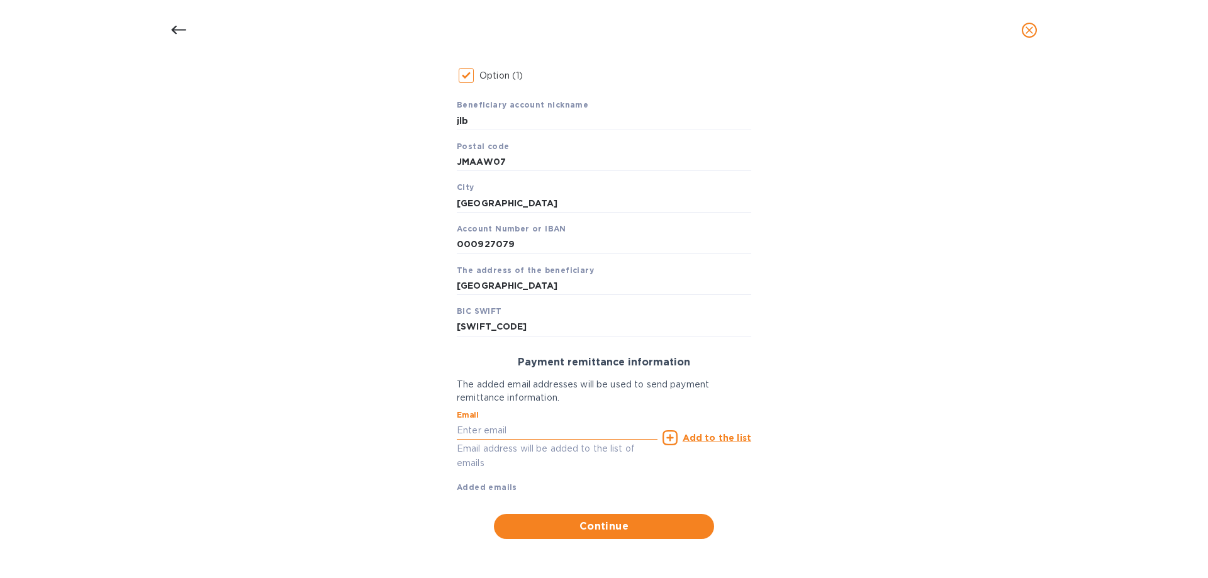
click at [494, 381] on input "text" at bounding box center [557, 430] width 201 height 19
paste input "[EMAIL_ADDRESS][DOMAIN_NAME]"
type input "[EMAIL_ADDRESS][DOMAIN_NAME]"
click at [707, 381] on div "Add to the list" at bounding box center [707, 437] width 89 height 15
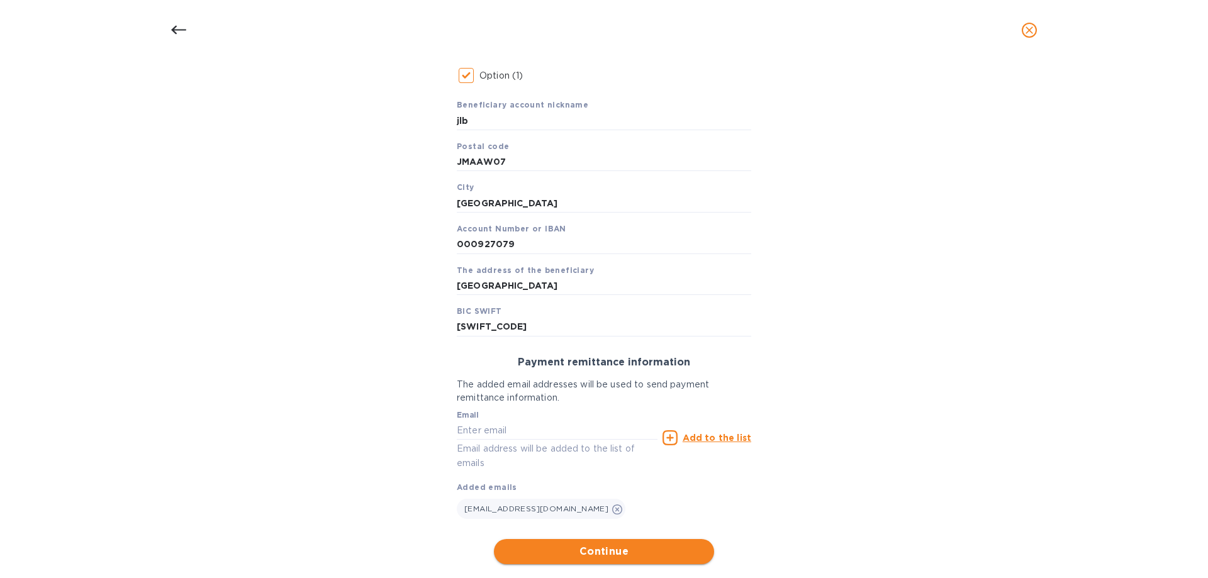
click at [559, 381] on span "Continue" at bounding box center [604, 551] width 200 height 15
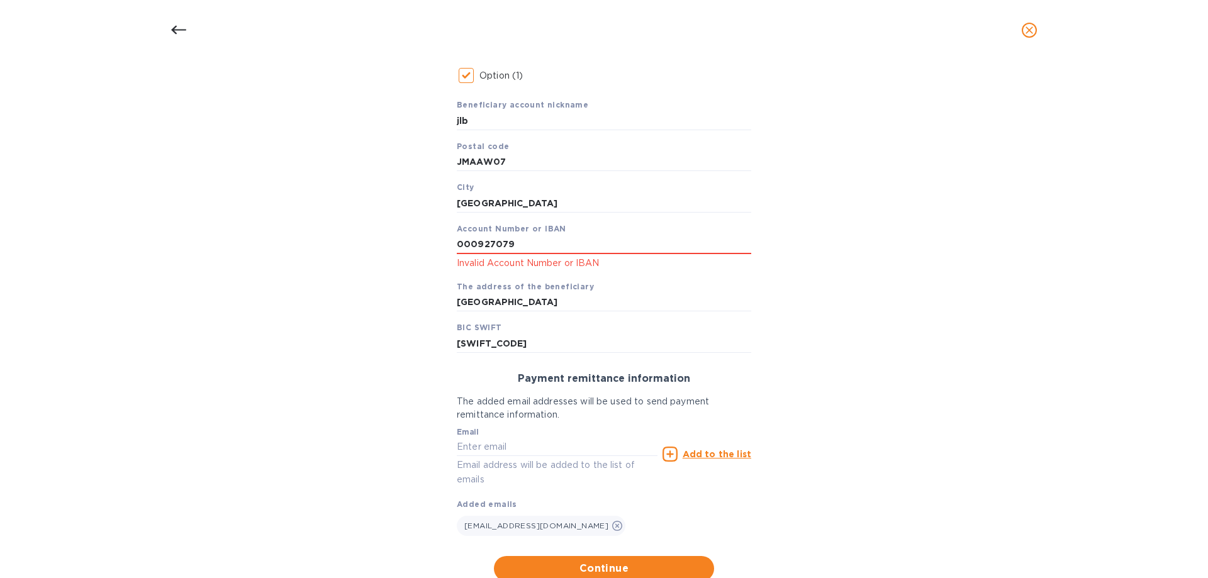
drag, startPoint x: 997, startPoint y: 55, endPoint x: 976, endPoint y: 55, distance: 20.8
click at [921, 55] on div at bounding box center [604, 30] width 1208 height 60
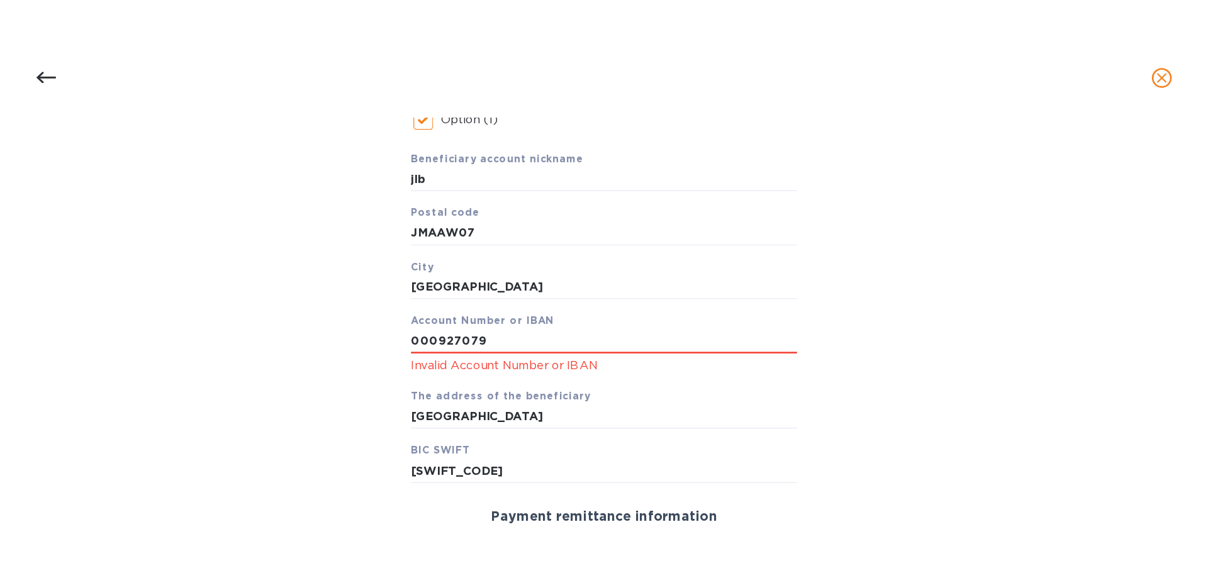
scroll to position [5330, 0]
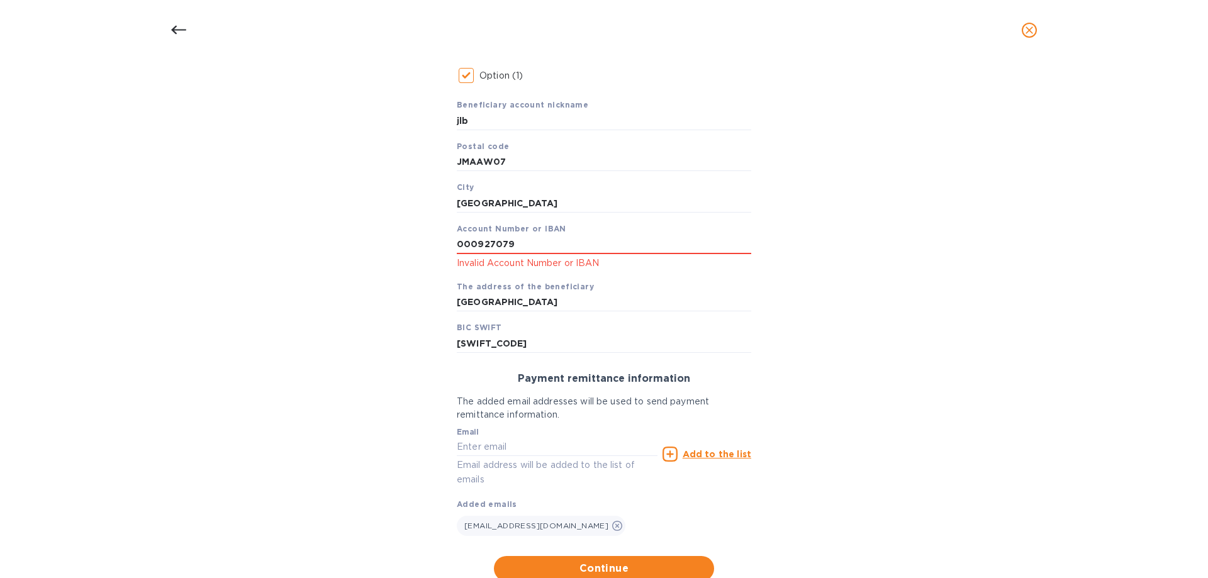
click at [921, 33] on icon "close" at bounding box center [1029, 30] width 13 height 13
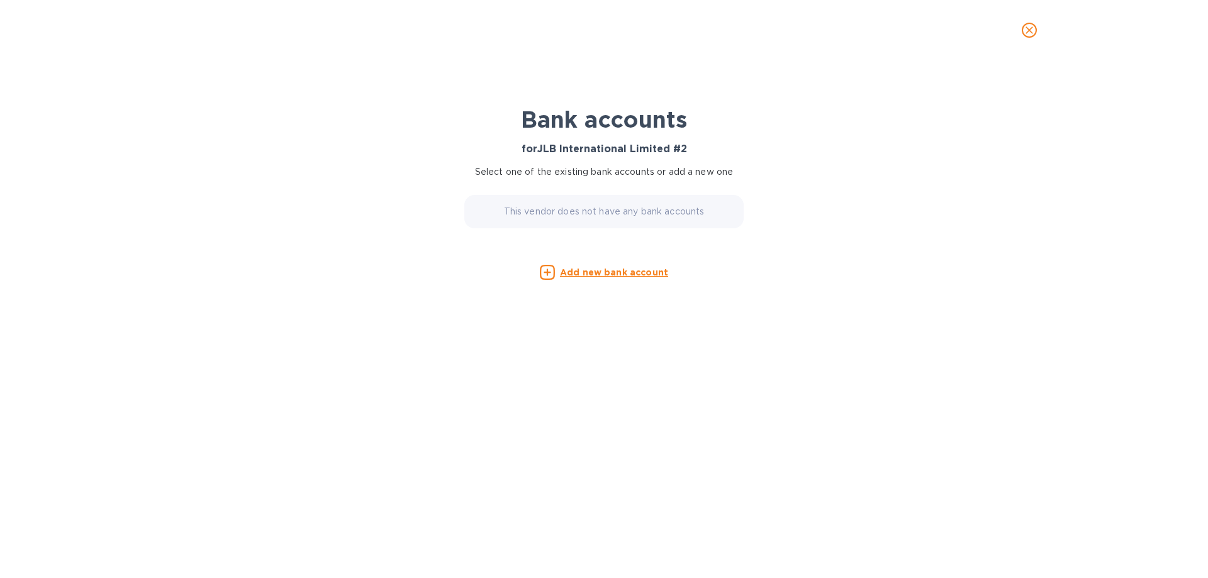
scroll to position [0, 0]
click at [921, 28] on icon "close" at bounding box center [1030, 30] width 8 height 8
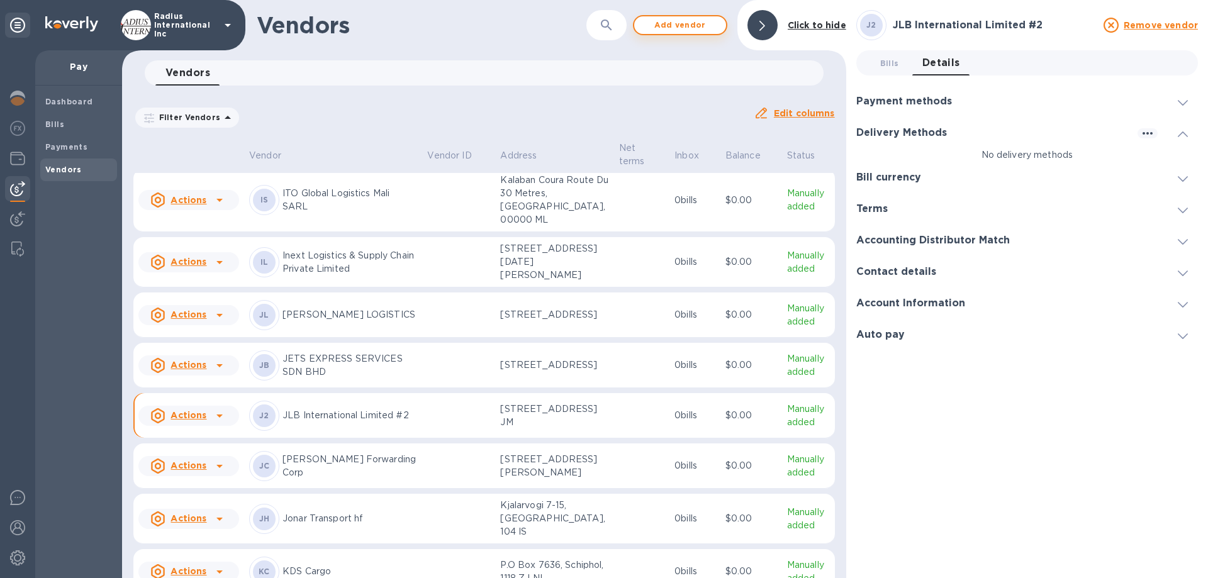
click at [676, 28] on span "Add vendor" at bounding box center [680, 25] width 72 height 15
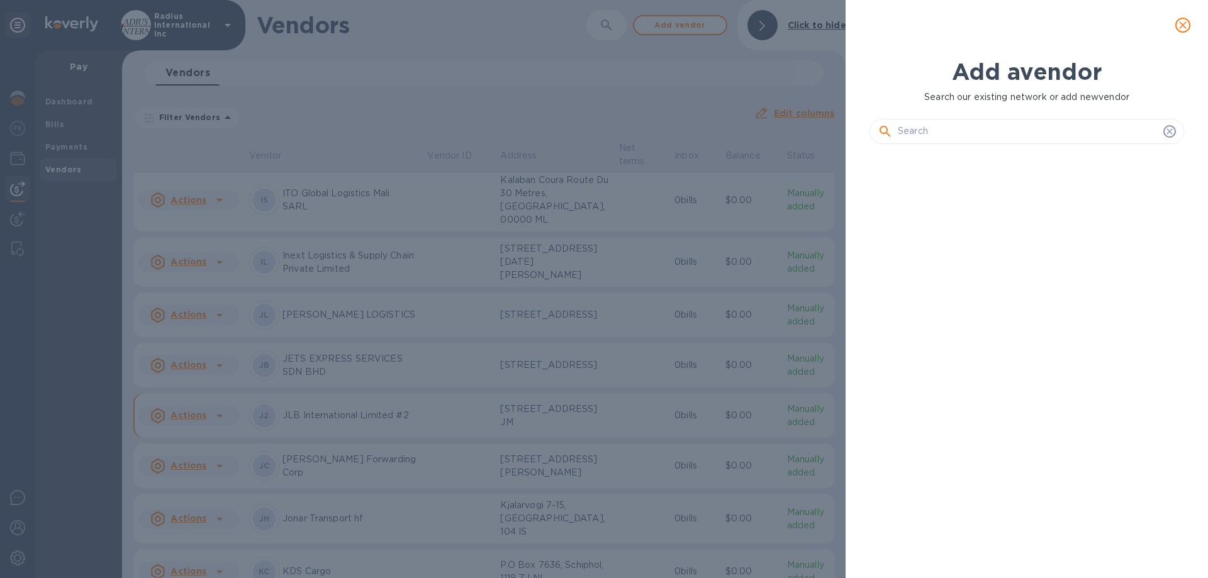
scroll to position [381, 320]
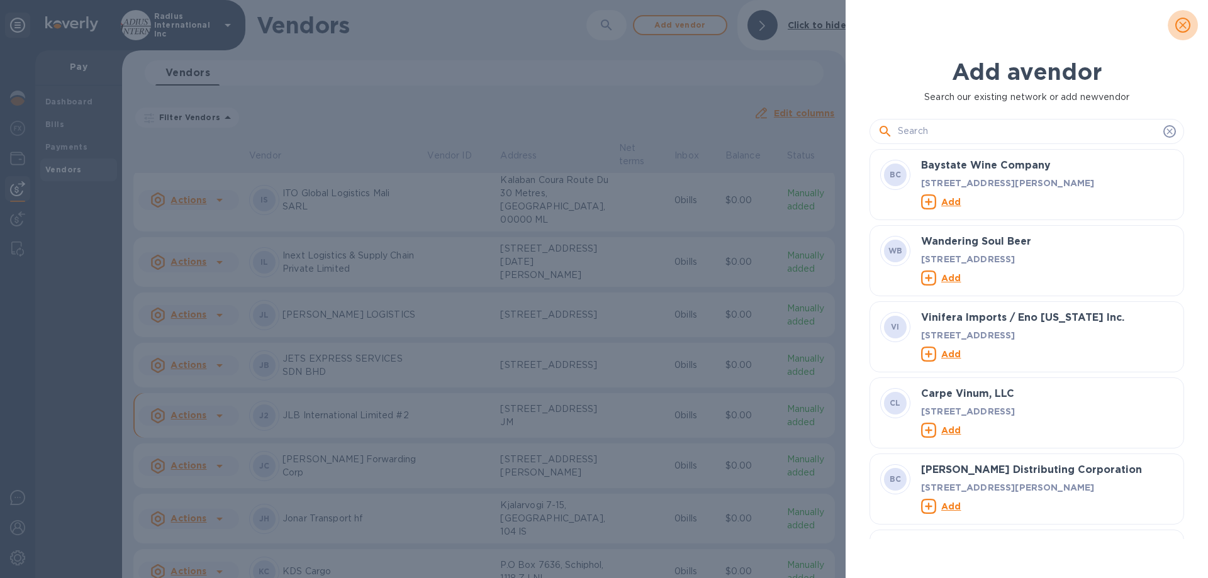
click at [921, 26] on icon "close" at bounding box center [1183, 25] width 13 height 13
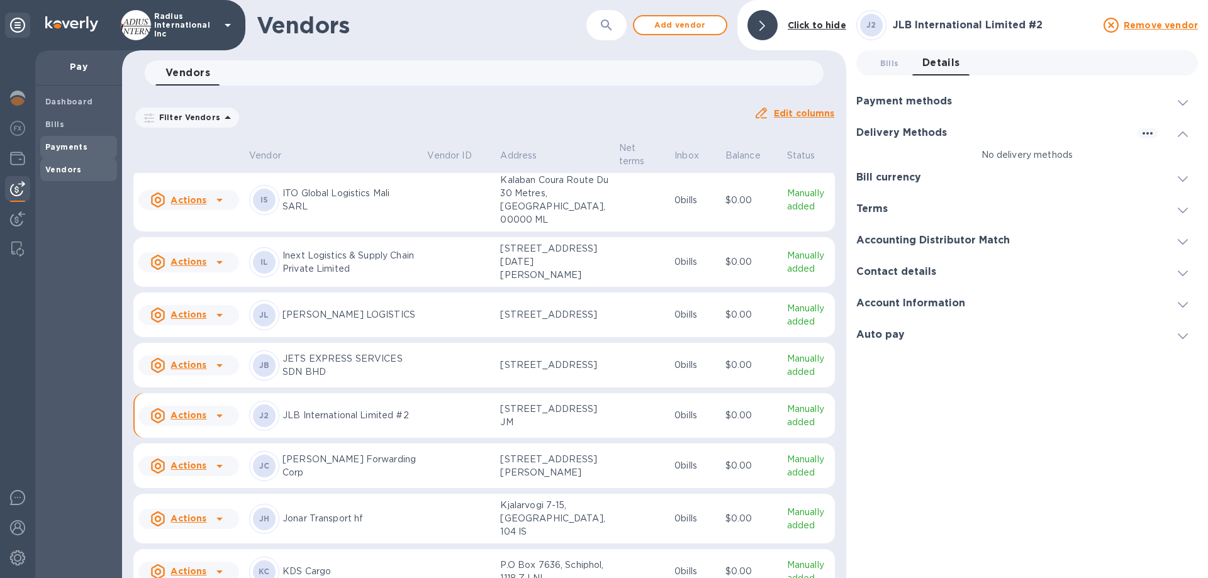
click at [74, 151] on b "Payments" at bounding box center [66, 146] width 42 height 9
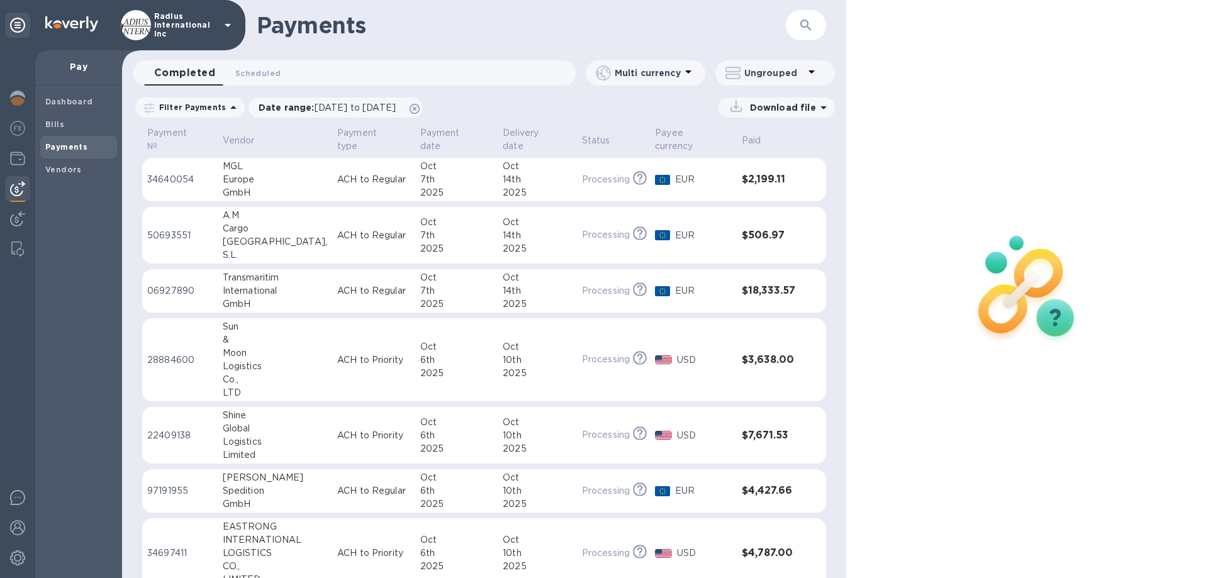
click at [59, 123] on b "Bills" at bounding box center [54, 124] width 19 height 9
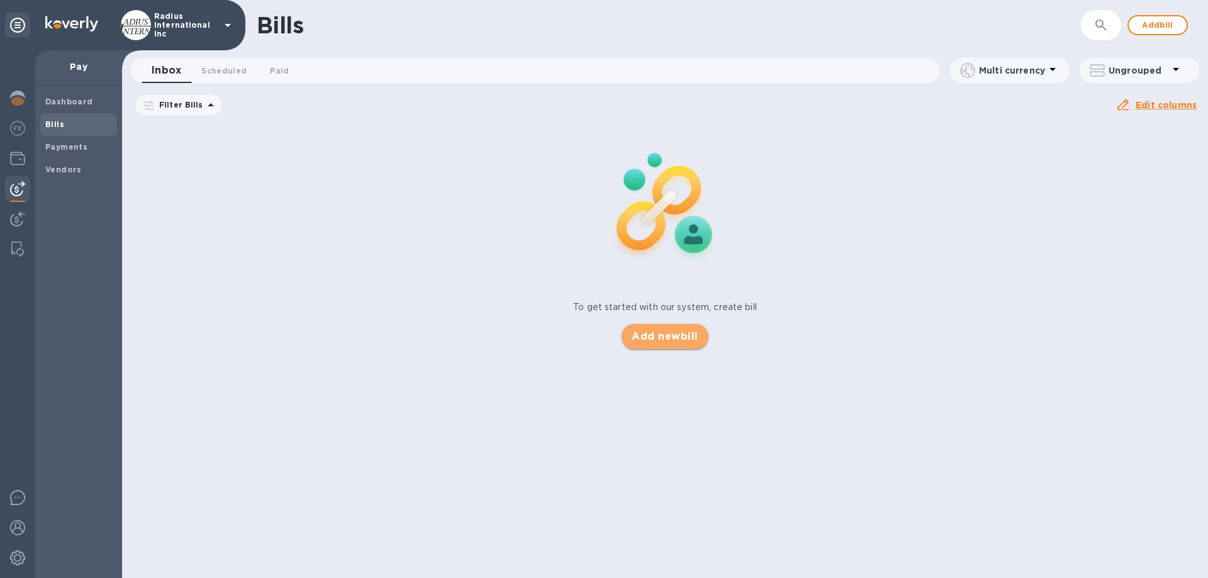
click at [684, 337] on span "Add new bill" at bounding box center [665, 336] width 66 height 15
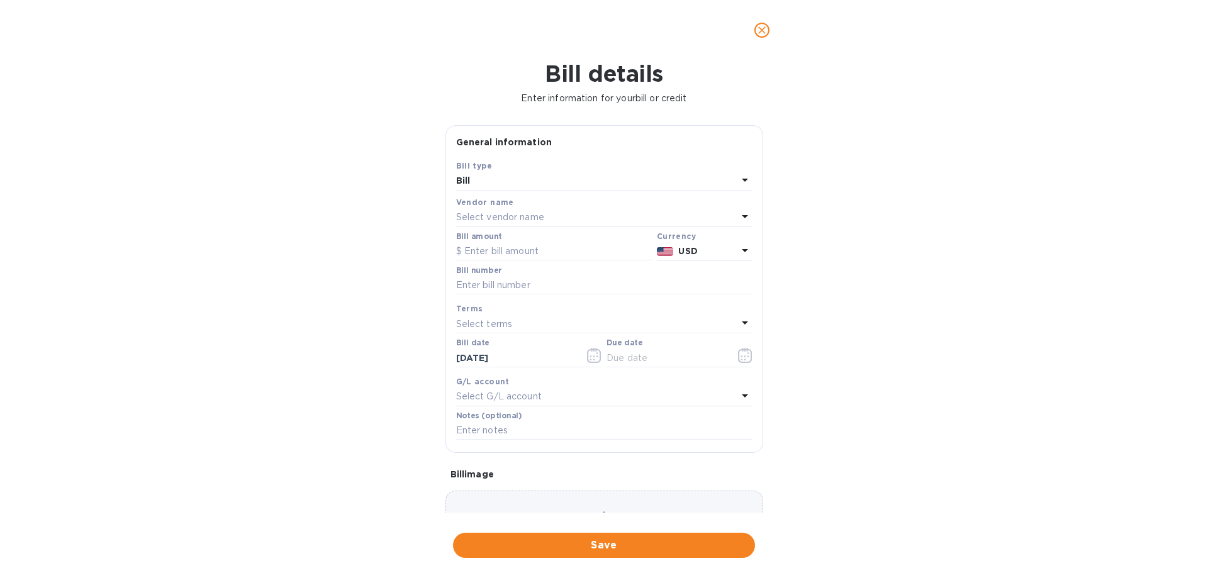
click at [540, 213] on p "Select vendor name" at bounding box center [500, 217] width 88 height 13
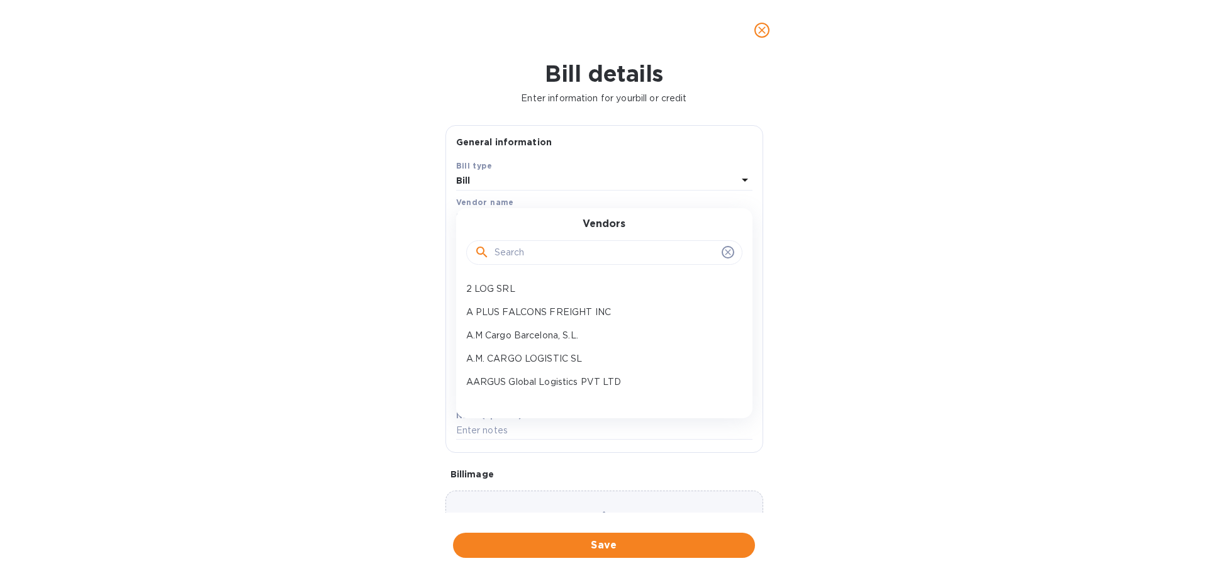
drag, startPoint x: 537, startPoint y: 249, endPoint x: 521, endPoint y: 244, distance: 16.3
click at [537, 249] on input "text" at bounding box center [606, 253] width 222 height 19
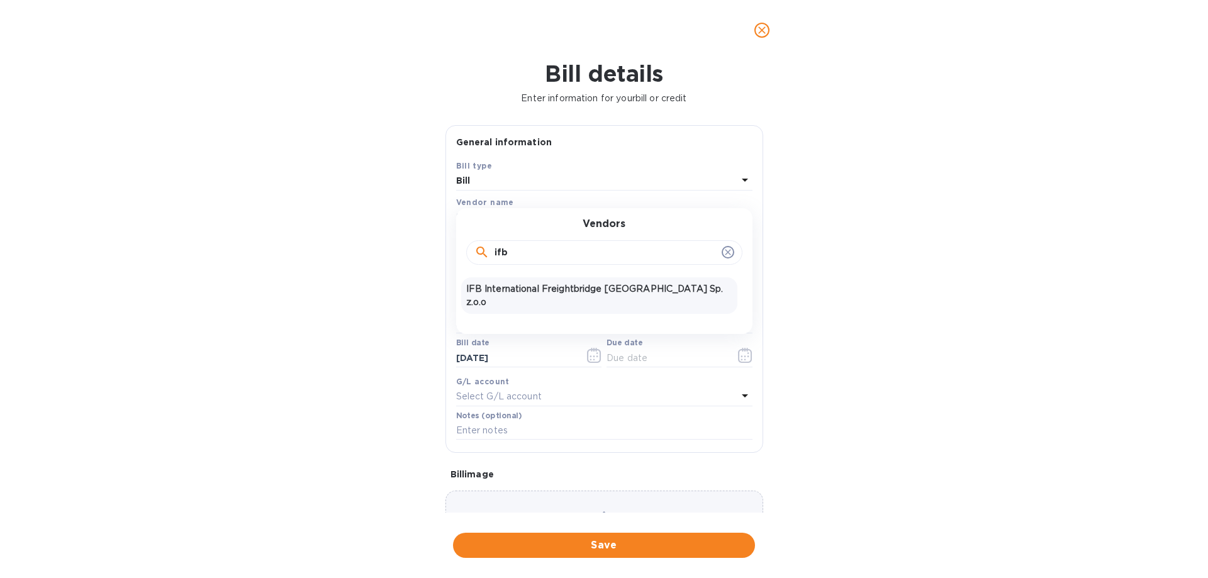
type input "ifb"
click at [504, 289] on p "IFB International Freightbridge [GEOGRAPHIC_DATA] Sp. z.o.o" at bounding box center [599, 296] width 266 height 26
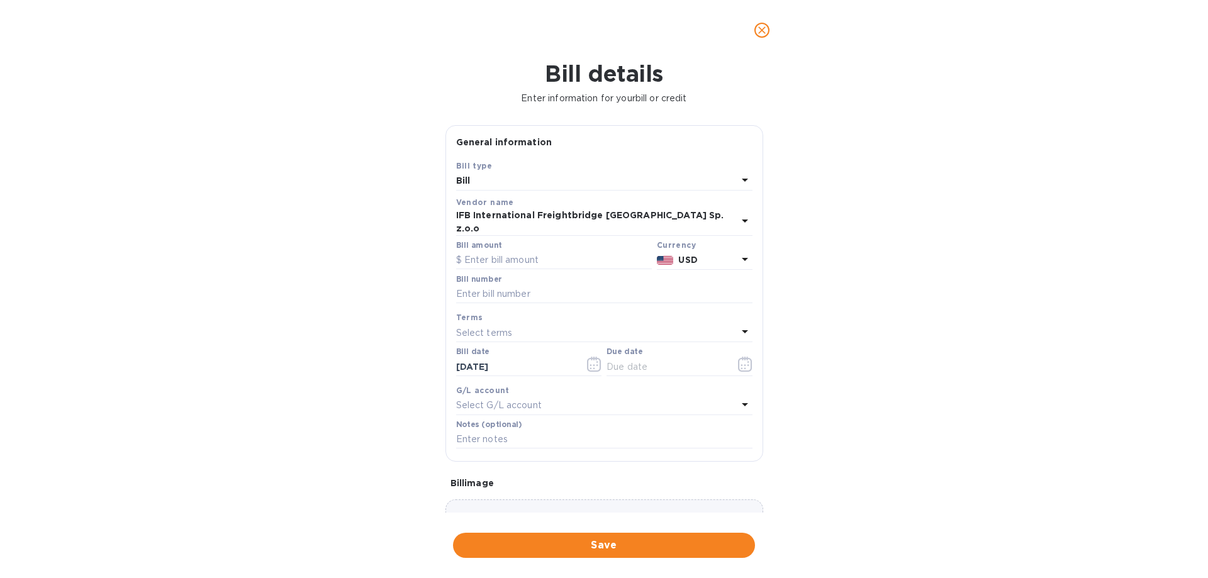
click at [660, 251] on div at bounding box center [665, 260] width 22 height 18
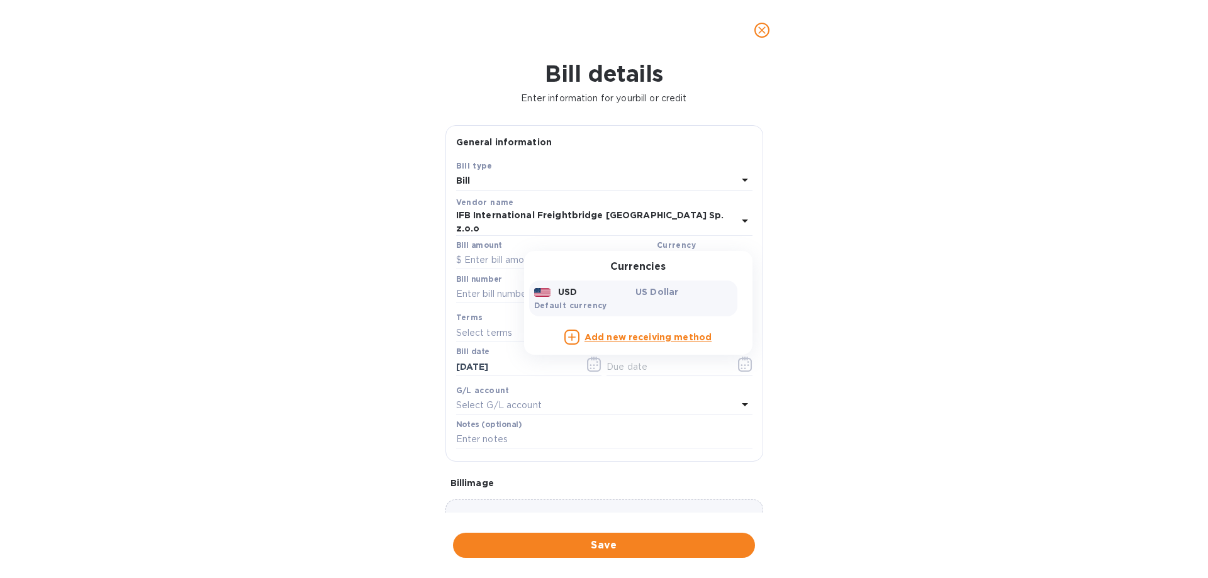
click at [677, 251] on div "Currencies USD US Dollar Default currency Add new receiving method" at bounding box center [638, 303] width 228 height 104
click at [198, 235] on div "Bill details Enter information for your bill or credit General information Save…" at bounding box center [604, 319] width 1208 height 518
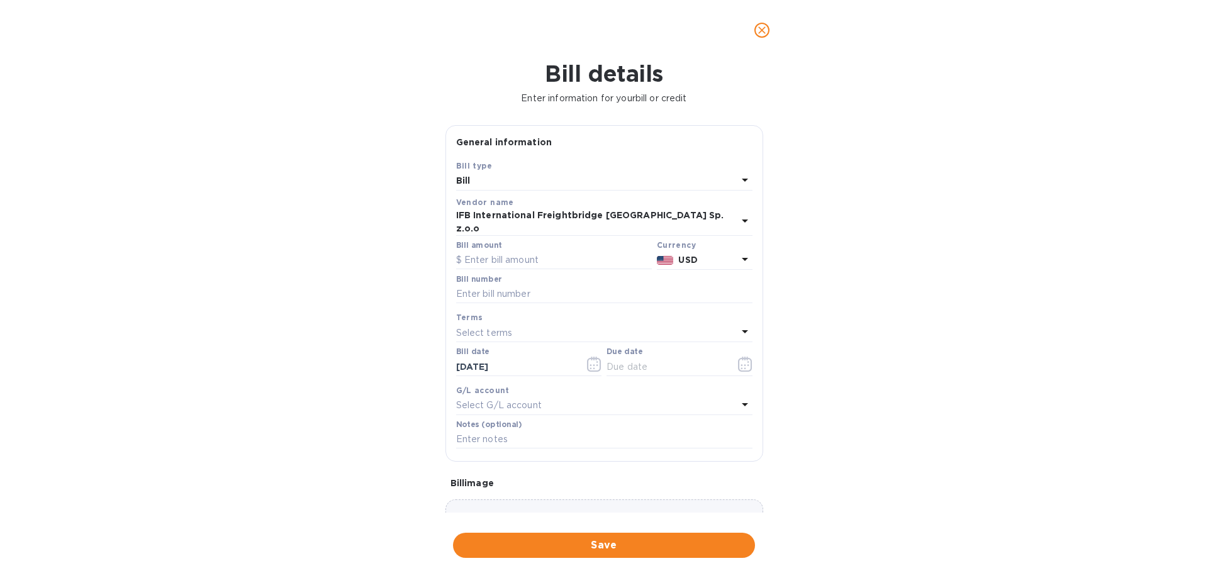
click at [763, 32] on icon "close" at bounding box center [762, 30] width 8 height 8
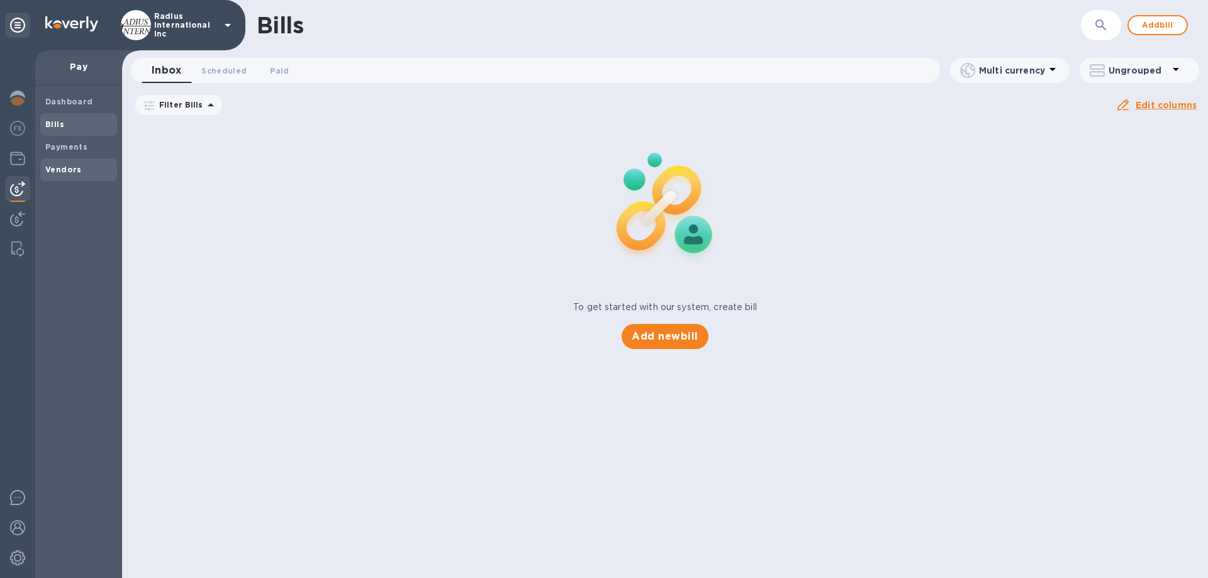
click at [78, 165] on b "Vendors" at bounding box center [63, 169] width 36 height 9
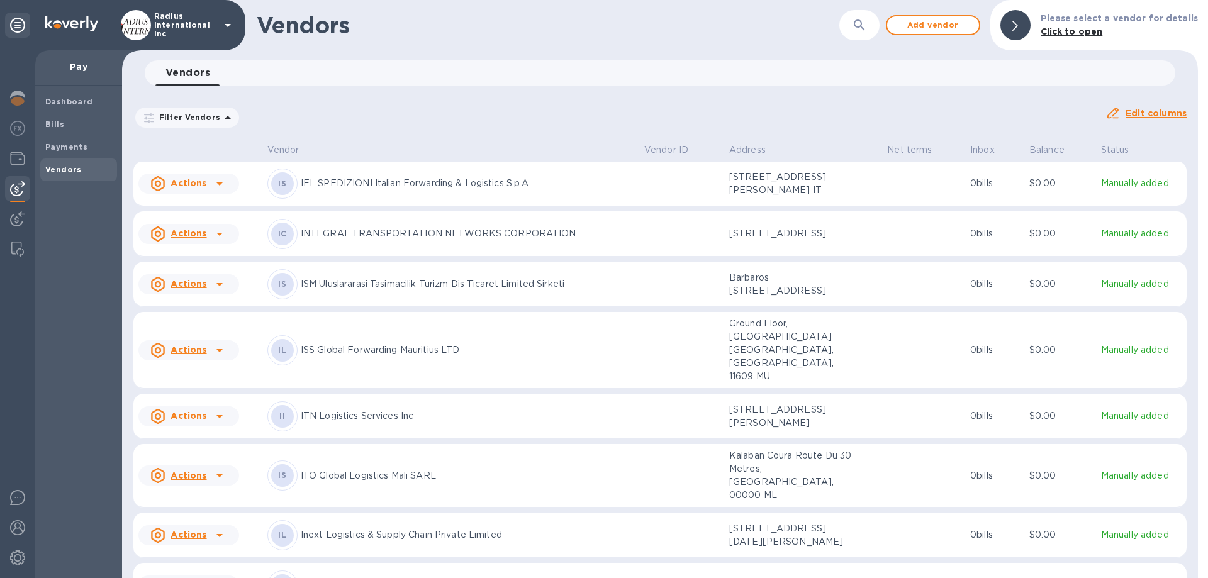
scroll to position [4884, 0]
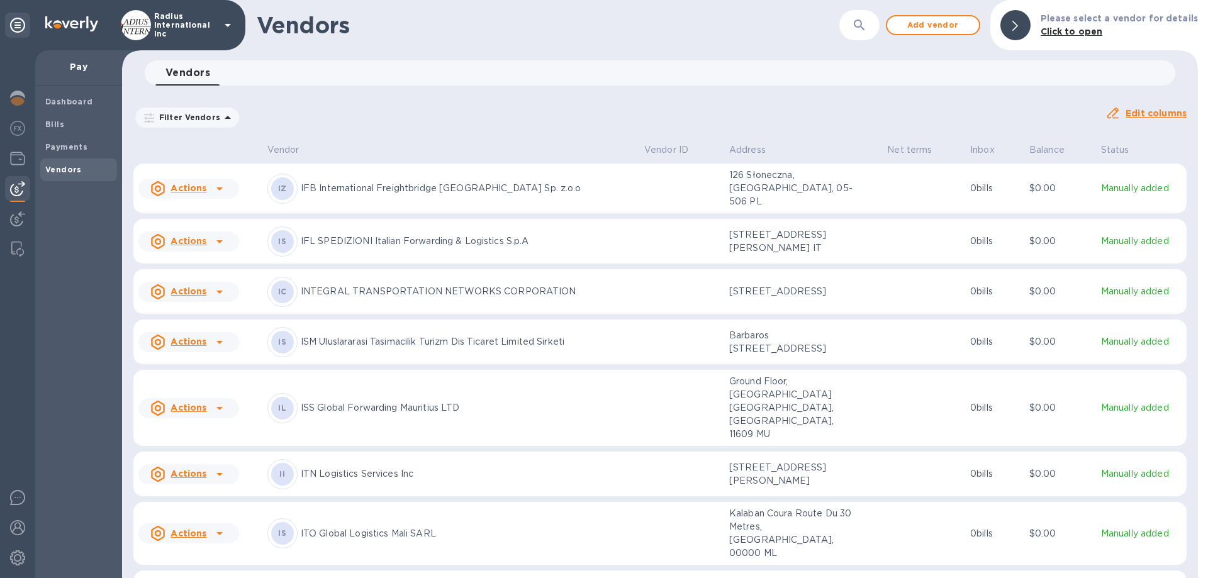
click at [361, 195] on p "IFB International Freightbridge [GEOGRAPHIC_DATA] Sp. z.o.o" at bounding box center [468, 188] width 334 height 13
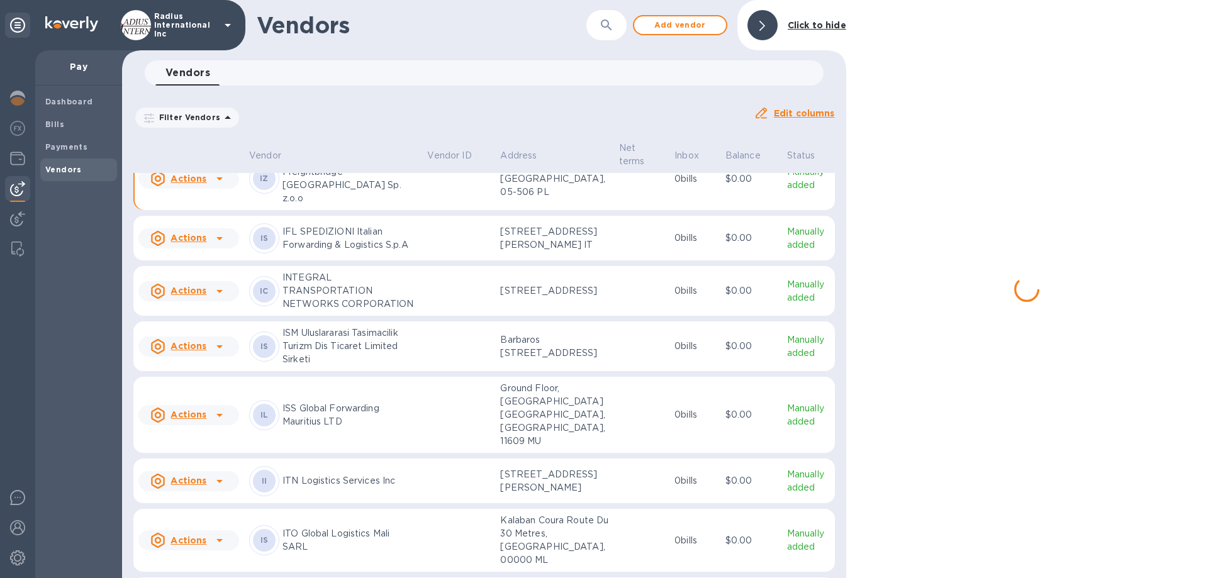
scroll to position [4887, 0]
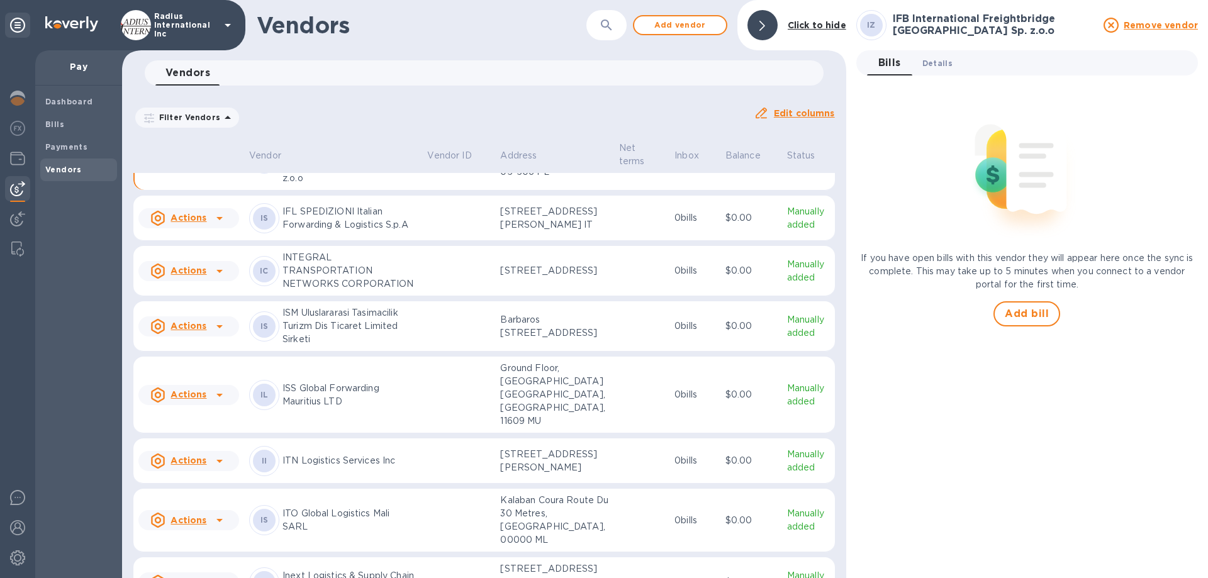
click at [921, 60] on span "Details 0" at bounding box center [937, 63] width 30 height 13
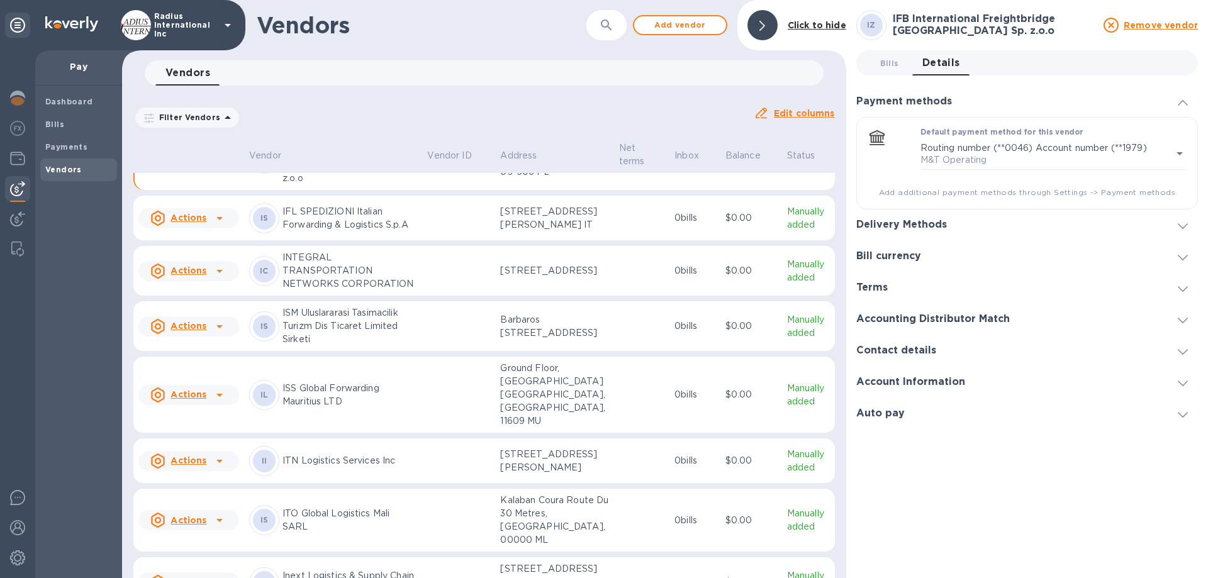
click at [921, 218] on div "Delivery Methods" at bounding box center [1027, 225] width 342 height 31
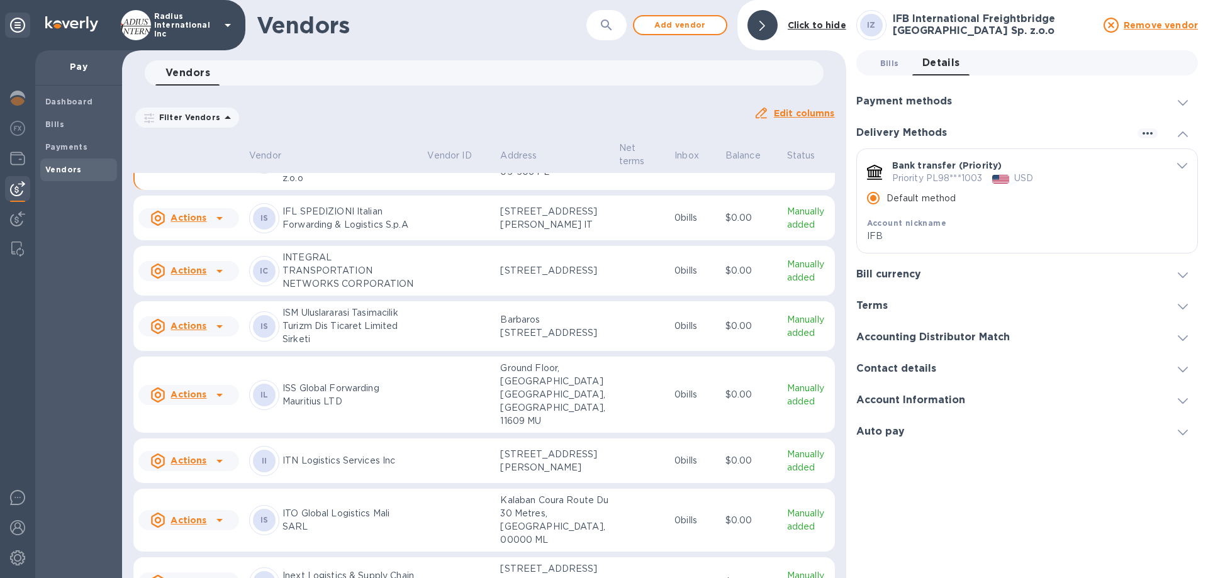
click at [892, 64] on span "Bills 0" at bounding box center [889, 63] width 19 height 13
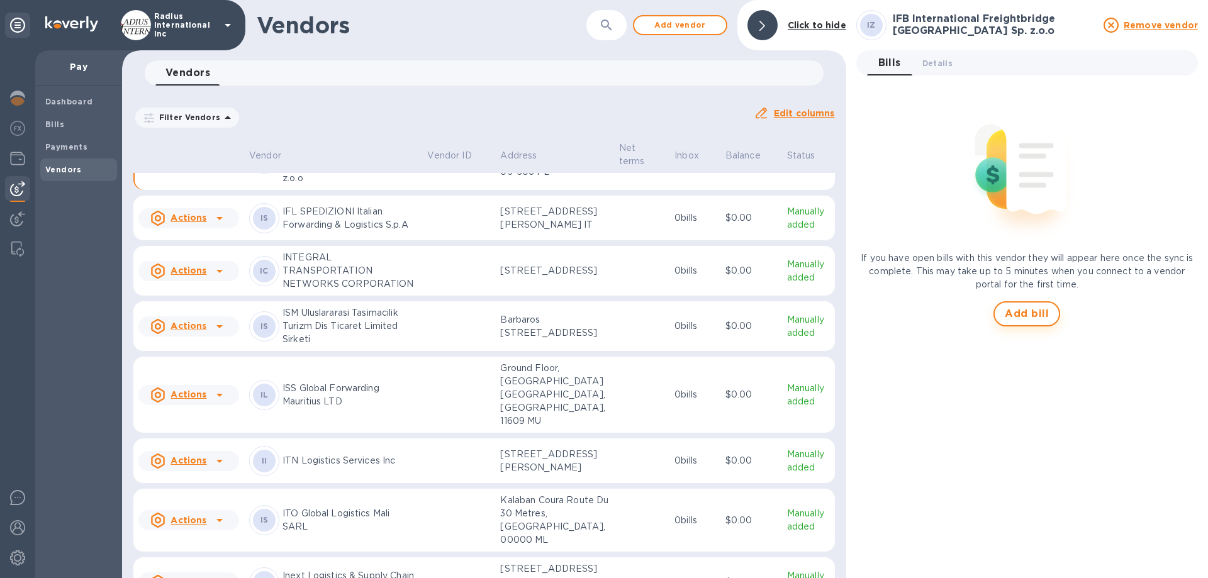
click at [921, 321] on span "Add bill" at bounding box center [1027, 313] width 44 height 15
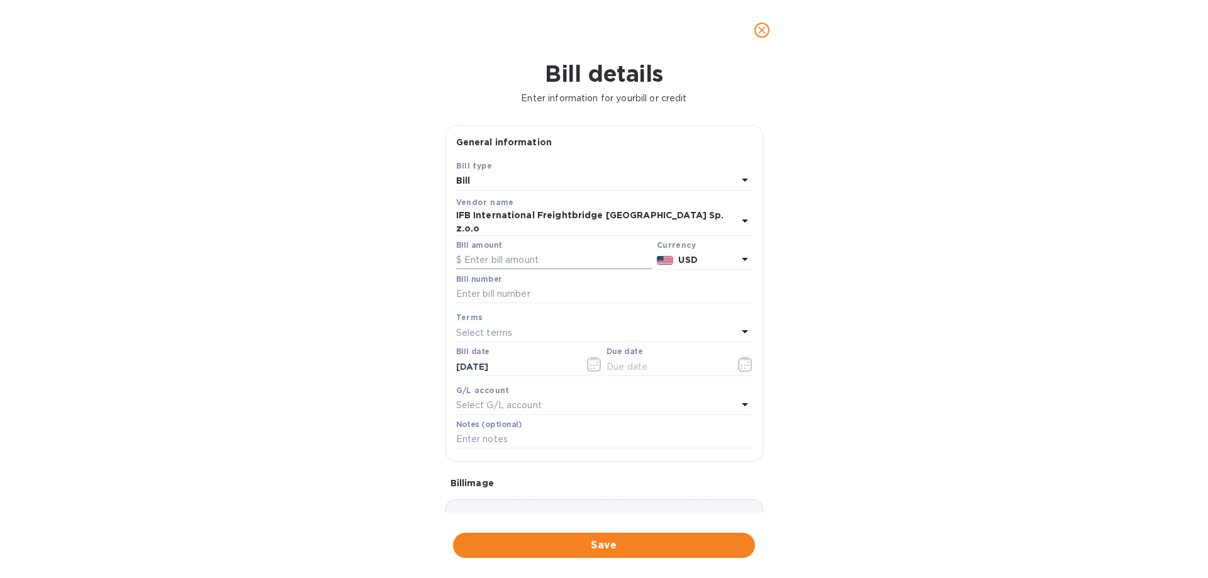
click at [481, 255] on input "text" at bounding box center [554, 260] width 196 height 19
click at [531, 255] on input "text" at bounding box center [554, 260] width 196 height 19
type input "2,161.98"
click at [469, 286] on input "text" at bounding box center [604, 294] width 296 height 19
paste input "000014699"
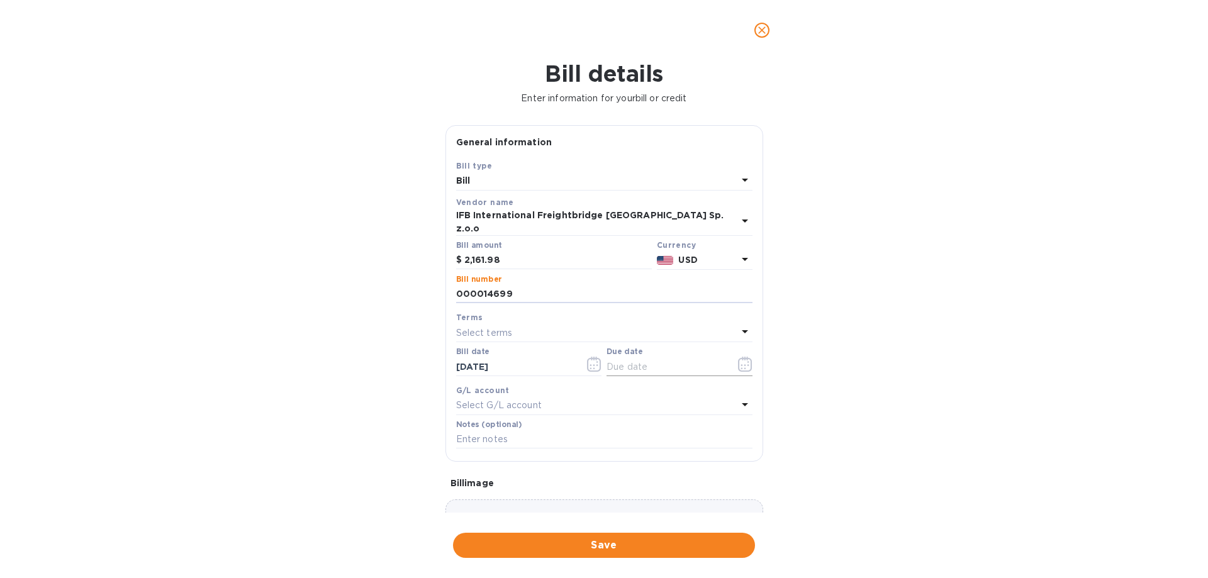
type input "000014699"
drag, startPoint x: 637, startPoint y: 357, endPoint x: 710, endPoint y: 357, distance: 72.4
click at [637, 357] on input "text" at bounding box center [666, 366] width 119 height 19
click at [740, 357] on icon "button" at bounding box center [745, 364] width 14 height 15
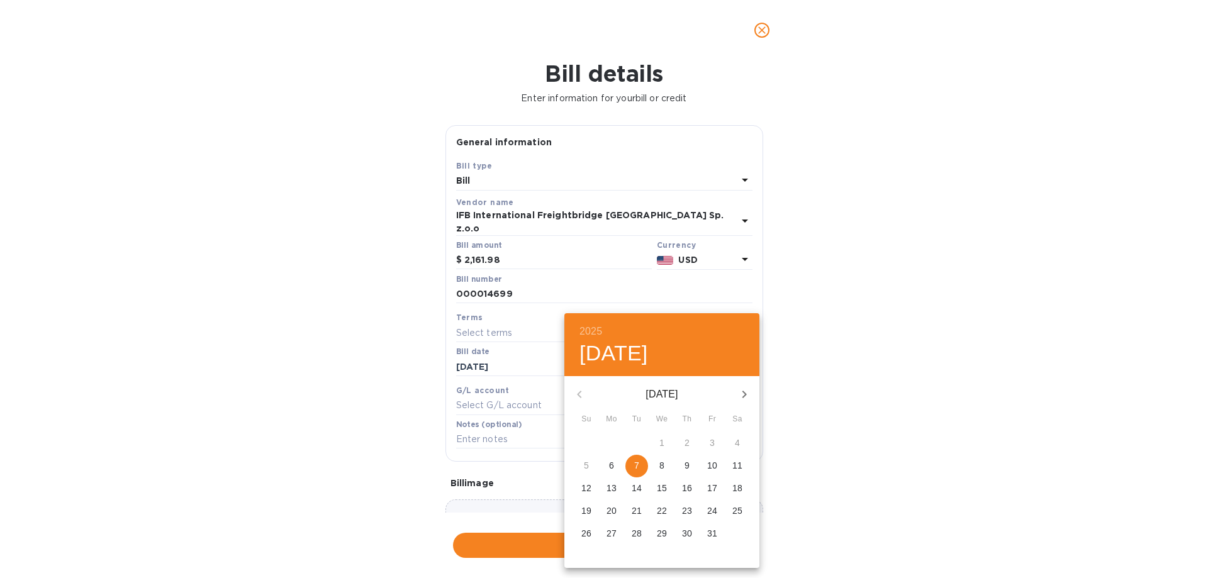
click at [640, 381] on span "7" at bounding box center [636, 465] width 23 height 13
type input "[DATE]"
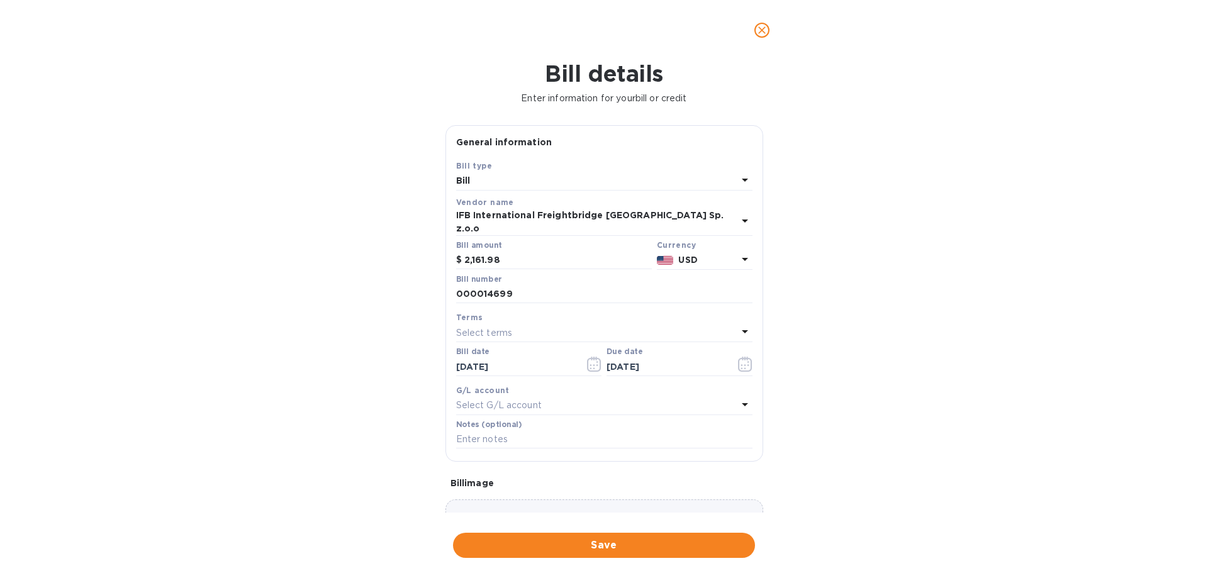
drag, startPoint x: 885, startPoint y: 408, endPoint x: 785, endPoint y: 358, distance: 112.0
click at [878, 381] on div "2025 Tue, Oct [DATE] Mo Tu We Th Fr Sa 28 29 30 1 2 3 4 5 6 7 8 9 10 11 12 13 1…" at bounding box center [604, 289] width 1208 height 578
drag, startPoint x: 647, startPoint y: 551, endPoint x: 663, endPoint y: 528, distance: 28.1
click at [647, 381] on span "Save" at bounding box center [604, 545] width 282 height 15
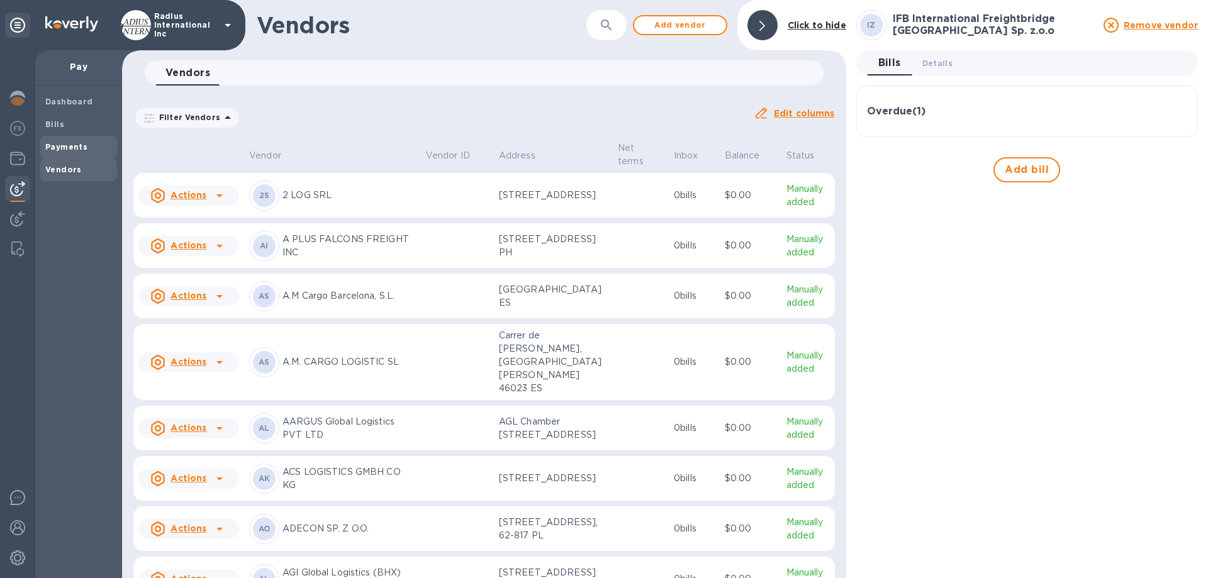
click at [70, 145] on b "Payments" at bounding box center [66, 146] width 42 height 9
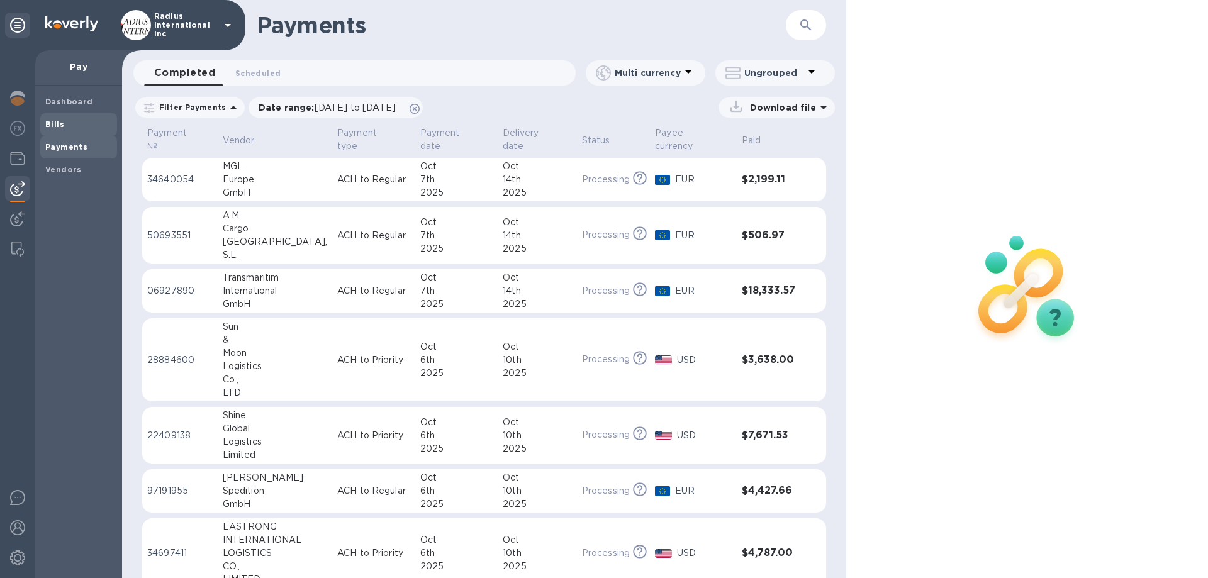
drag, startPoint x: 72, startPoint y: 120, endPoint x: 116, endPoint y: 120, distance: 44.1
click at [74, 120] on span "Bills" at bounding box center [78, 124] width 67 height 13
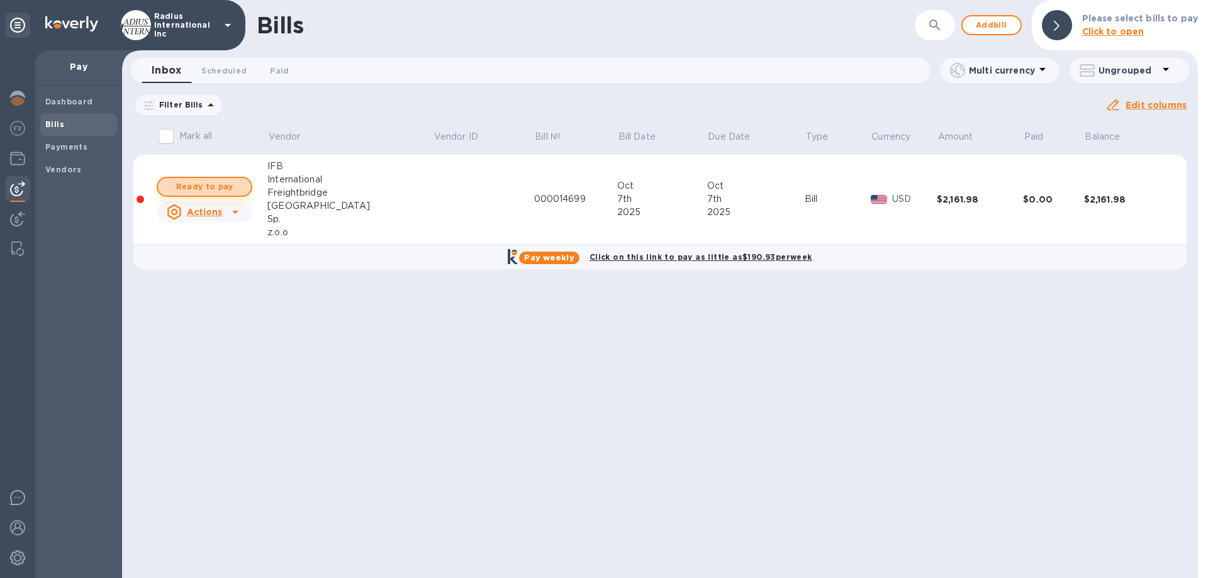
click at [184, 184] on span "Ready to pay" at bounding box center [204, 186] width 73 height 15
checkbox input "true"
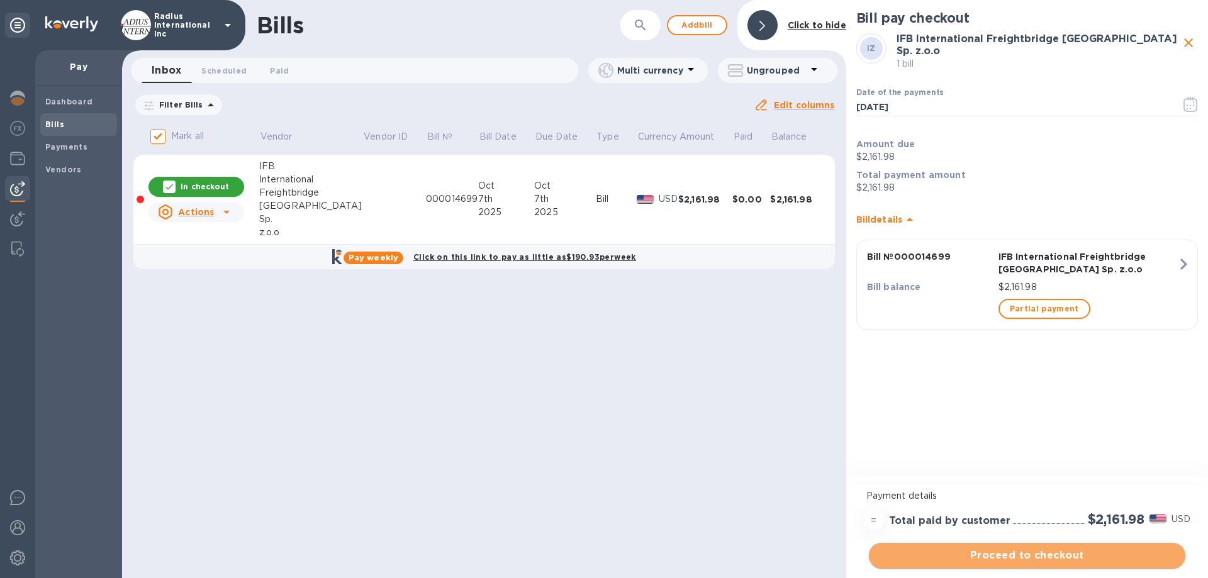
click at [921, 381] on span "Proceed to checkout" at bounding box center [1027, 555] width 296 height 15
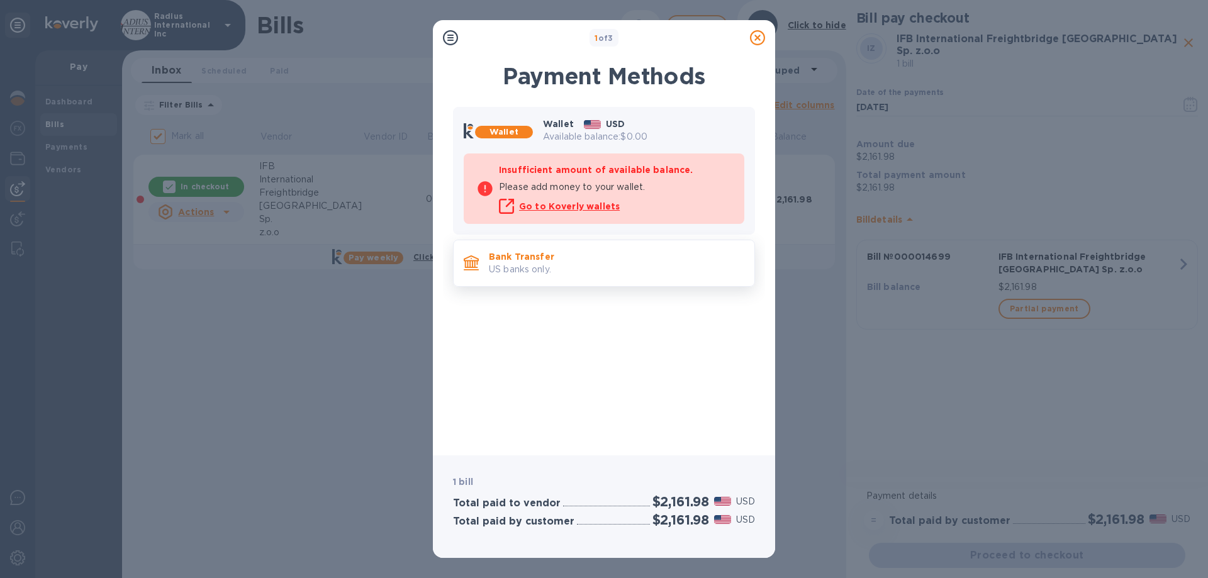
click at [638, 261] on p "Bank Transfer" at bounding box center [616, 256] width 255 height 13
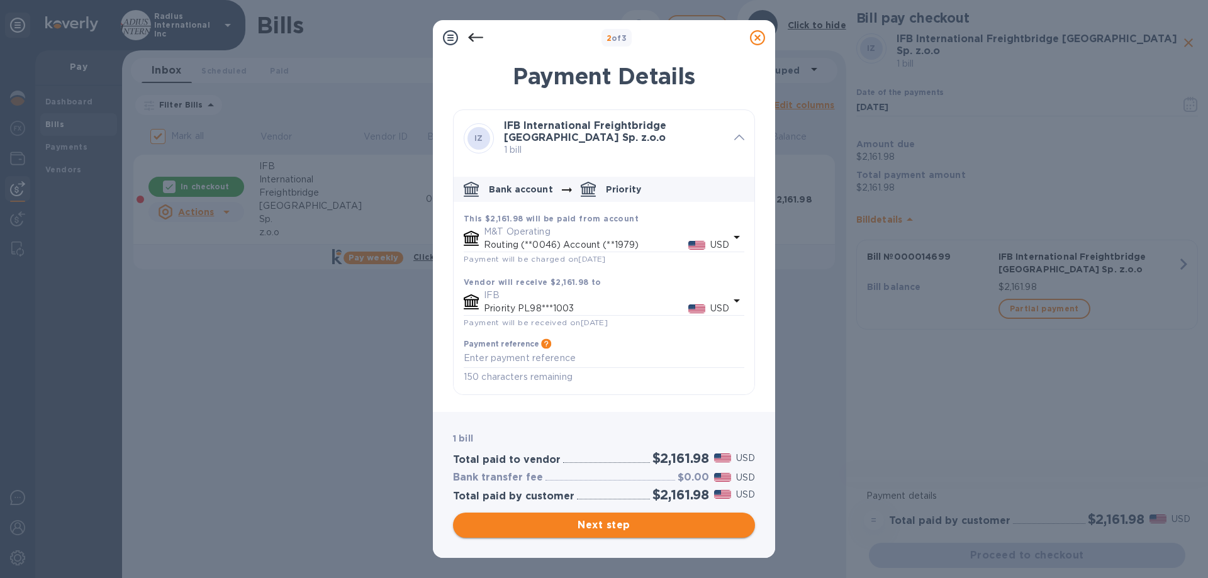
click at [581, 381] on span "Next step" at bounding box center [604, 525] width 282 height 15
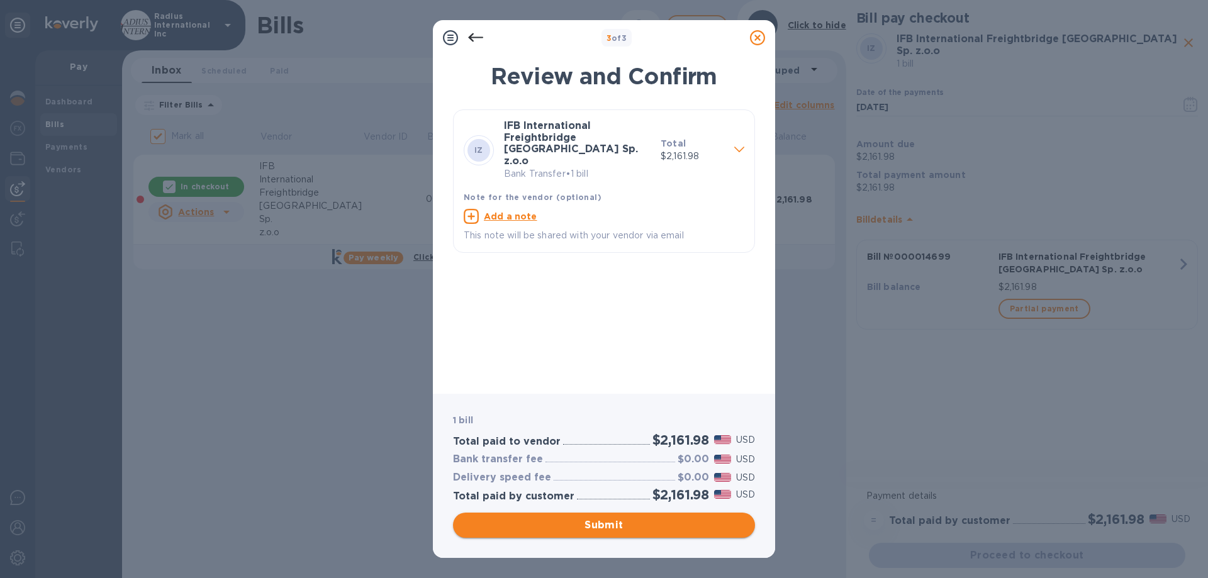
click at [665, 381] on span "Submit" at bounding box center [604, 525] width 282 height 15
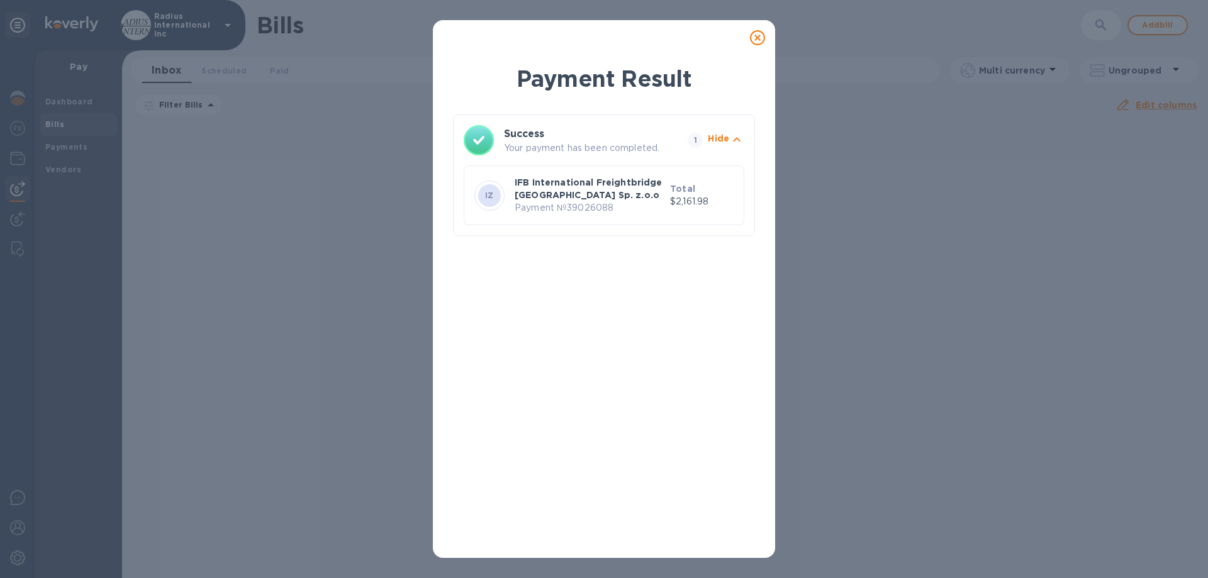
click at [761, 41] on icon at bounding box center [757, 37] width 15 height 15
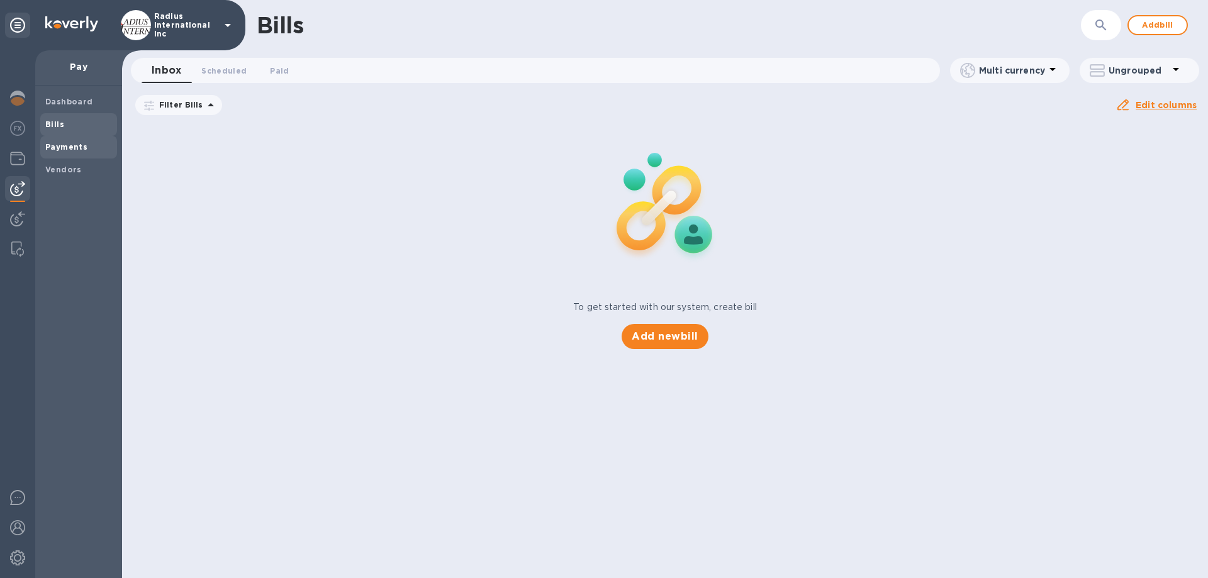
click at [72, 145] on b "Payments" at bounding box center [66, 146] width 42 height 9
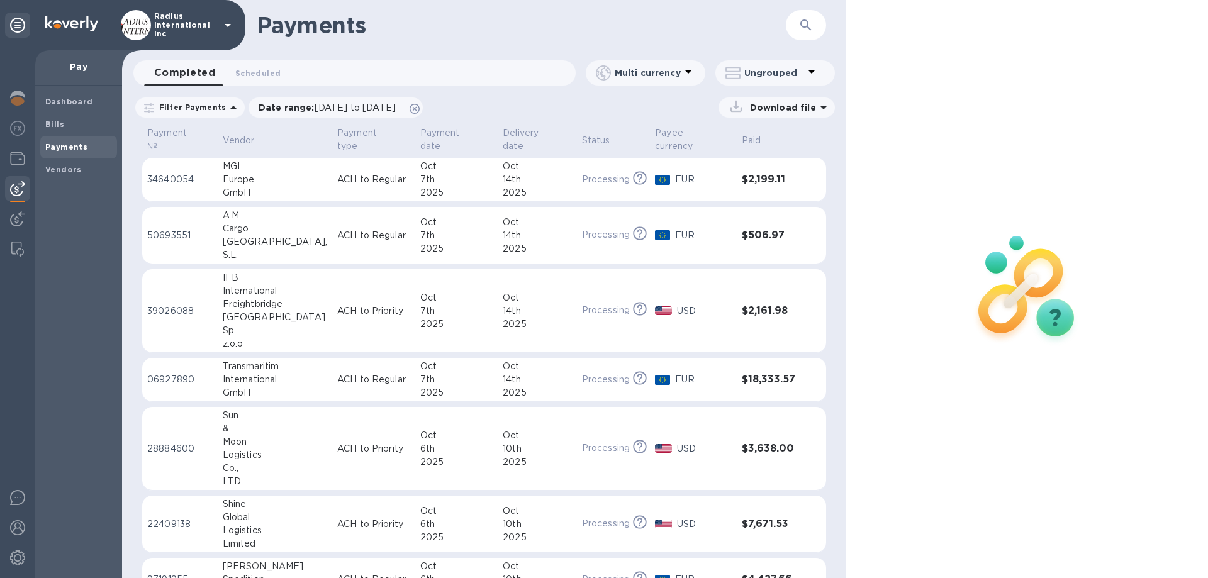
click at [337, 176] on p "ACH to Regular" at bounding box center [373, 179] width 73 height 13
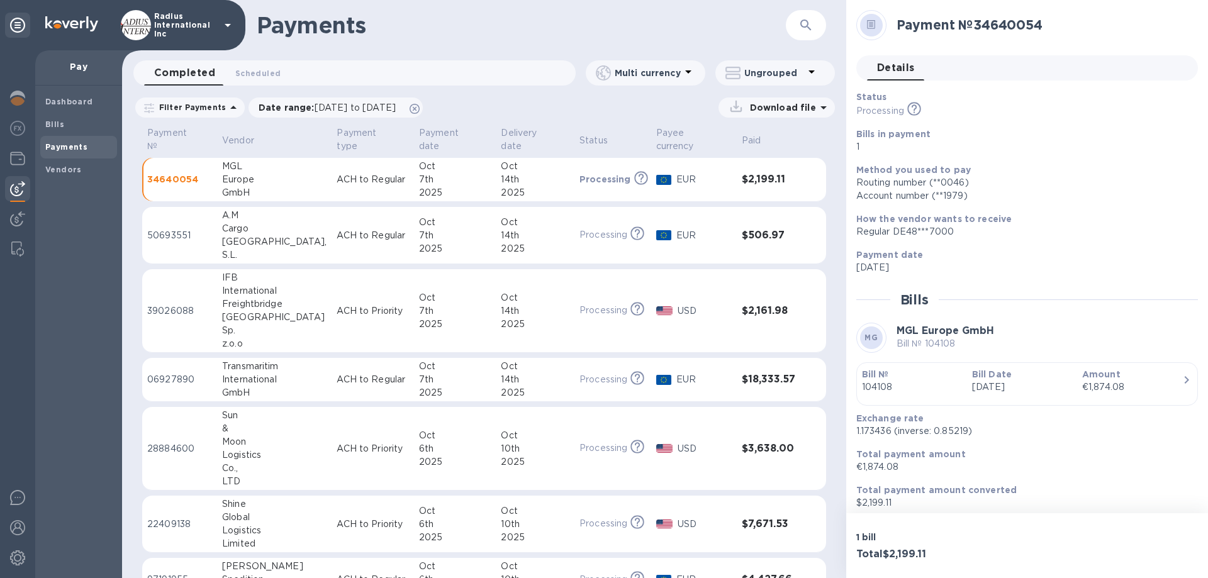
drag, startPoint x: 343, startPoint y: 239, endPoint x: 342, endPoint y: 261, distance: 21.4
click at [342, 239] on p "ACH to Regular" at bounding box center [373, 235] width 72 height 13
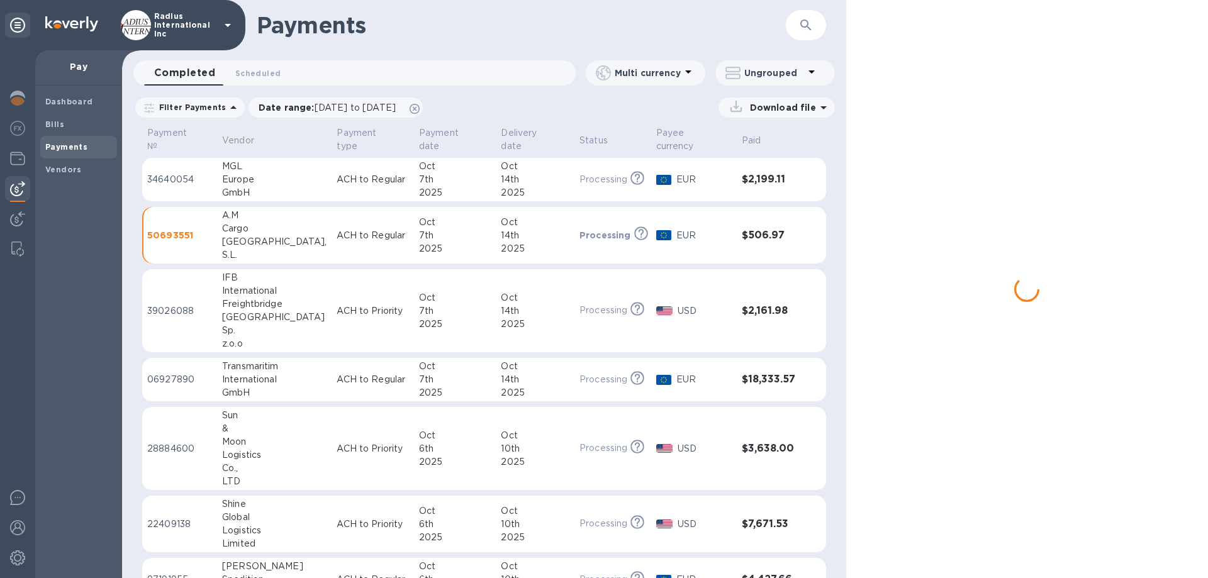
click at [337, 306] on p "ACH to Priority" at bounding box center [373, 311] width 72 height 13
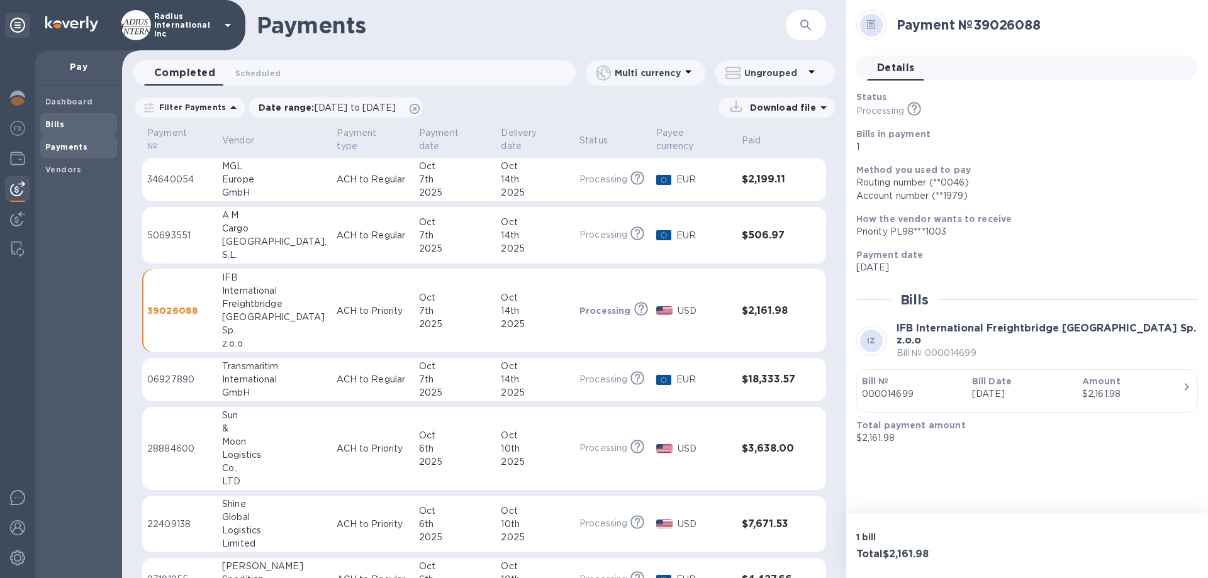
click at [61, 120] on b "Bills" at bounding box center [54, 124] width 19 height 9
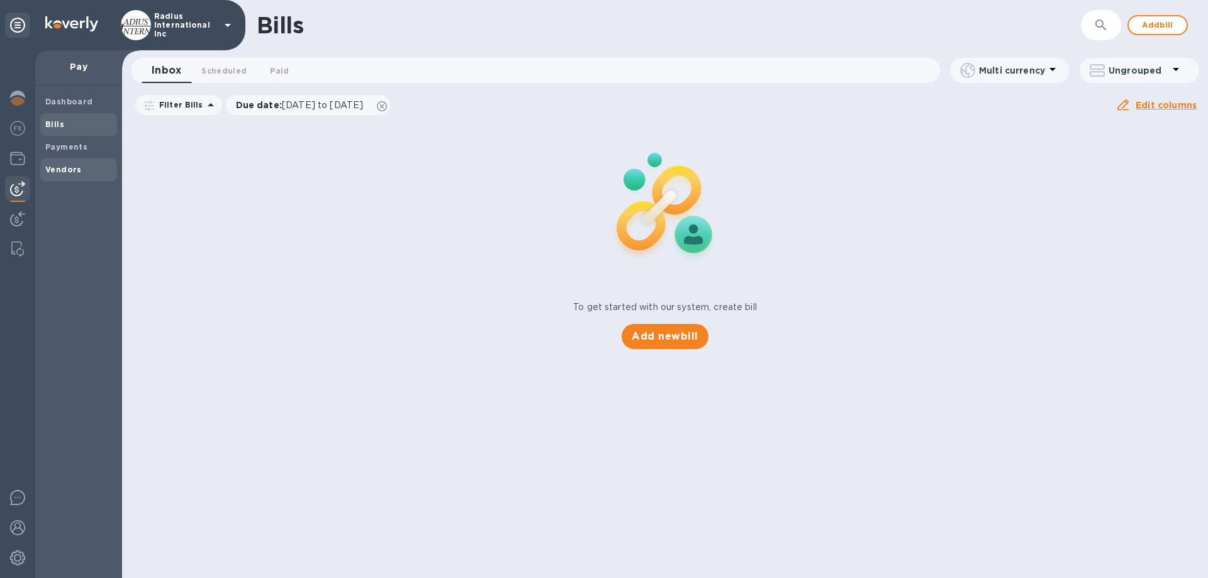
click at [64, 167] on b "Vendors" at bounding box center [63, 169] width 36 height 9
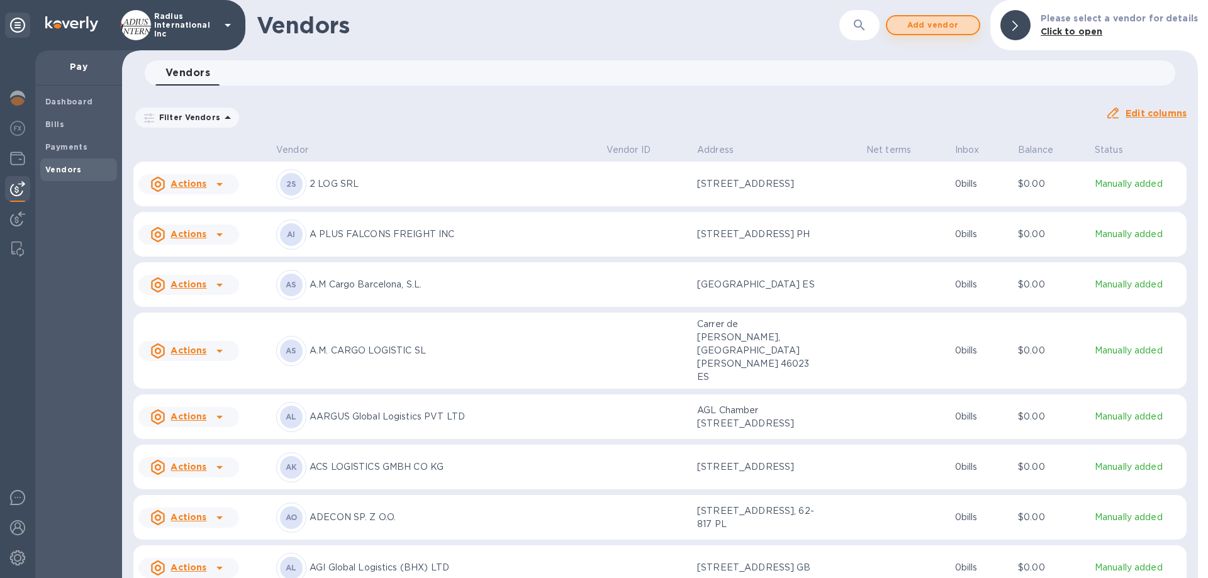
click at [921, 25] on span "Add vendor" at bounding box center [933, 25] width 72 height 15
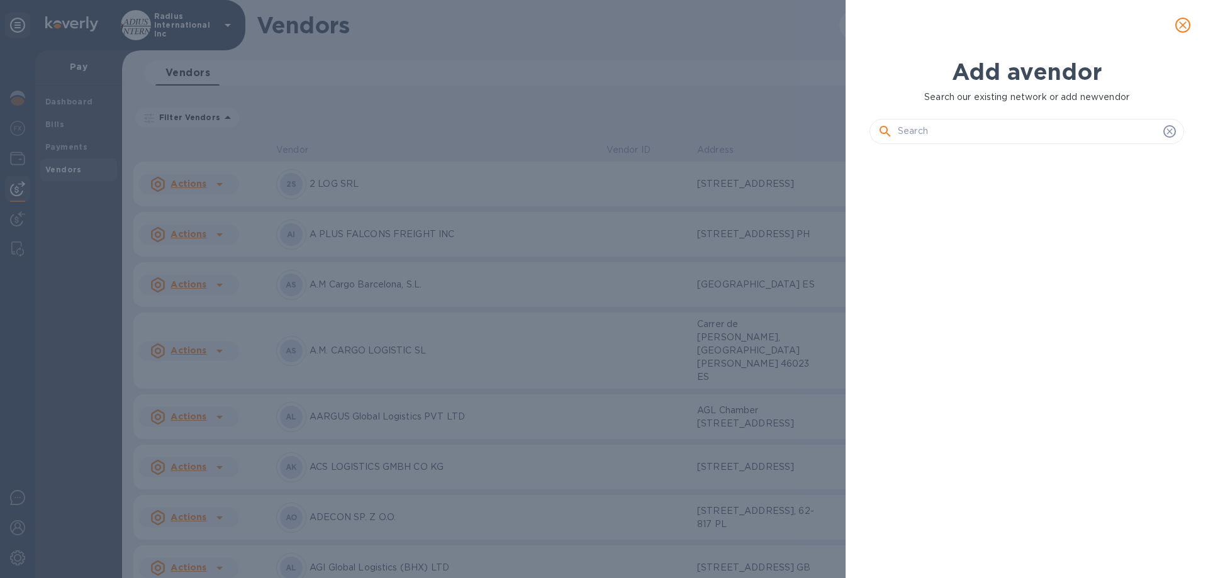
scroll to position [381, 320]
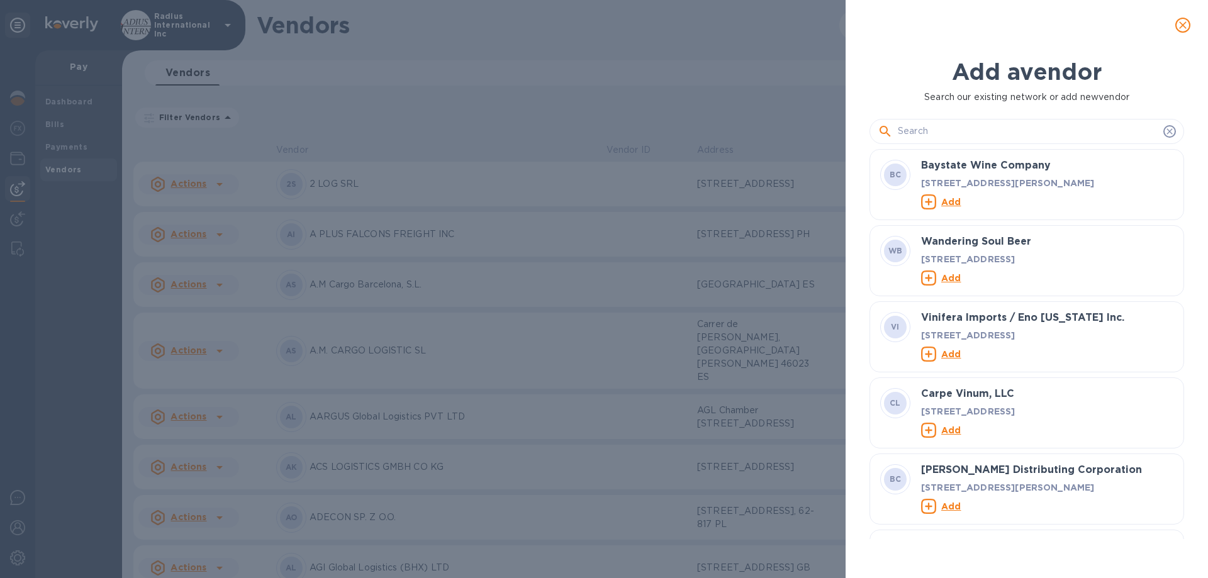
click at [921, 137] on input "text" at bounding box center [1028, 131] width 261 height 19
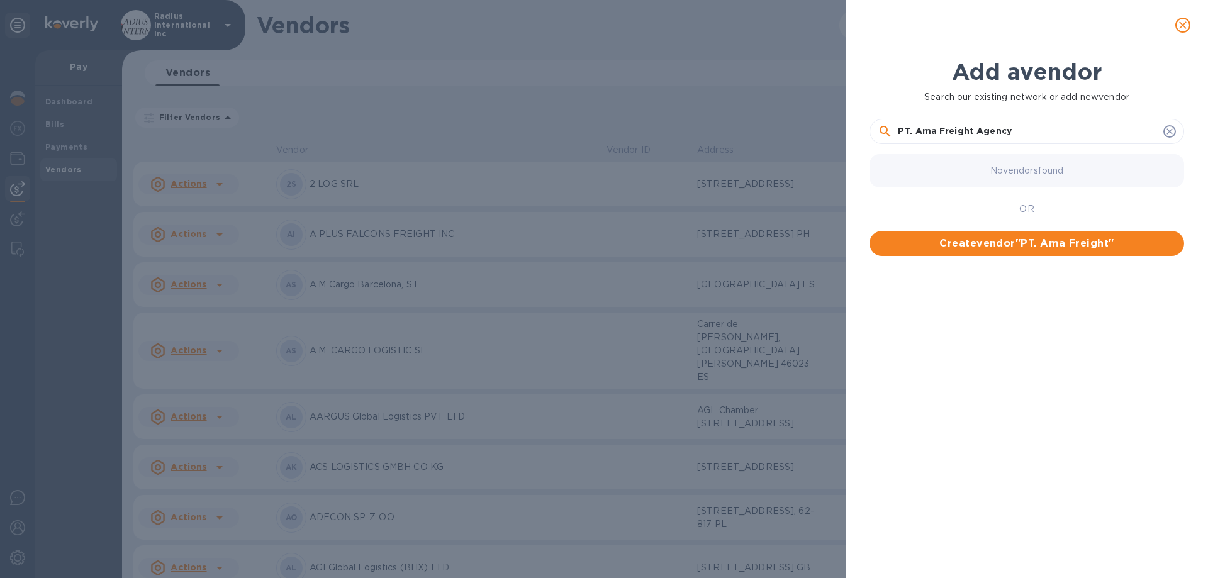
type input "PT. Ama Freight Agency"
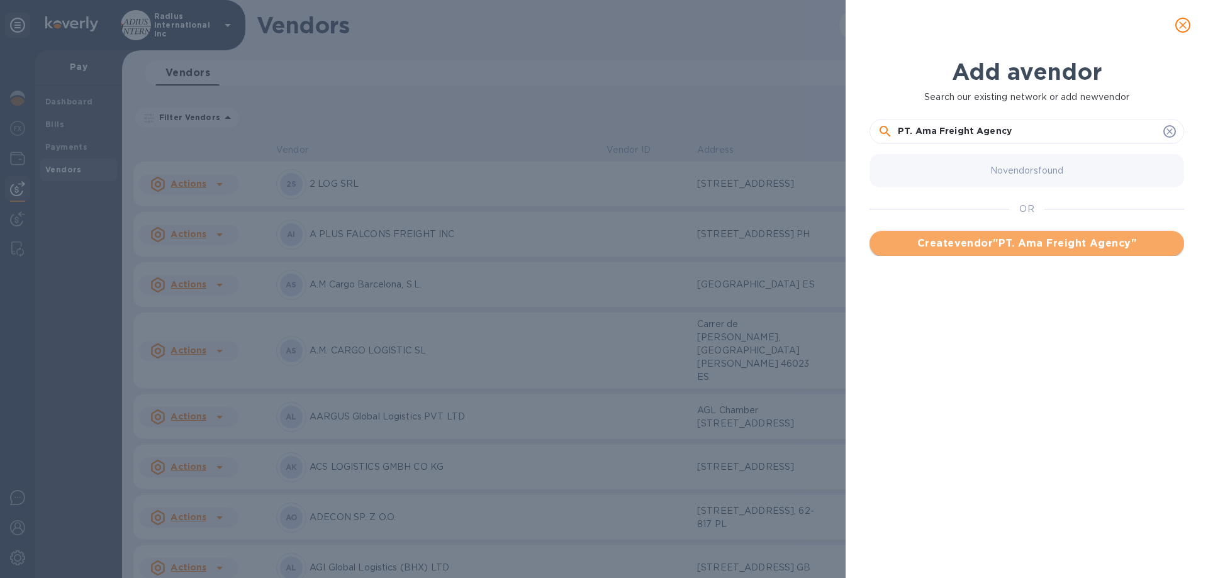
click at [921, 241] on span "Create vendor " PT. Ama Freight Agency "" at bounding box center [1027, 243] width 294 height 15
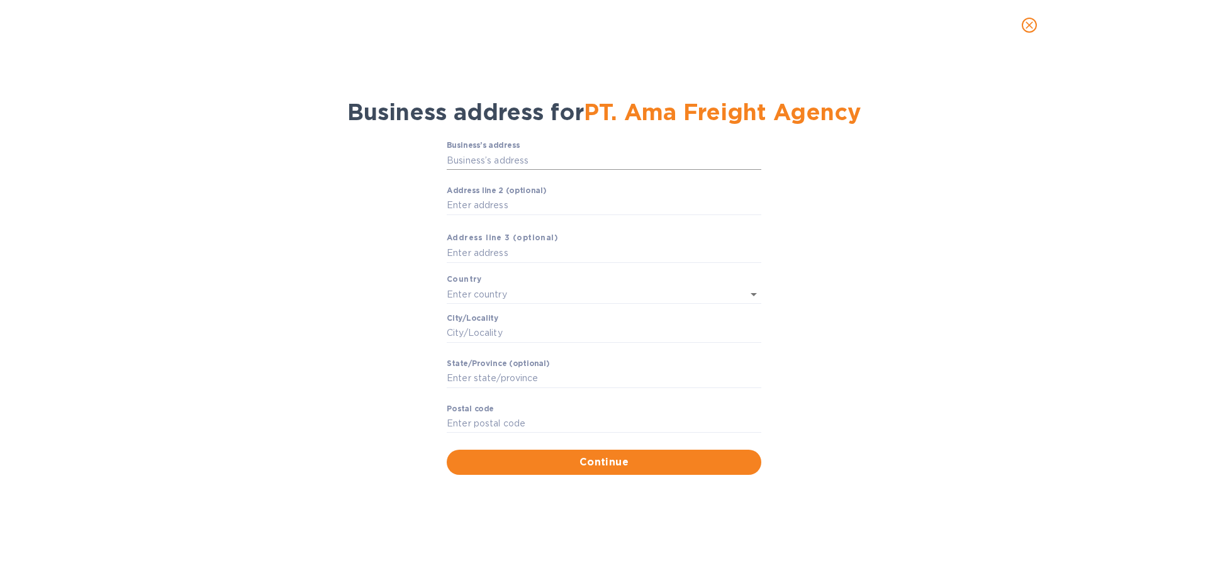
click at [539, 170] on input "Business’s аddress" at bounding box center [604, 160] width 315 height 19
click at [599, 168] on input "Jl. Jenderal [PERSON_NAME] 29-31" at bounding box center [604, 160] width 315 height 19
type input "[STREET_ADDRESS][PERSON_NAME]"
type input "[GEOGRAPHIC_DATA]"
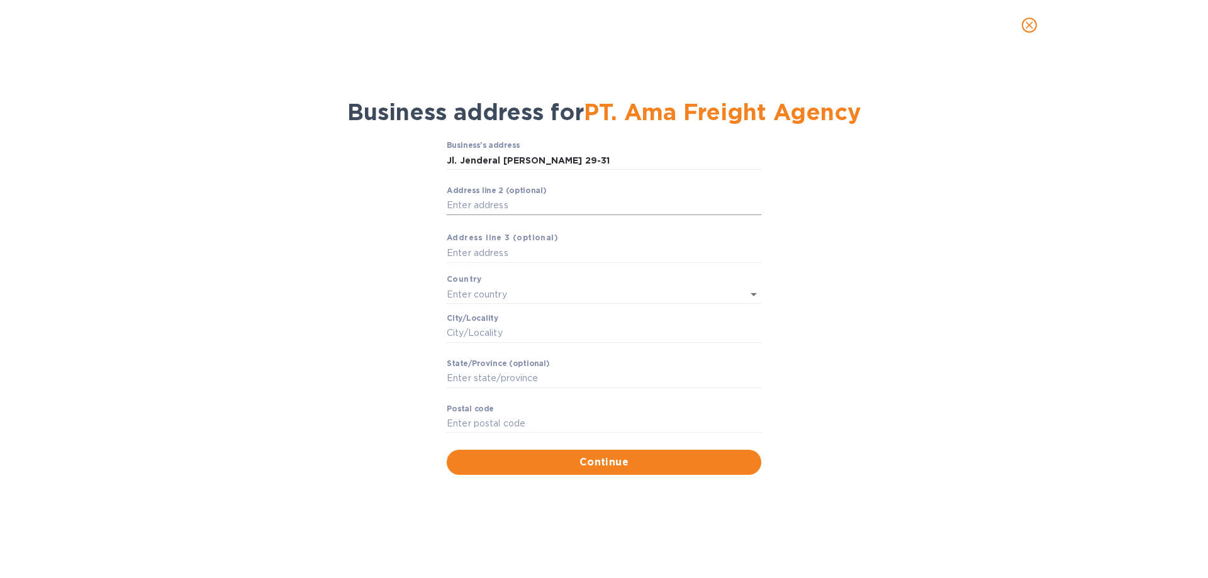
type input "53282"
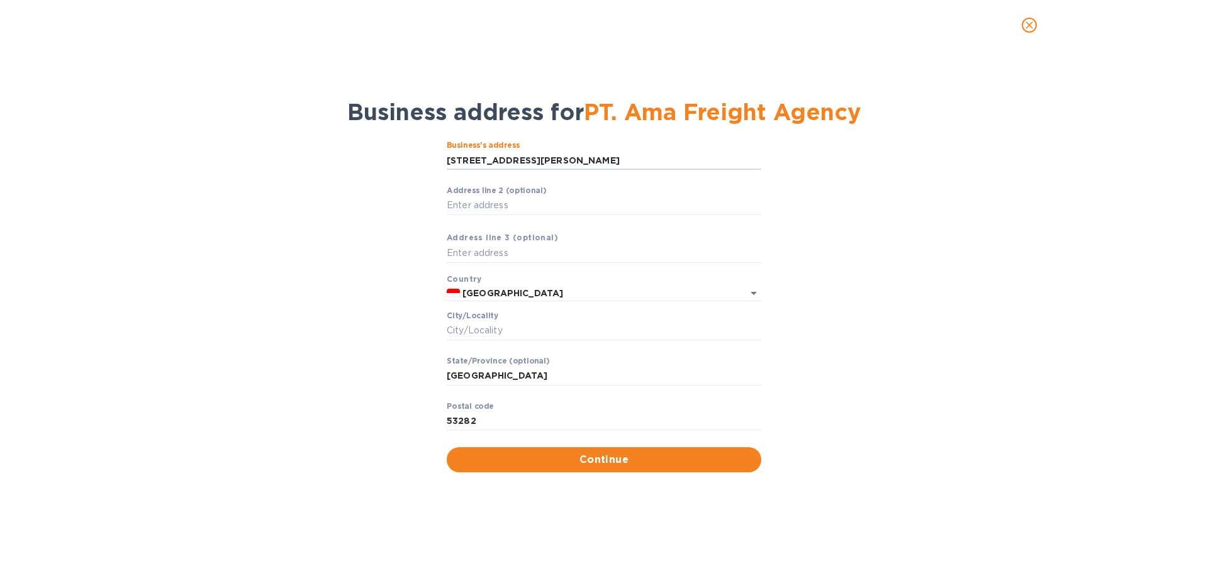
drag, startPoint x: 592, startPoint y: 175, endPoint x: 496, endPoint y: 186, distance: 96.2
click at [289, 160] on div "Business’s аddress [STREET_ADDRESS] ​ Аddress line 2 (optional) ​ Аddress line …" at bounding box center [603, 306] width 1175 height 346
type input "Jl. Jenderal [PERSON_NAME] 29-31"
click at [495, 337] on input "Сity/Locаlity" at bounding box center [604, 331] width 315 height 19
type input "K"
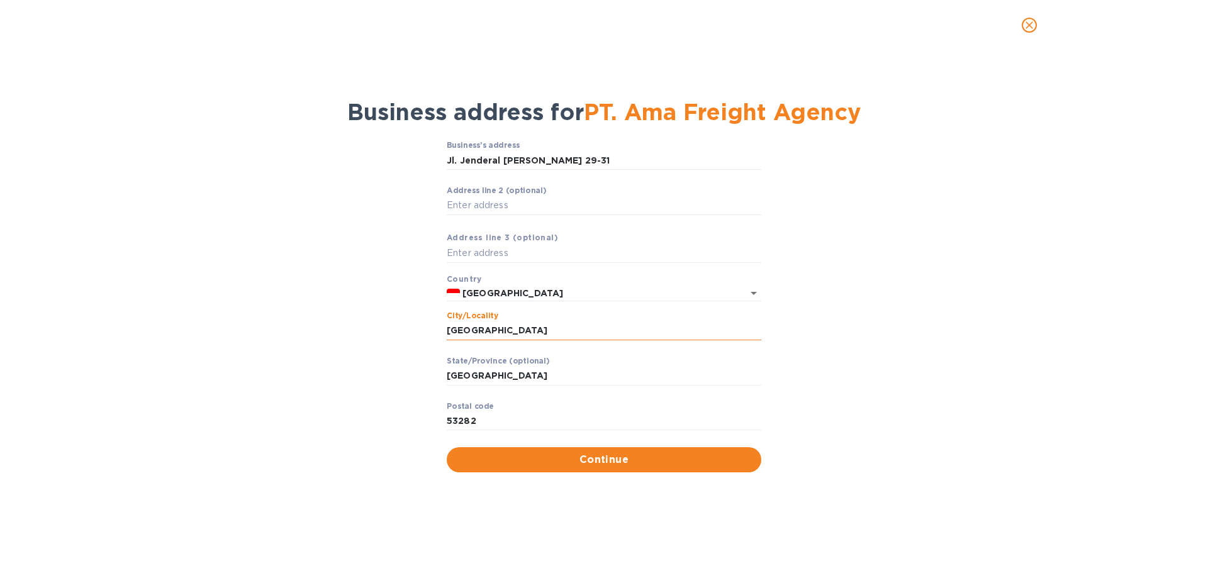
type input "[GEOGRAPHIC_DATA]"
type input "12920"
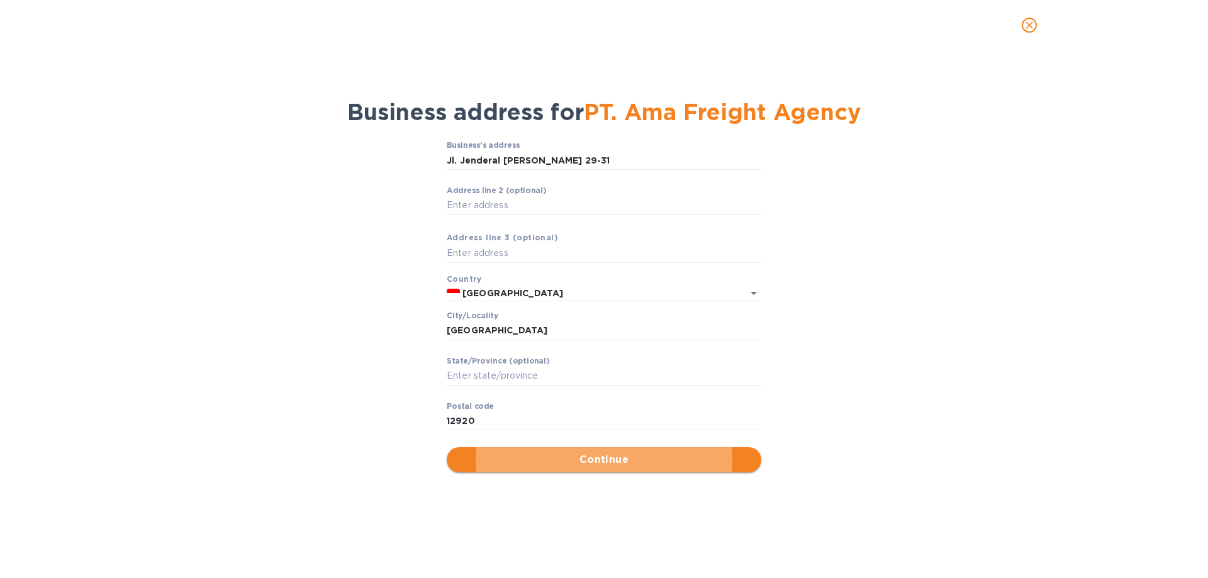
click at [596, 381] on span "Continue" at bounding box center [604, 459] width 294 height 15
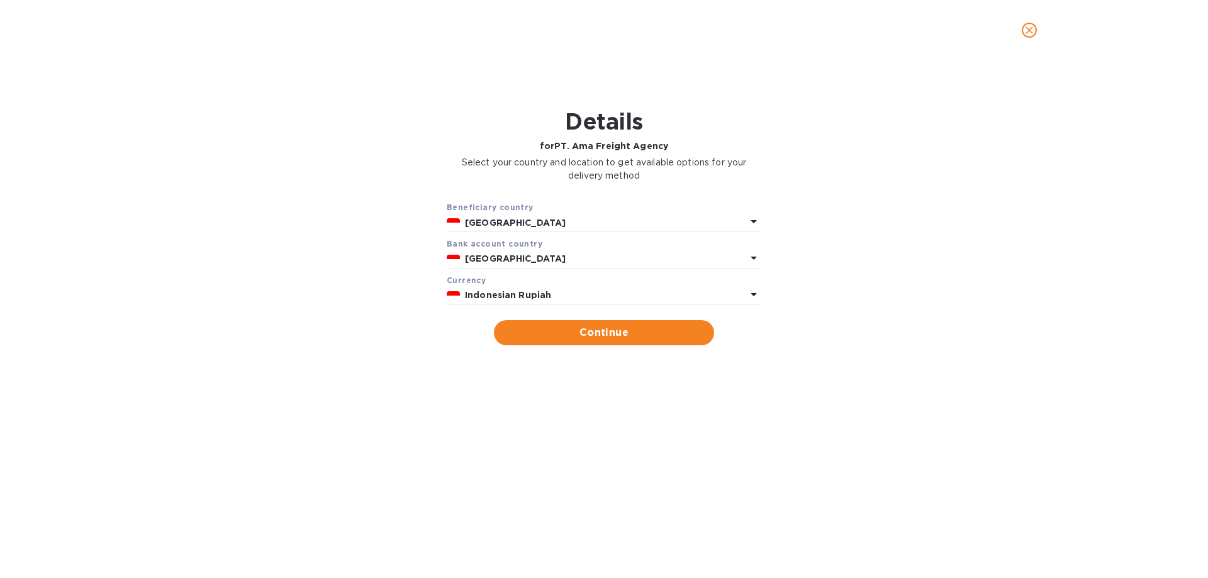
click at [570, 300] on p "Indonesian Rupiah" at bounding box center [605, 295] width 281 height 13
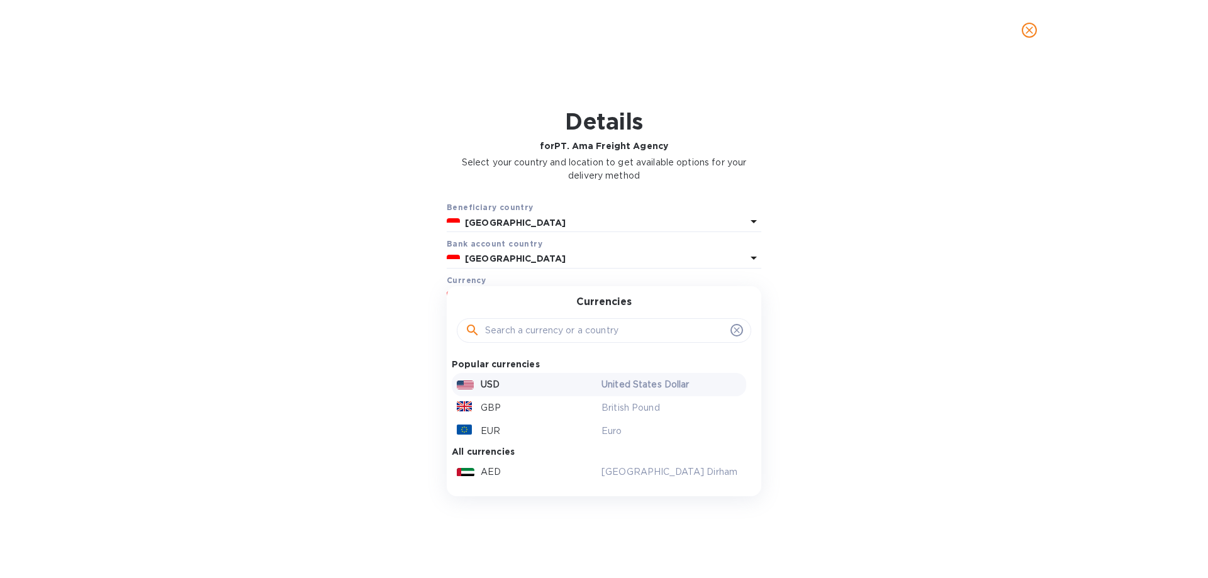
click at [519, 379] on div "USD" at bounding box center [526, 385] width 145 height 18
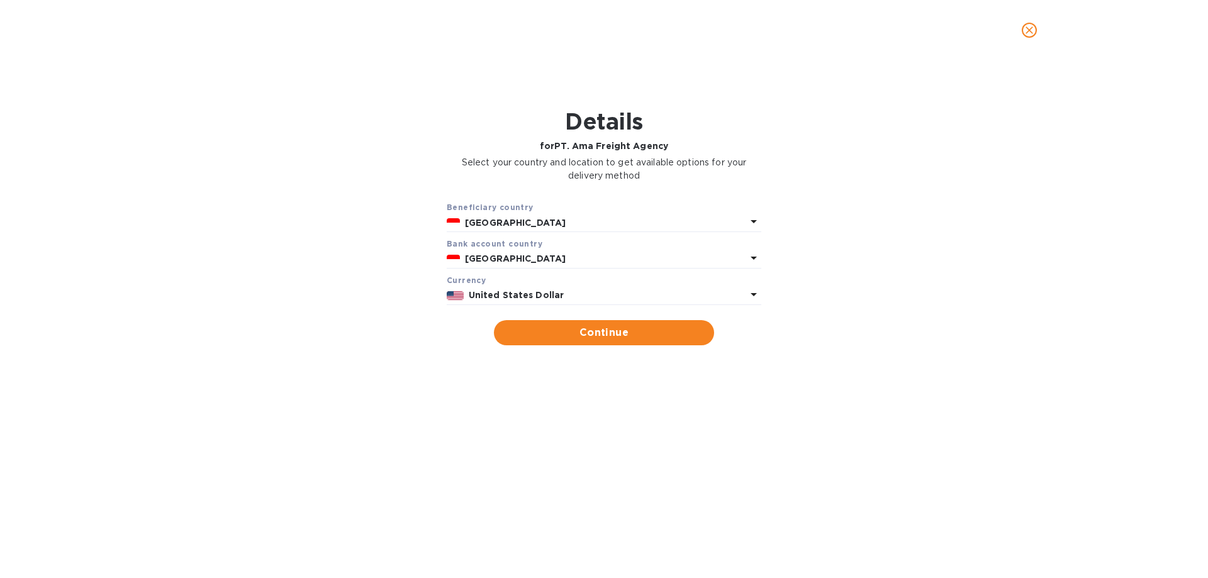
drag, startPoint x: 592, startPoint y: 334, endPoint x: 617, endPoint y: 323, distance: 27.6
click at [593, 334] on span "Continue" at bounding box center [604, 332] width 200 height 15
type input "PT. Ama Freight Agency"
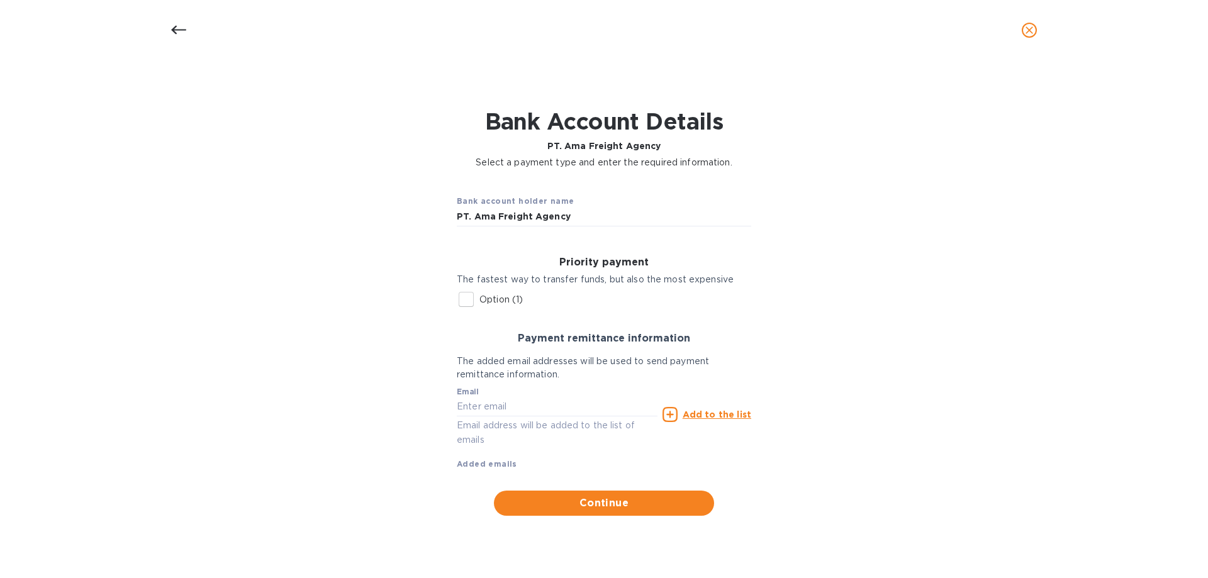
drag, startPoint x: 513, startPoint y: 300, endPoint x: 552, endPoint y: 277, distance: 45.1
click at [513, 299] on p "Option (1)" at bounding box center [500, 299] width 43 height 13
click at [479, 299] on input "Option (1)" at bounding box center [466, 299] width 26 height 26
checkbox input "true"
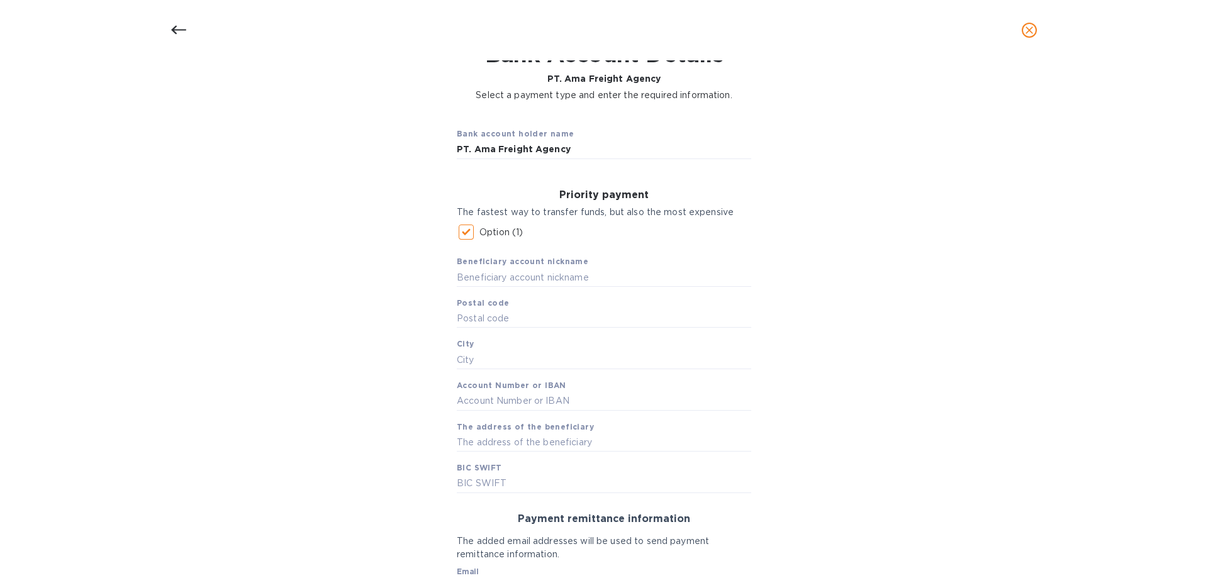
scroll to position [63, 0]
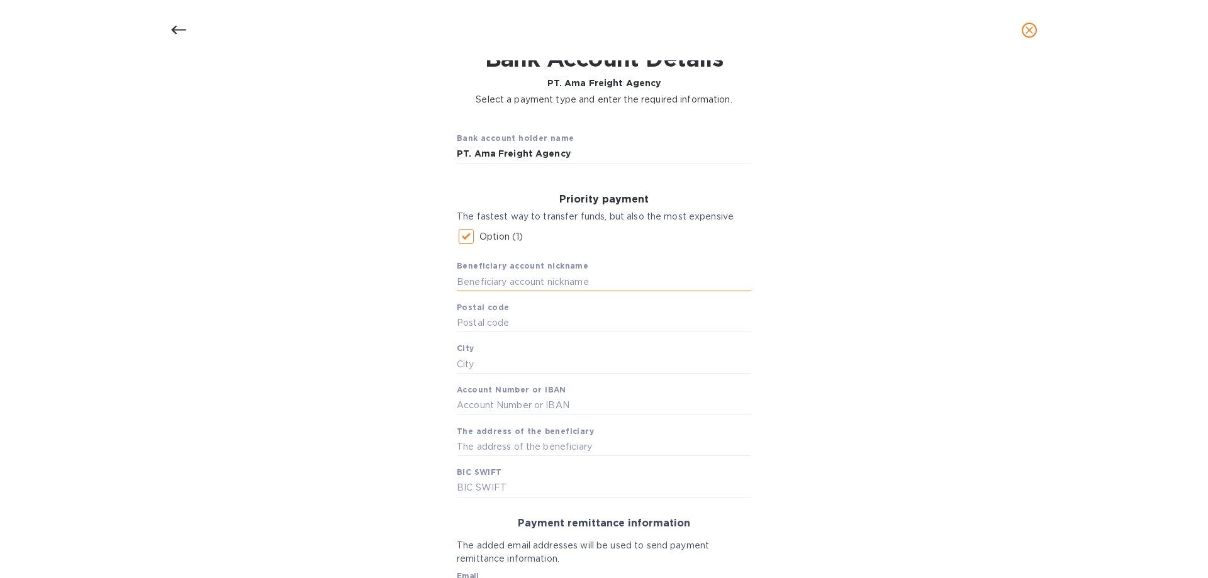
click at [507, 280] on input "text" at bounding box center [604, 281] width 294 height 19
type input "PT AMA"
type input "12920"
type input "[GEOGRAPHIC_DATA], Ski [GEOGRAPHIC_DATA]"
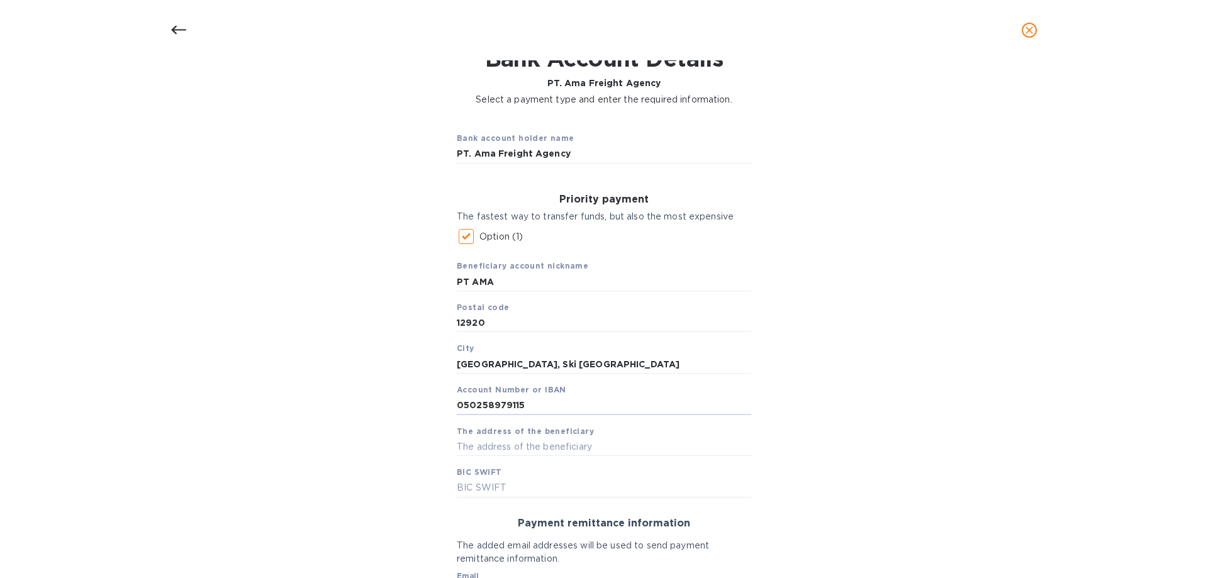
type input "050258979115"
type input "[GEOGRAPHIC_DATA] JL. [PERSON_NAME] KAV 29-31"
type input "[SWIFT_CODE]"
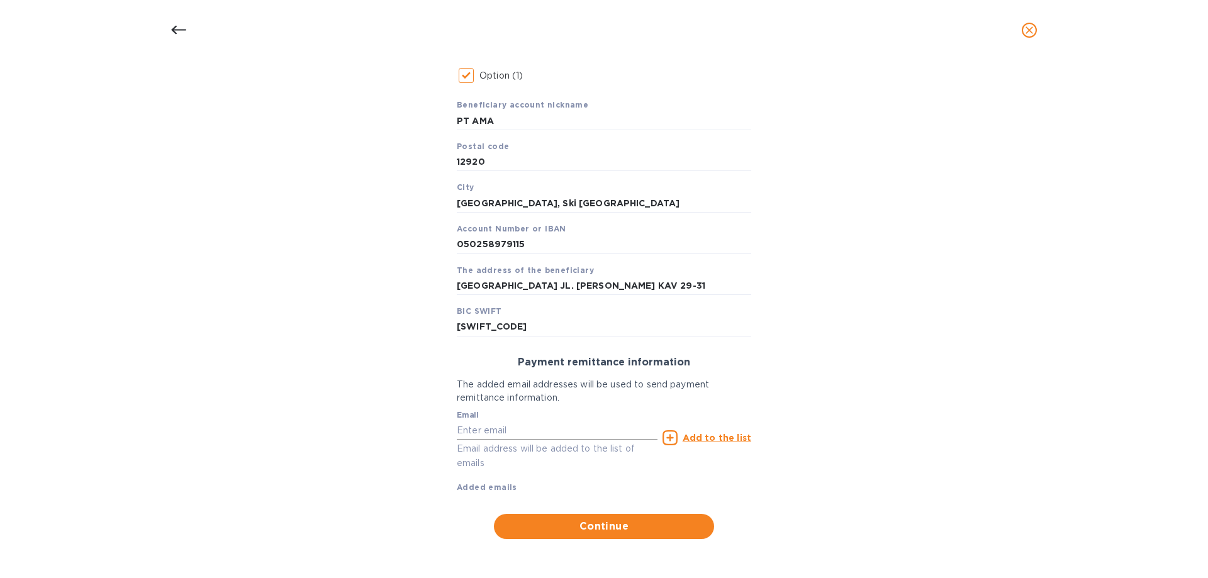
click at [528, 381] on input "text" at bounding box center [557, 430] width 201 height 19
paste input "[EMAIL_ADDRESS][DOMAIN_NAME]"
type input "[EMAIL_ADDRESS][DOMAIN_NAME]"
click at [702, 381] on u "Add to the list" at bounding box center [717, 438] width 69 height 10
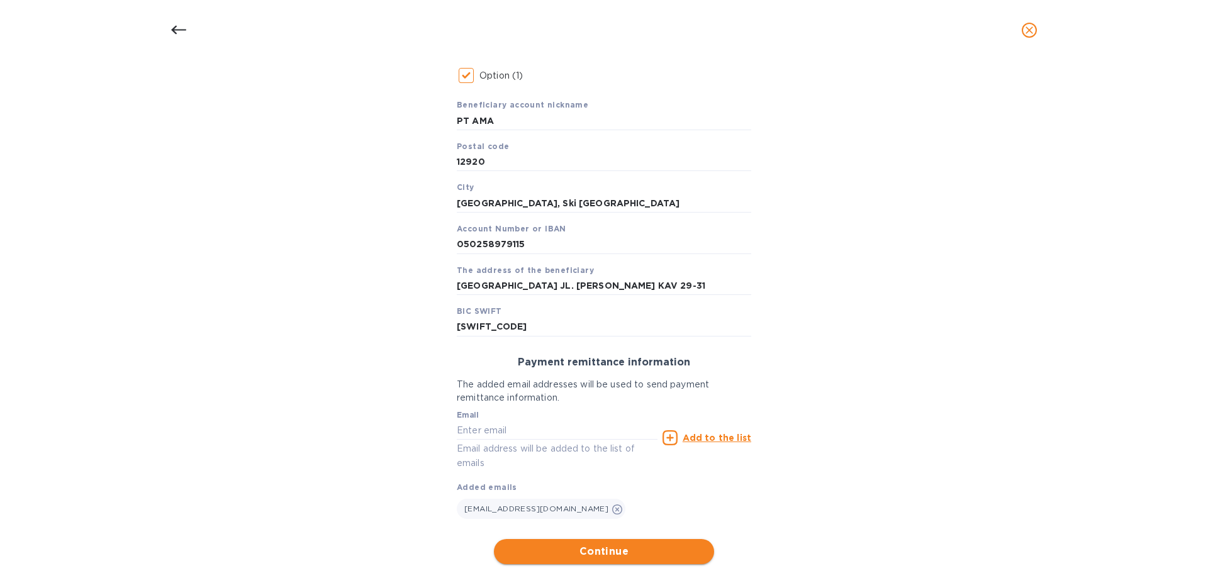
click at [628, 381] on span "Continue" at bounding box center [604, 551] width 200 height 15
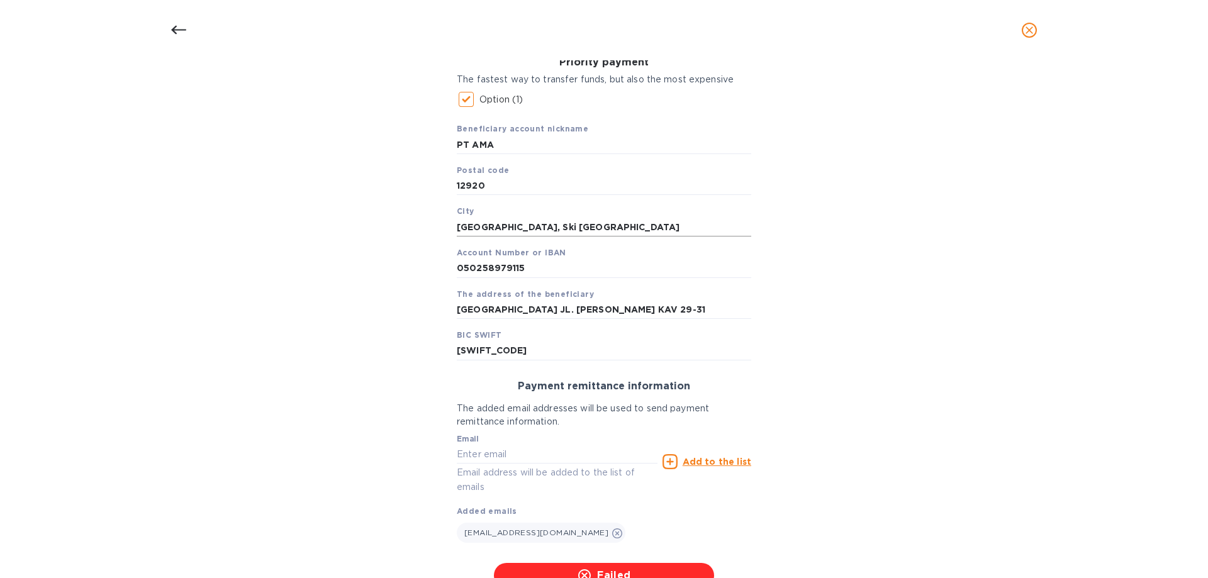
scroll to position [296, 0]
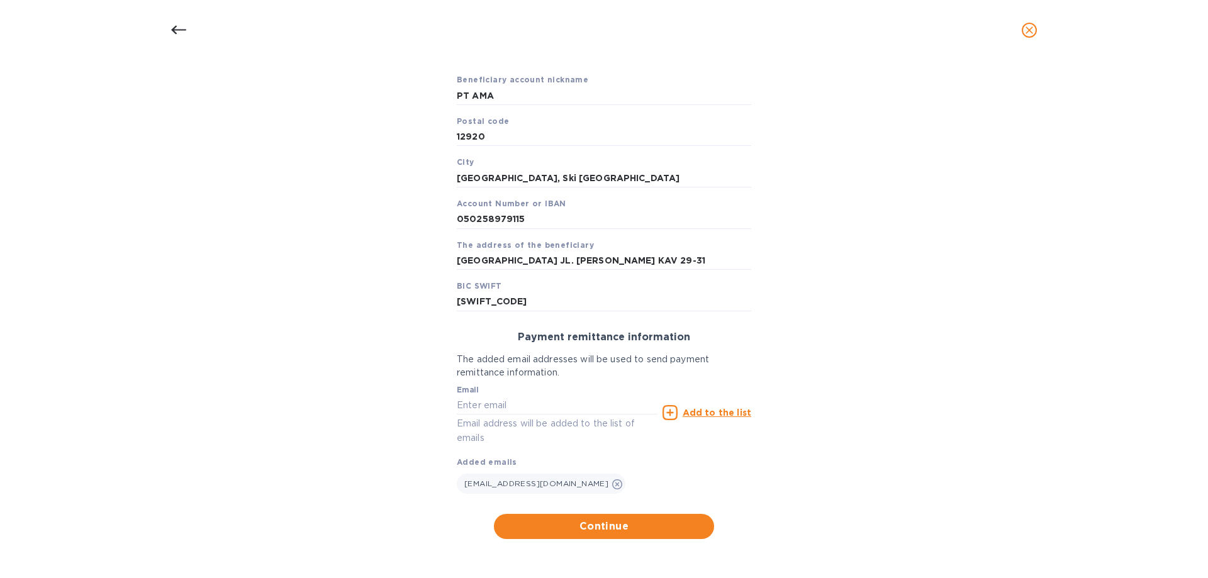
click at [182, 33] on icon at bounding box center [178, 30] width 15 height 15
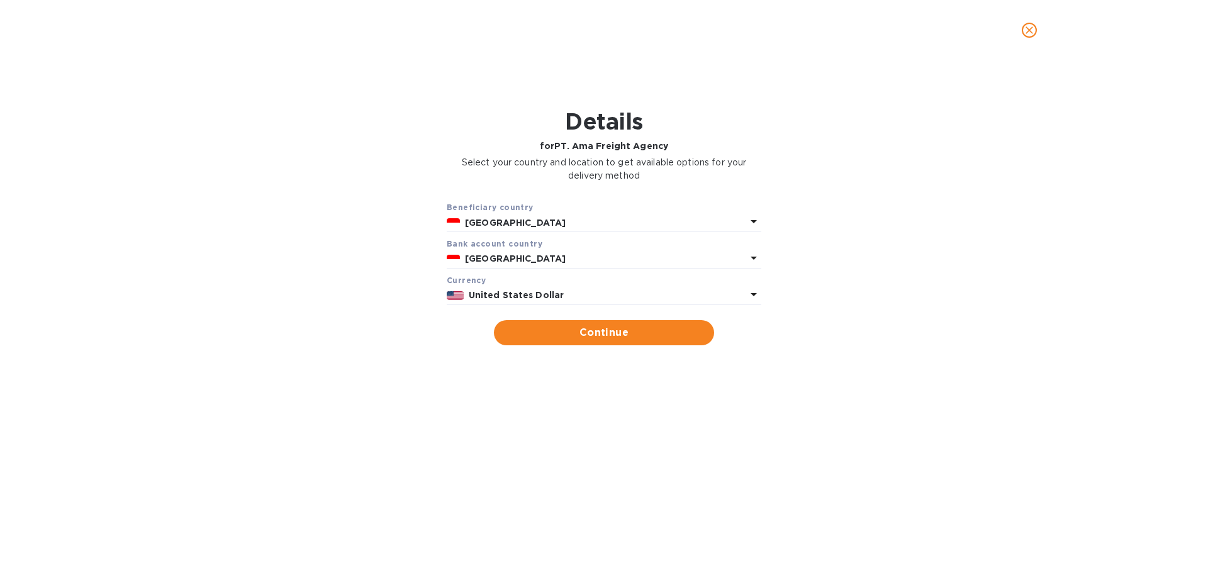
scroll to position [0, 0]
drag, startPoint x: 568, startPoint y: 329, endPoint x: 710, endPoint y: 340, distance: 142.7
click at [569, 329] on span "Continue" at bounding box center [604, 332] width 200 height 15
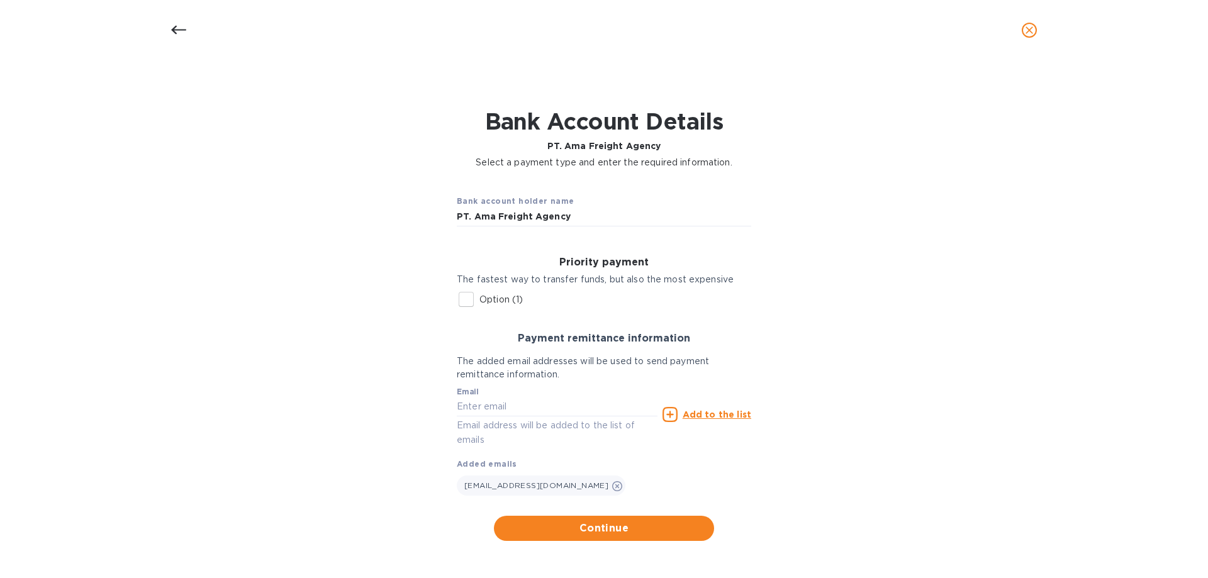
scroll to position [2, 0]
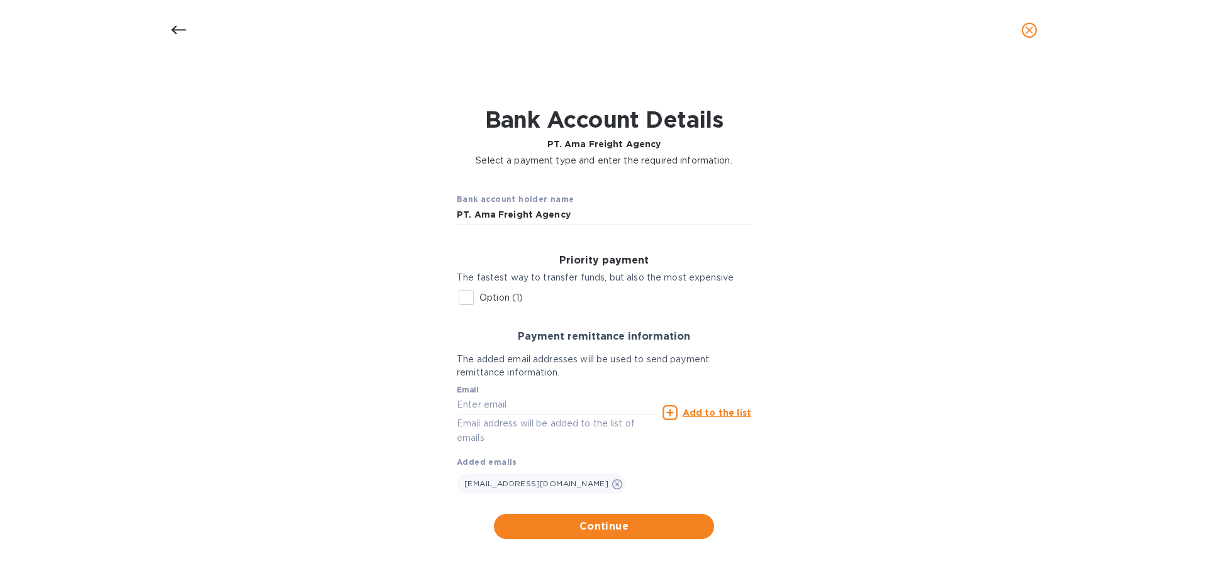
click at [500, 298] on p "Option (1)" at bounding box center [500, 297] width 43 height 13
click at [479, 298] on input "Option (1)" at bounding box center [466, 297] width 26 height 26
checkbox input "true"
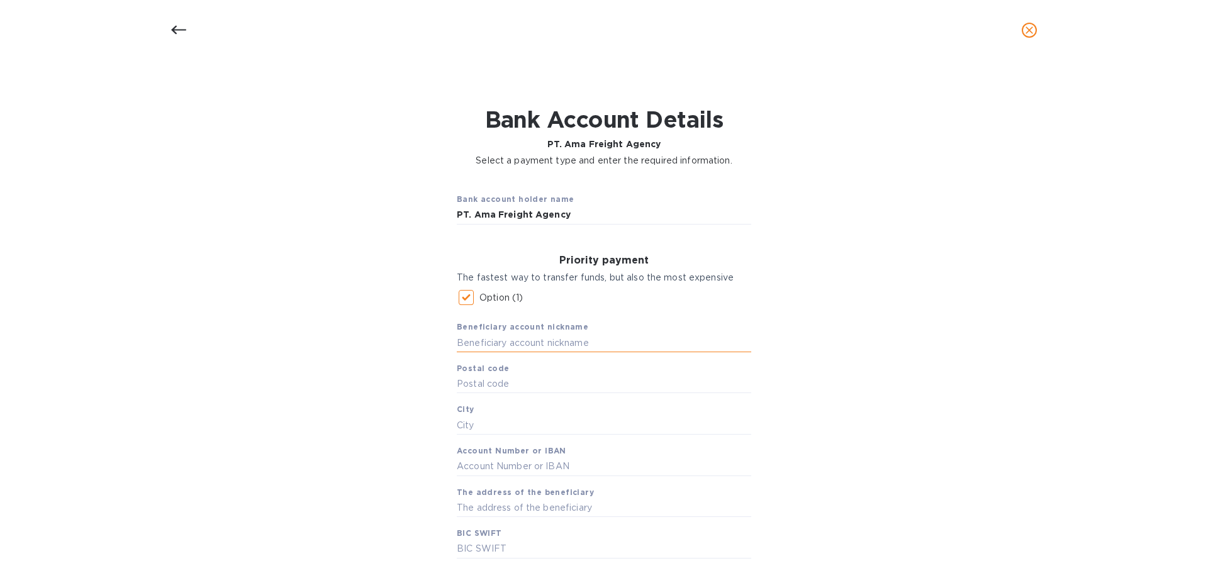
click at [527, 344] on input "text" at bounding box center [604, 343] width 294 height 19
type input "p"
type input "PT AMA"
type input "12920"
type input "K"
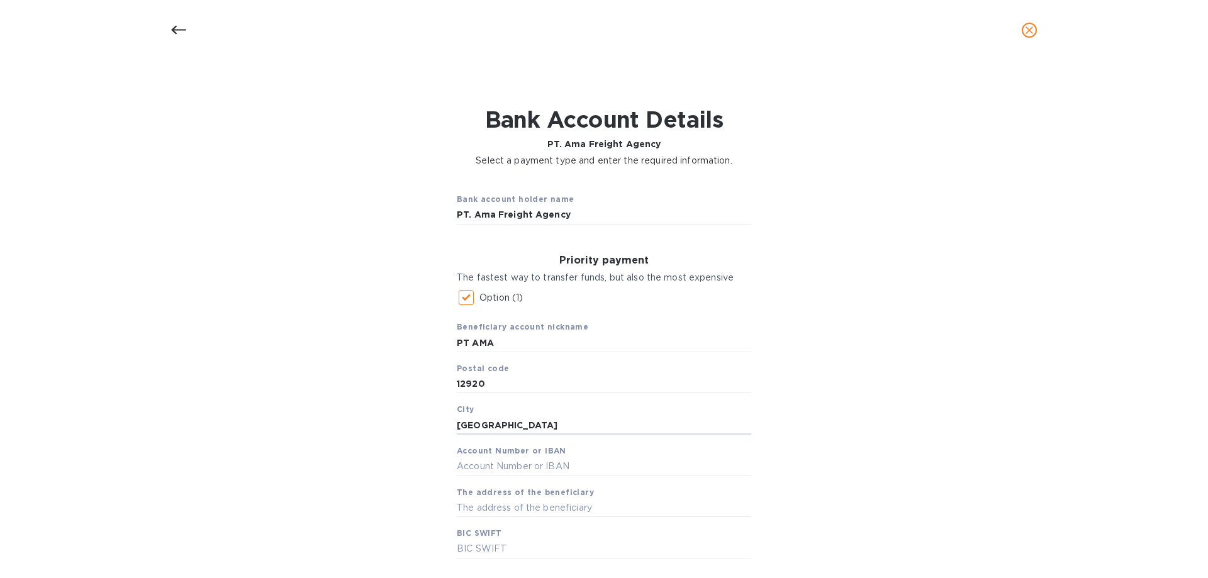
type input "[GEOGRAPHIC_DATA]"
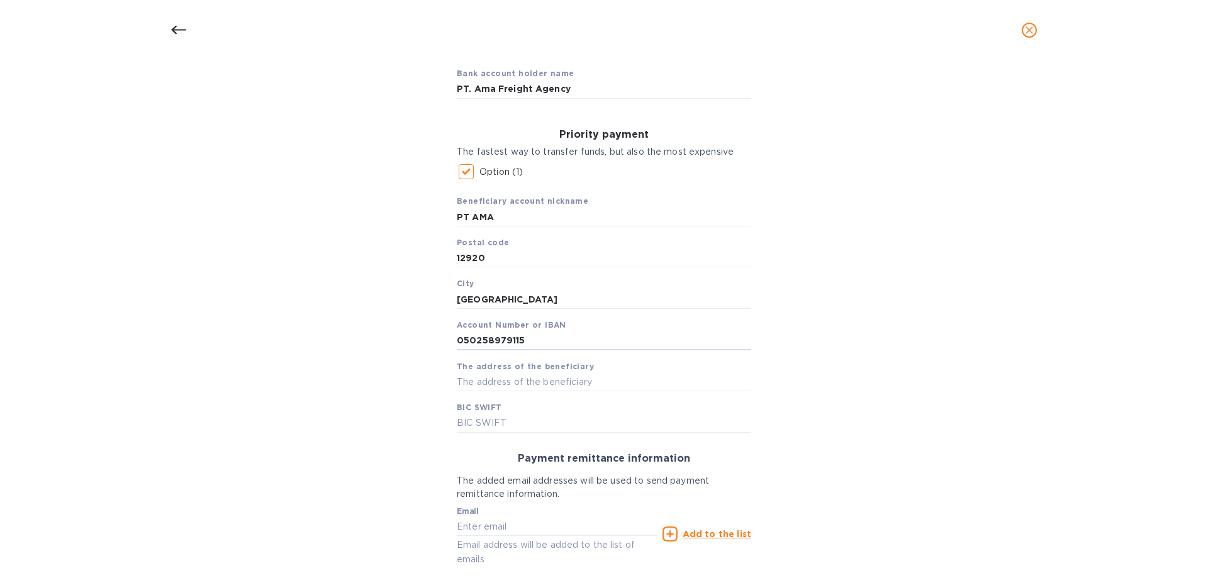
type input "050258979115"
type input "[GEOGRAPHIC_DATA] [PERSON_NAME][GEOGRAPHIC_DATA] 29-31"
type input "[SWIFT_CODE]"
paste input "[EMAIL_ADDRESS][DOMAIN_NAME]"
type input "[EMAIL_ADDRESS][DOMAIN_NAME]"
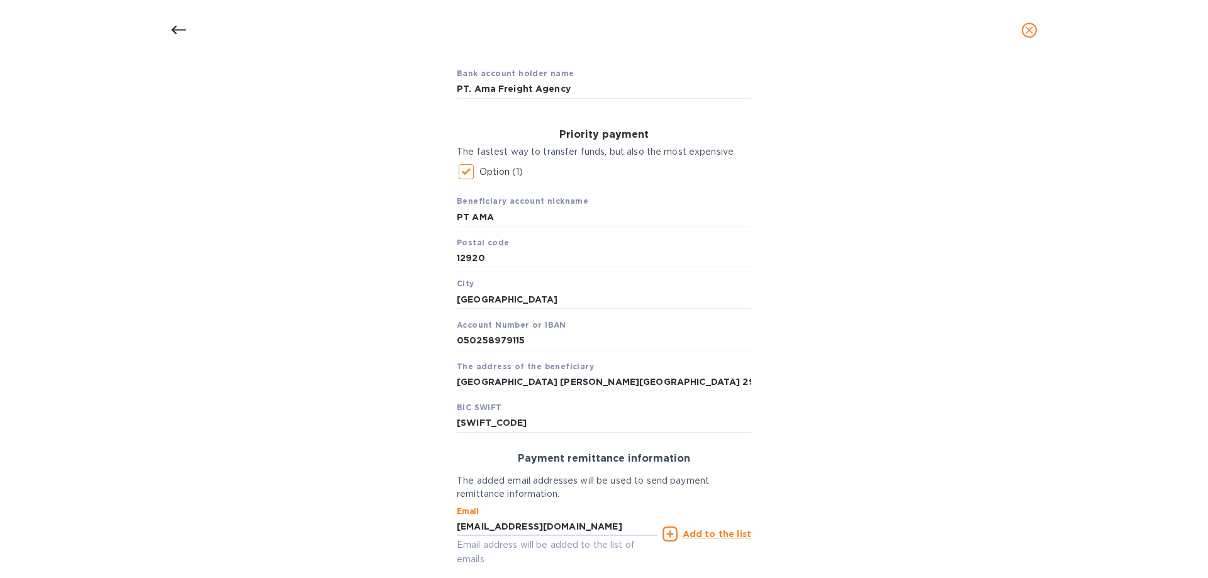
click at [714, 381] on u "Add to the list" at bounding box center [717, 534] width 69 height 10
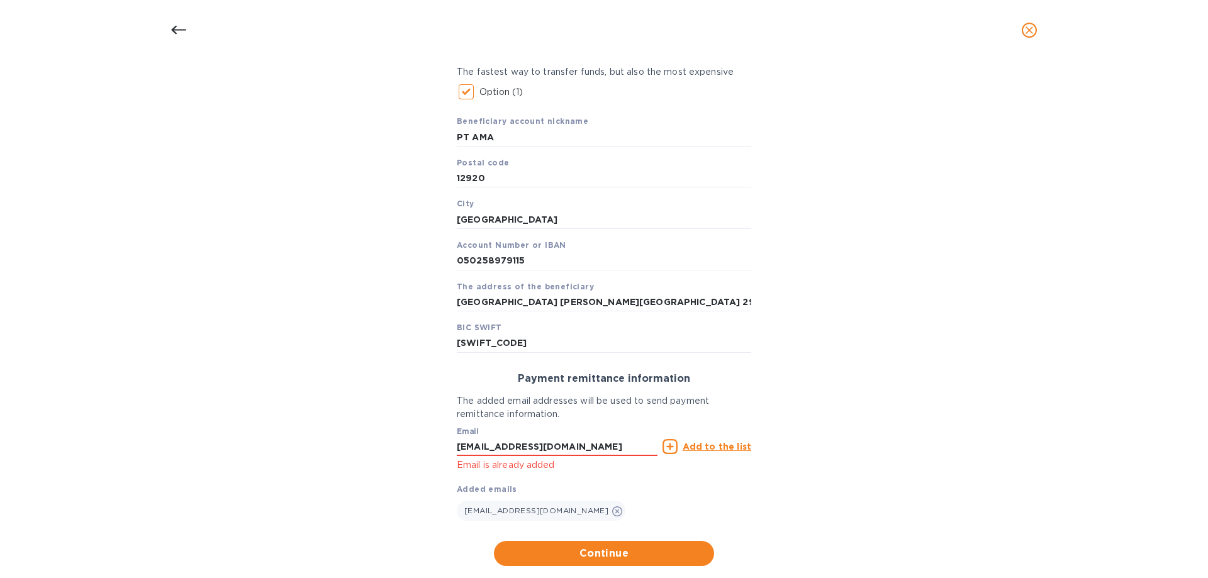
scroll to position [235, 0]
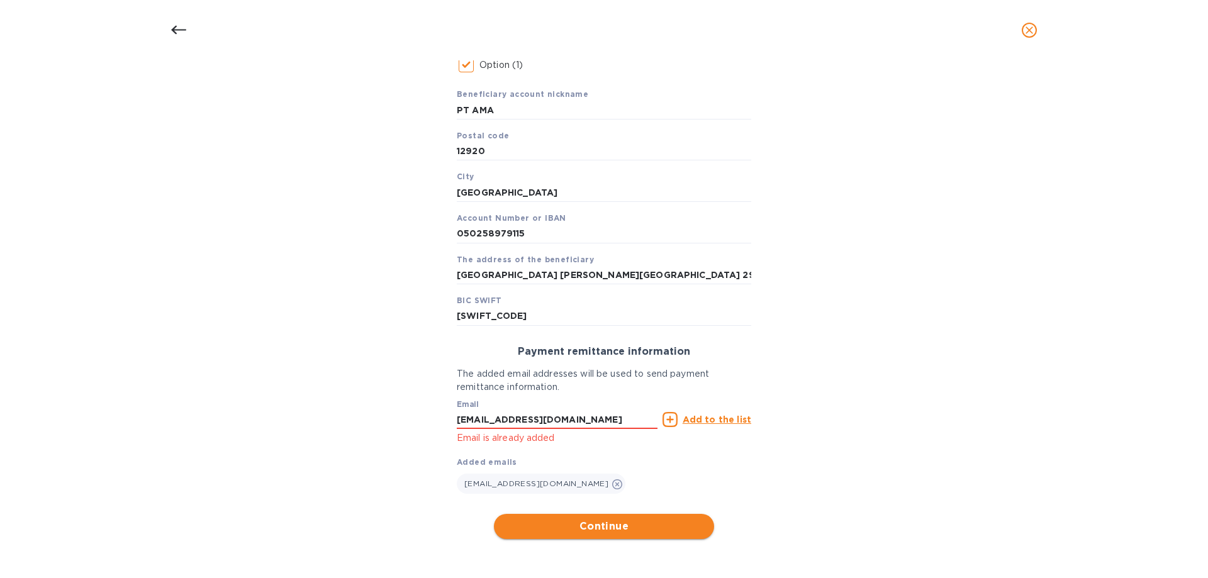
click at [674, 381] on span "Continue" at bounding box center [604, 526] width 200 height 15
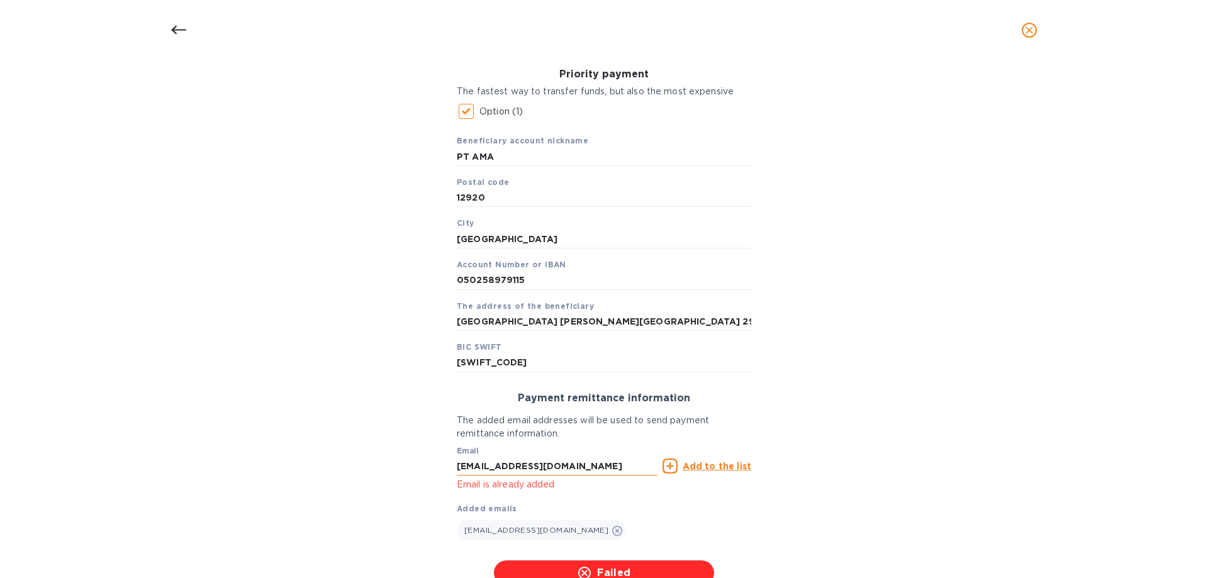
scroll to position [281, 0]
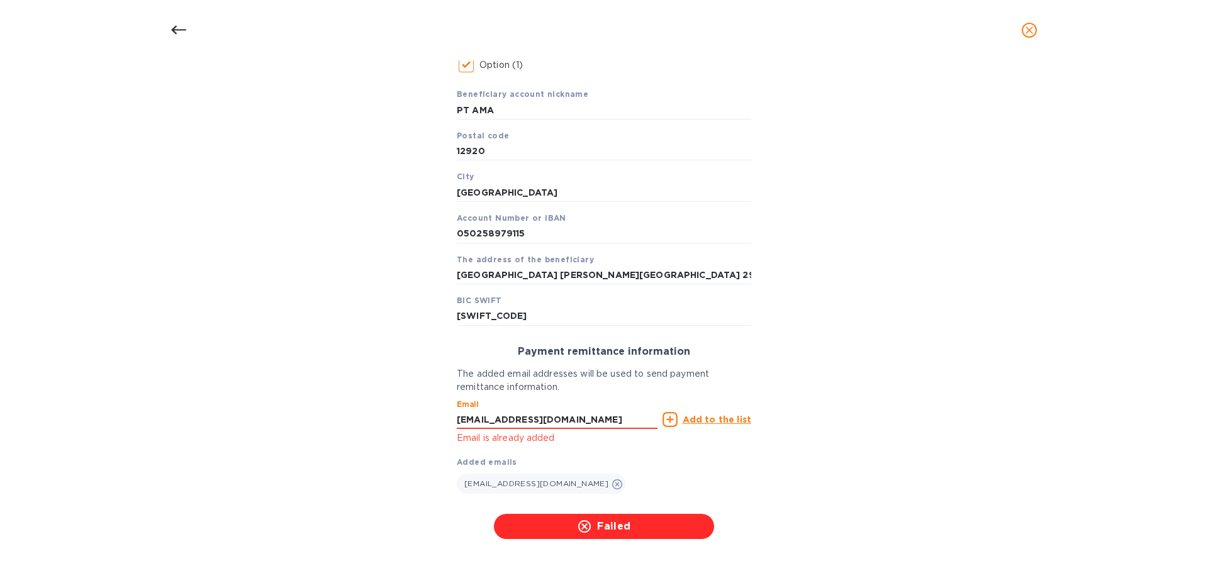
drag, startPoint x: 641, startPoint y: 423, endPoint x: 133, endPoint y: 388, distance: 509.7
click at [133, 381] on div "bankAccountHolderName must be a trimmed string Bank account holder name PT. Ama…" at bounding box center [603, 221] width 1175 height 651
click at [805, 299] on div "bankAccountHolderName must be a trimmed string Bank account holder name PT. Ama…" at bounding box center [603, 221] width 1175 height 651
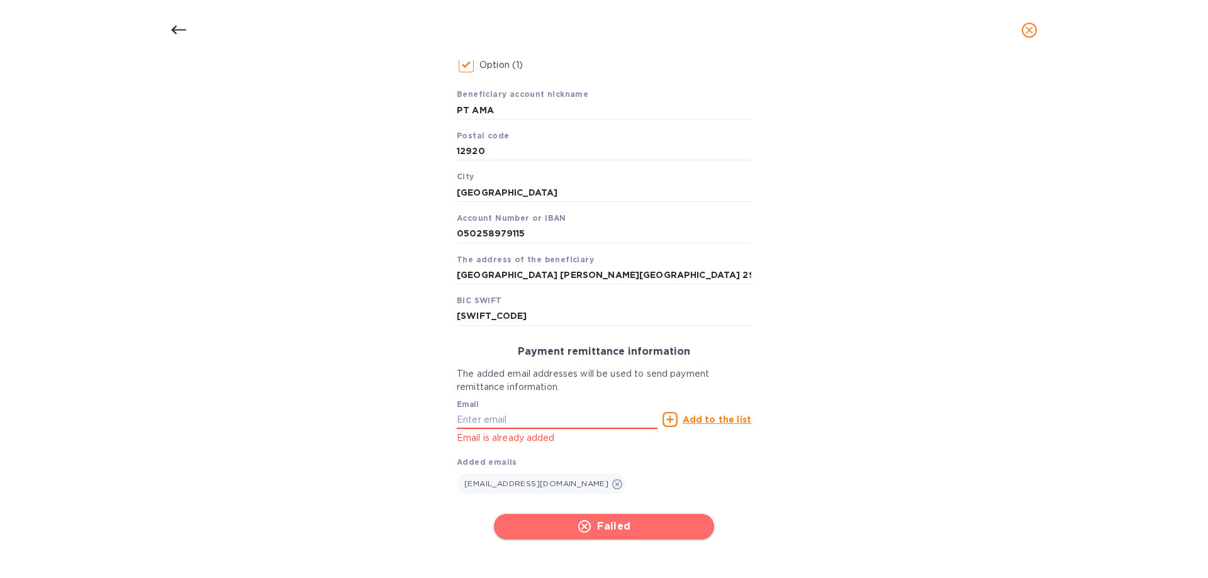
click at [674, 381] on span "Failed" at bounding box center [604, 526] width 200 height 15
click at [624, 381] on span "Continue" at bounding box center [604, 526] width 200 height 15
click at [498, 381] on b "Added emails" at bounding box center [487, 461] width 60 height 9
click at [479, 381] on div "Email Email is already added" at bounding box center [557, 422] width 201 height 45
click at [573, 381] on input "text" at bounding box center [557, 419] width 201 height 19
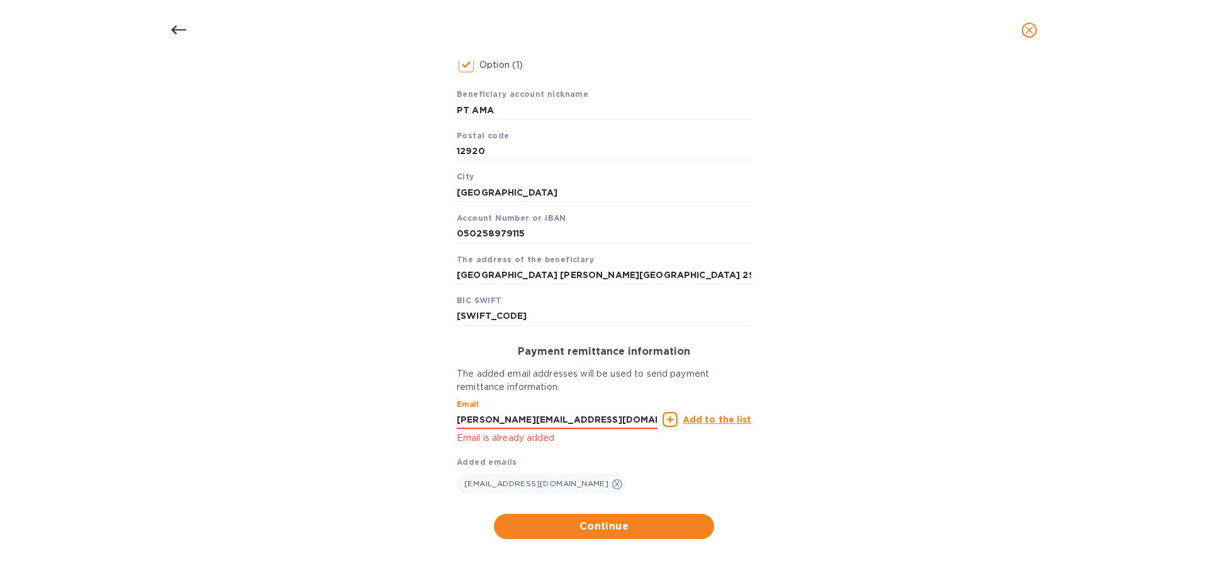
type input "[PERSON_NAME][EMAIL_ADDRESS][DOMAIN_NAME]"
click at [702, 381] on u "Add to the list" at bounding box center [717, 420] width 69 height 10
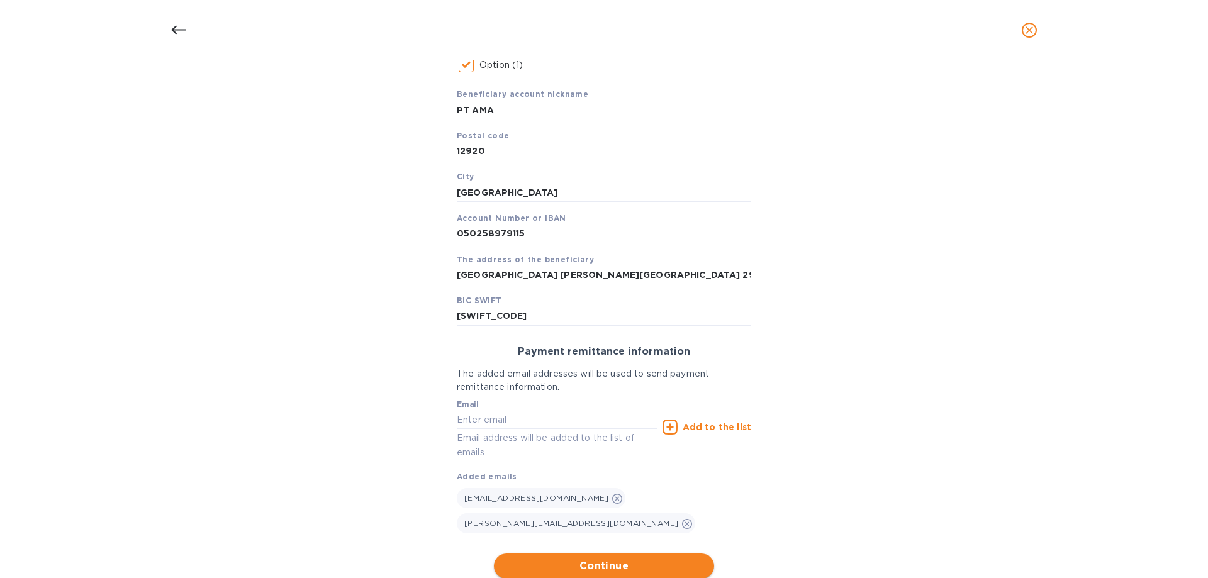
click at [635, 381] on span "Continue" at bounding box center [604, 566] width 200 height 15
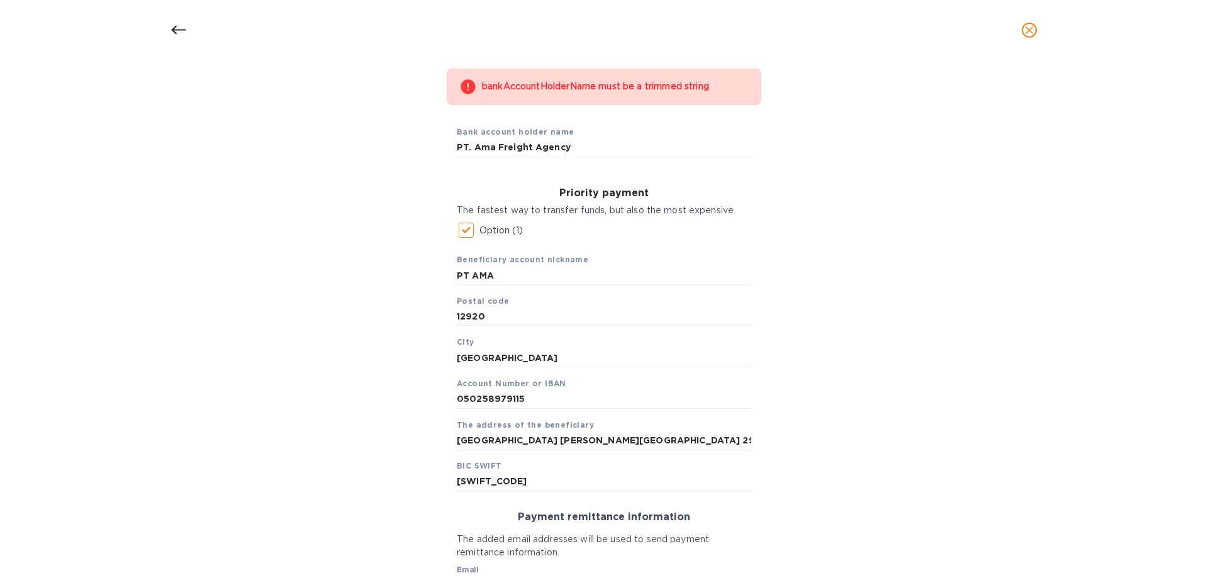
scroll to position [0, 0]
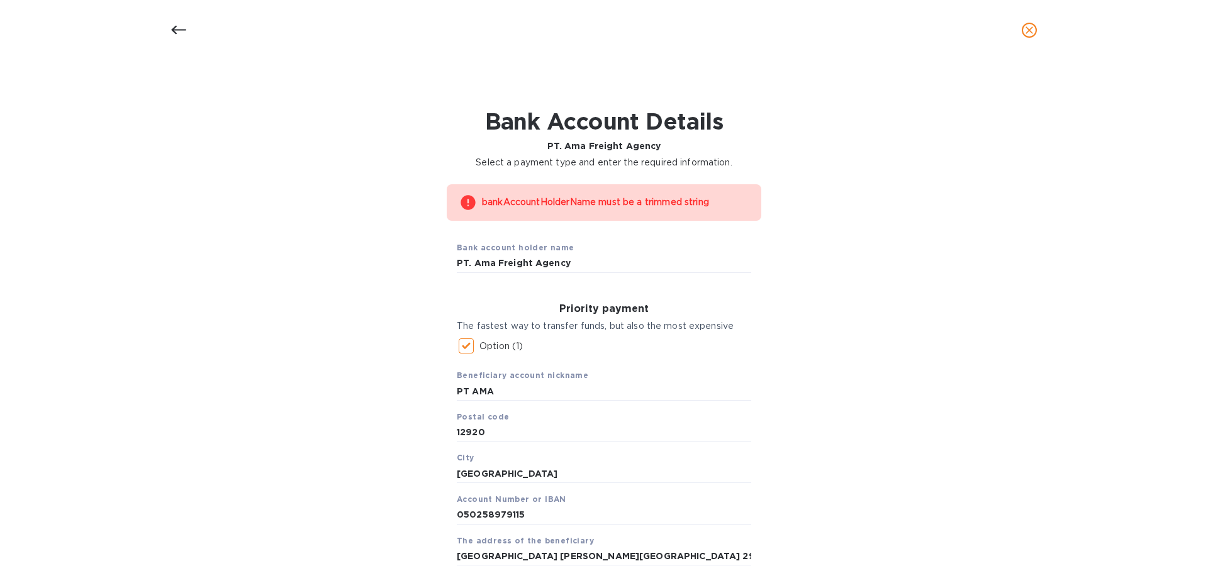
click at [921, 28] on icon "close" at bounding box center [1029, 30] width 13 height 13
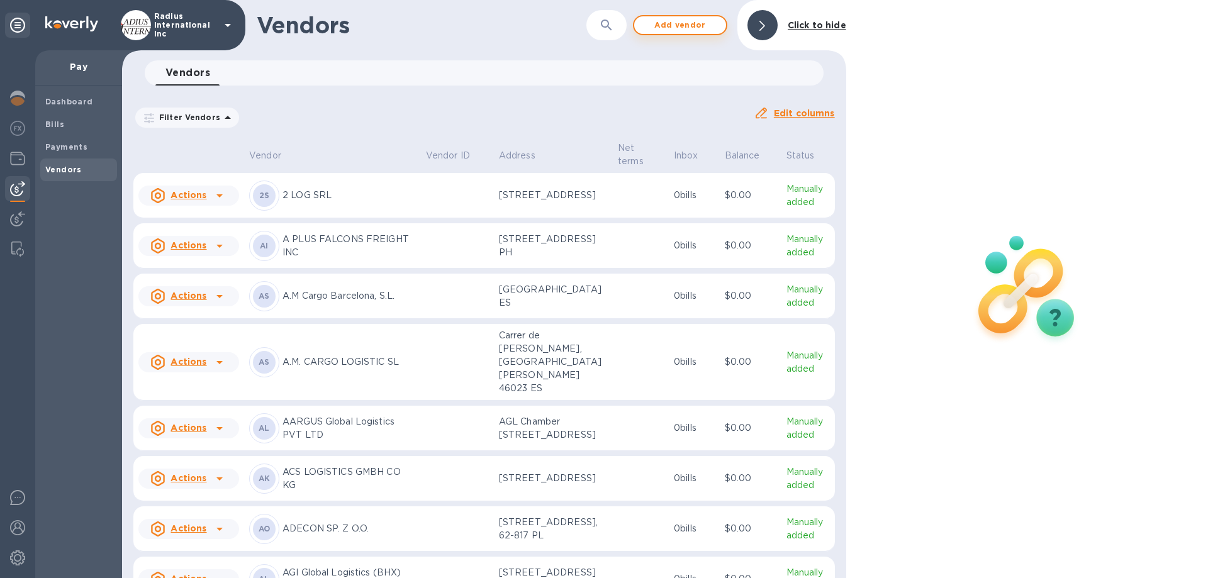
click at [695, 25] on span "Add vendor" at bounding box center [680, 25] width 72 height 15
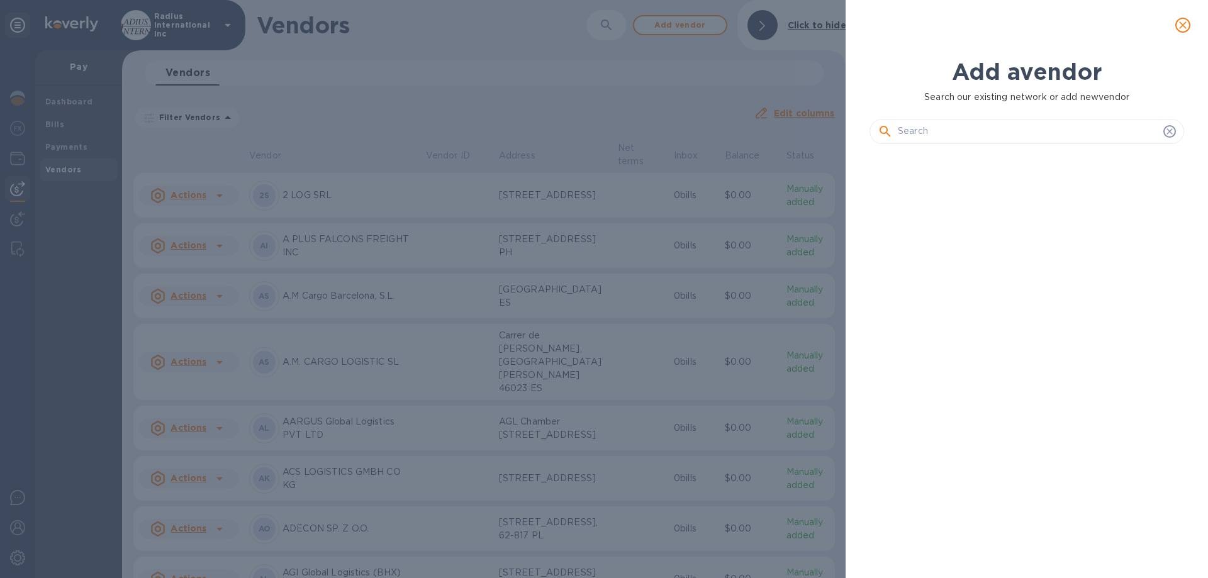
scroll to position [381, 320]
